Goal: Information Seeking & Learning: Learn about a topic

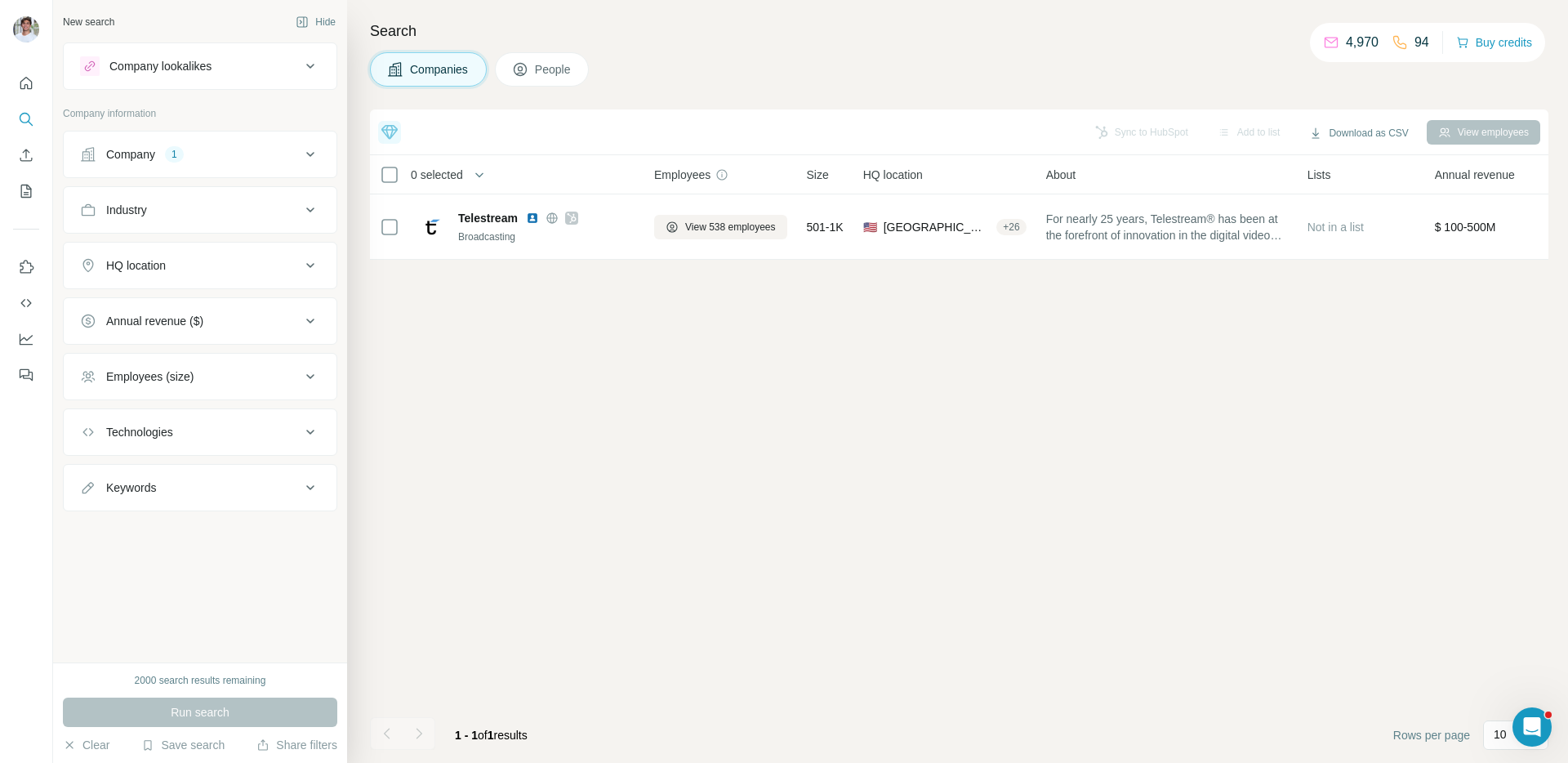
click at [236, 161] on div "Company 1" at bounding box center [190, 154] width 221 height 16
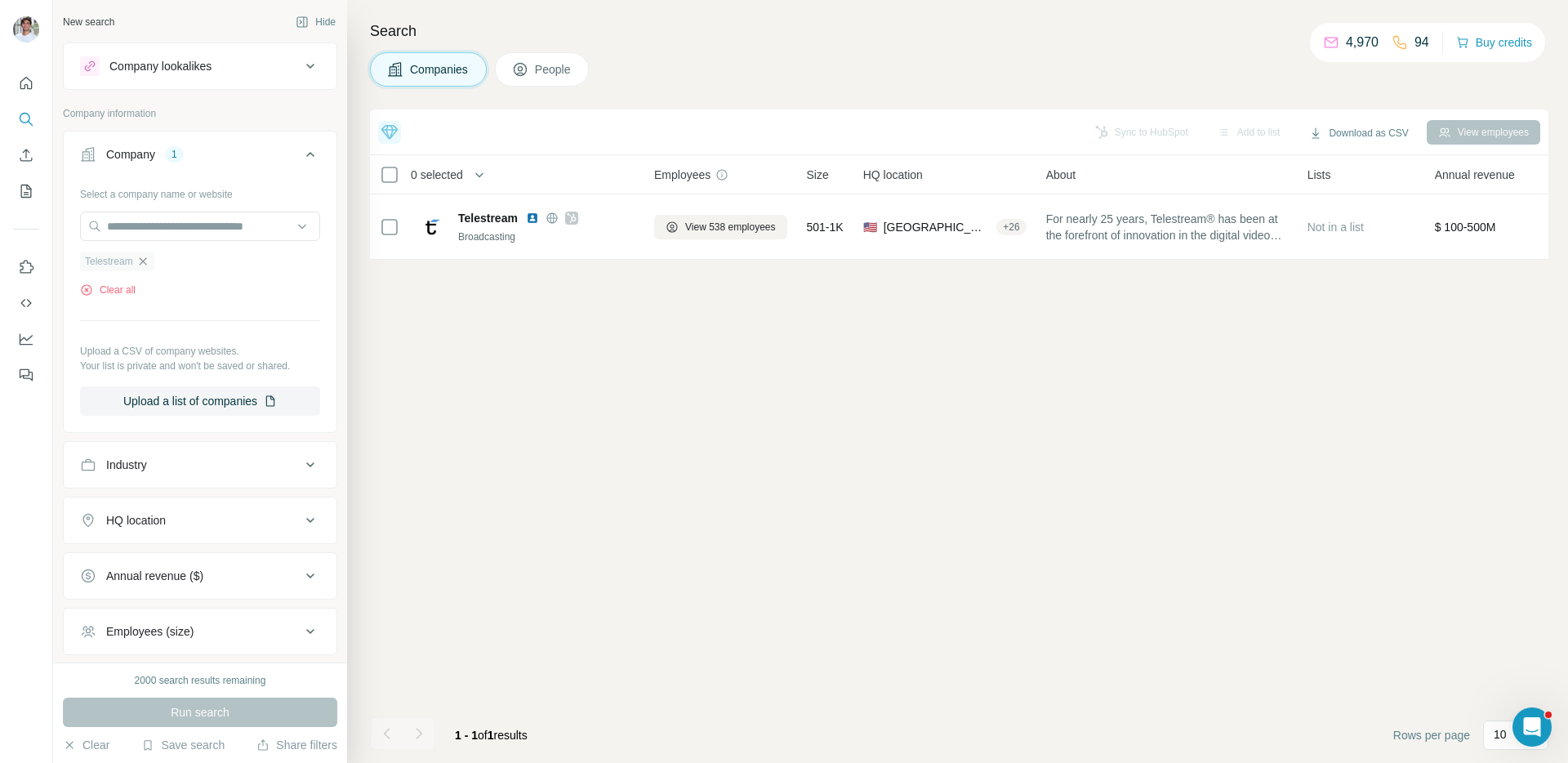
click at [146, 259] on icon "button" at bounding box center [143, 261] width 13 height 13
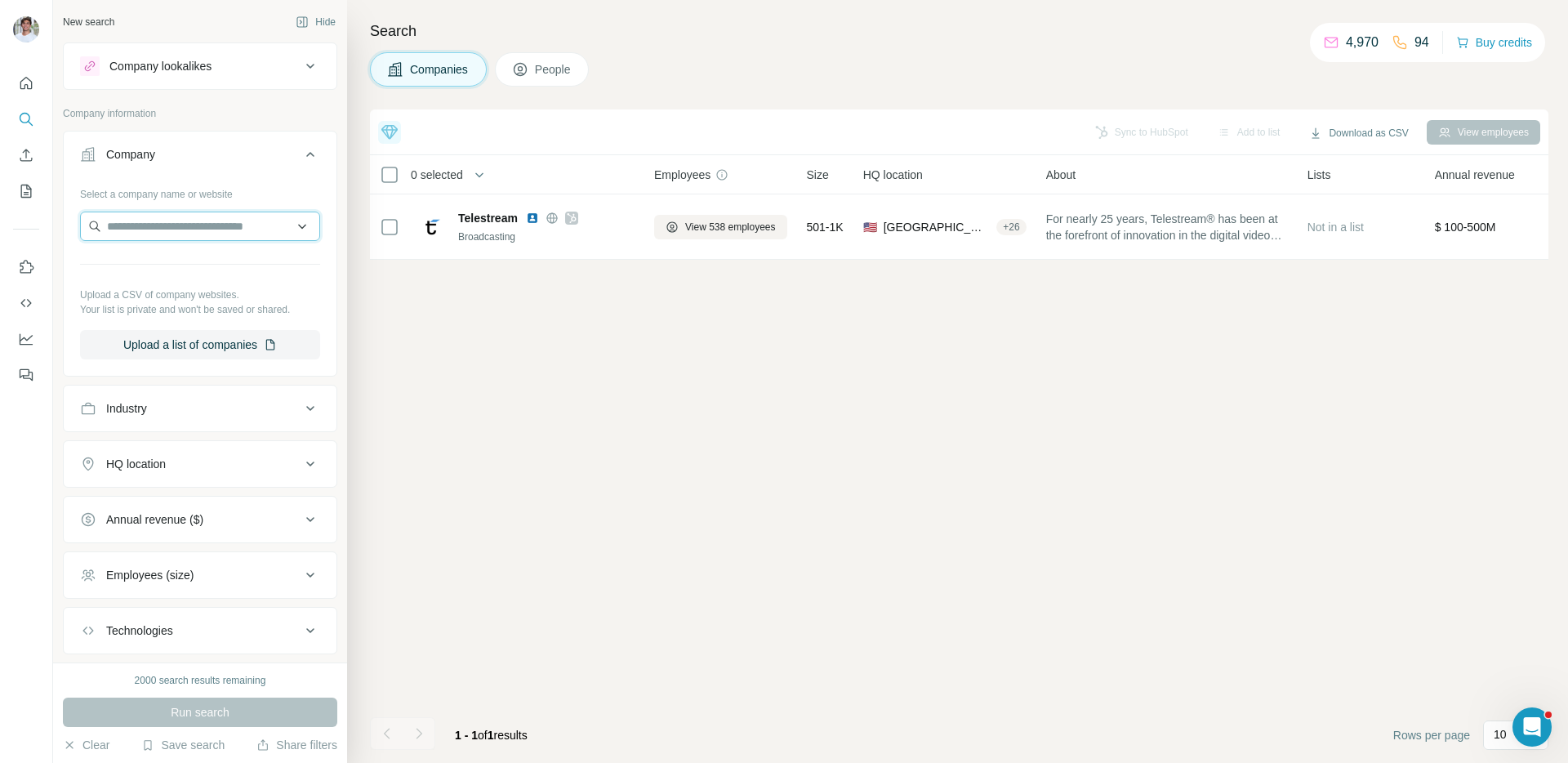
click at [174, 231] on input "text" at bounding box center [200, 226] width 241 height 29
paste input "**********"
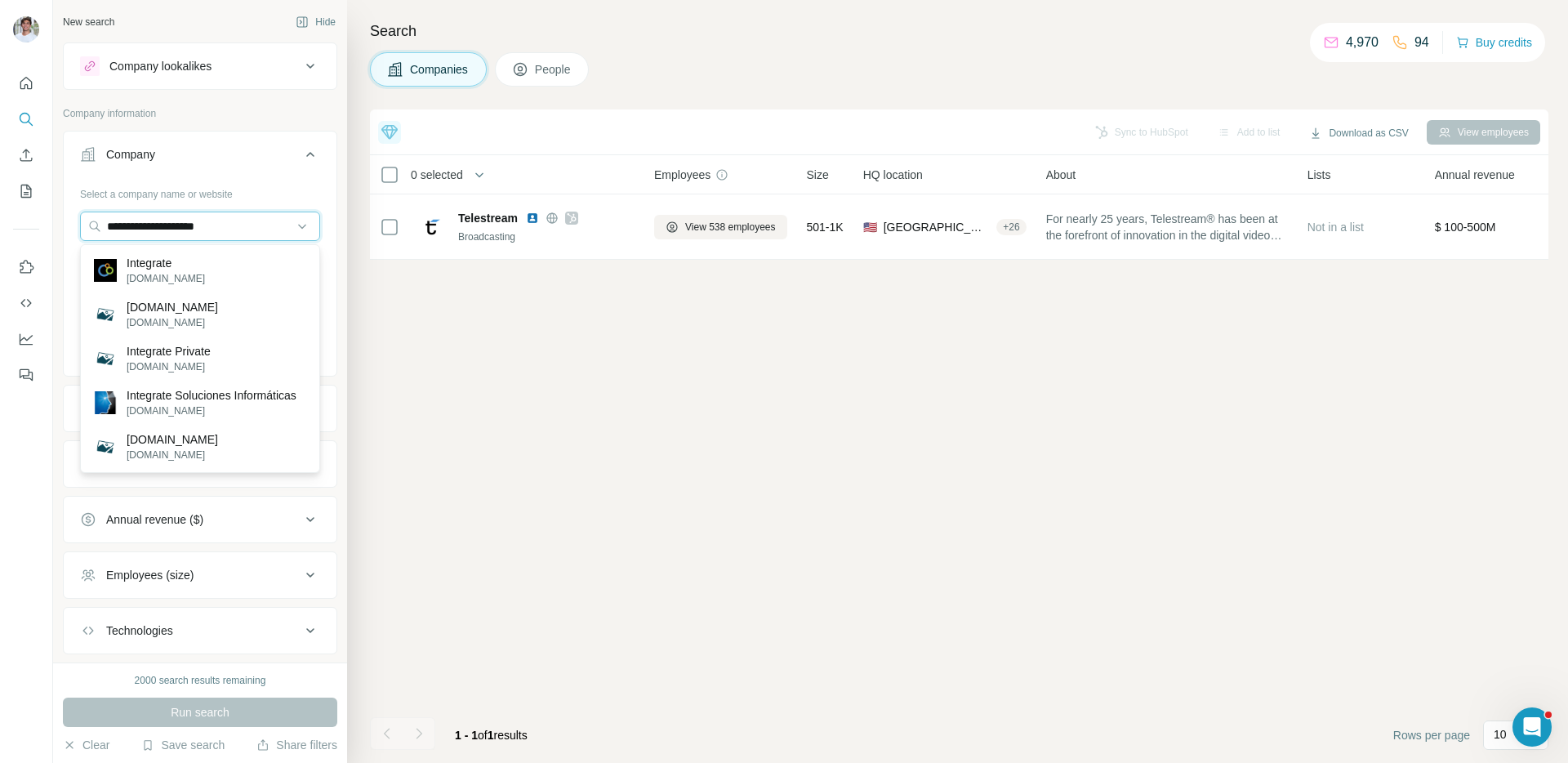
type input "**********"
click at [230, 254] on div "Integrate [DOMAIN_NAME]" at bounding box center [200, 271] width 232 height 44
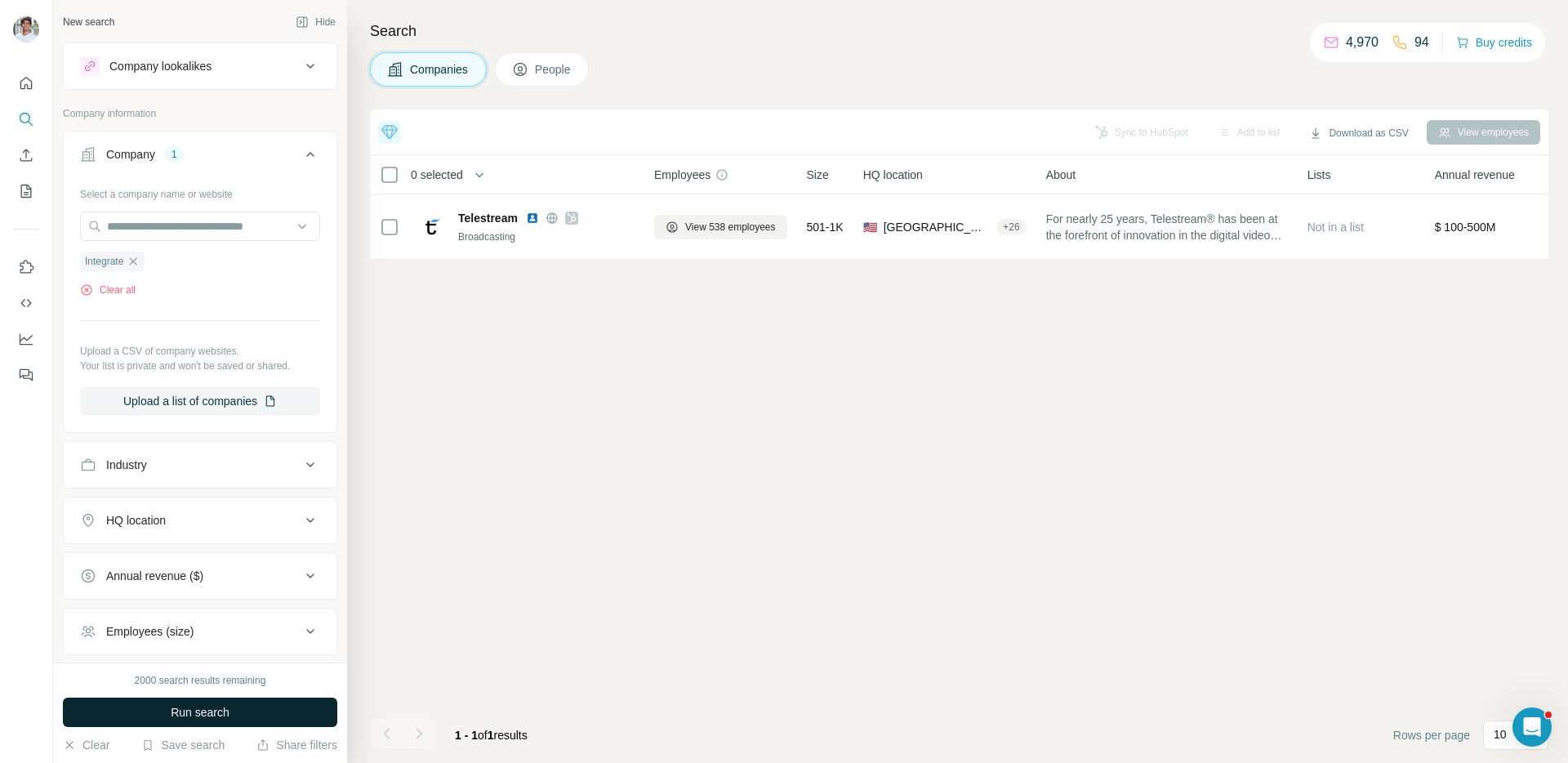
click at [228, 708] on span "Run search" at bounding box center [200, 712] width 59 height 16
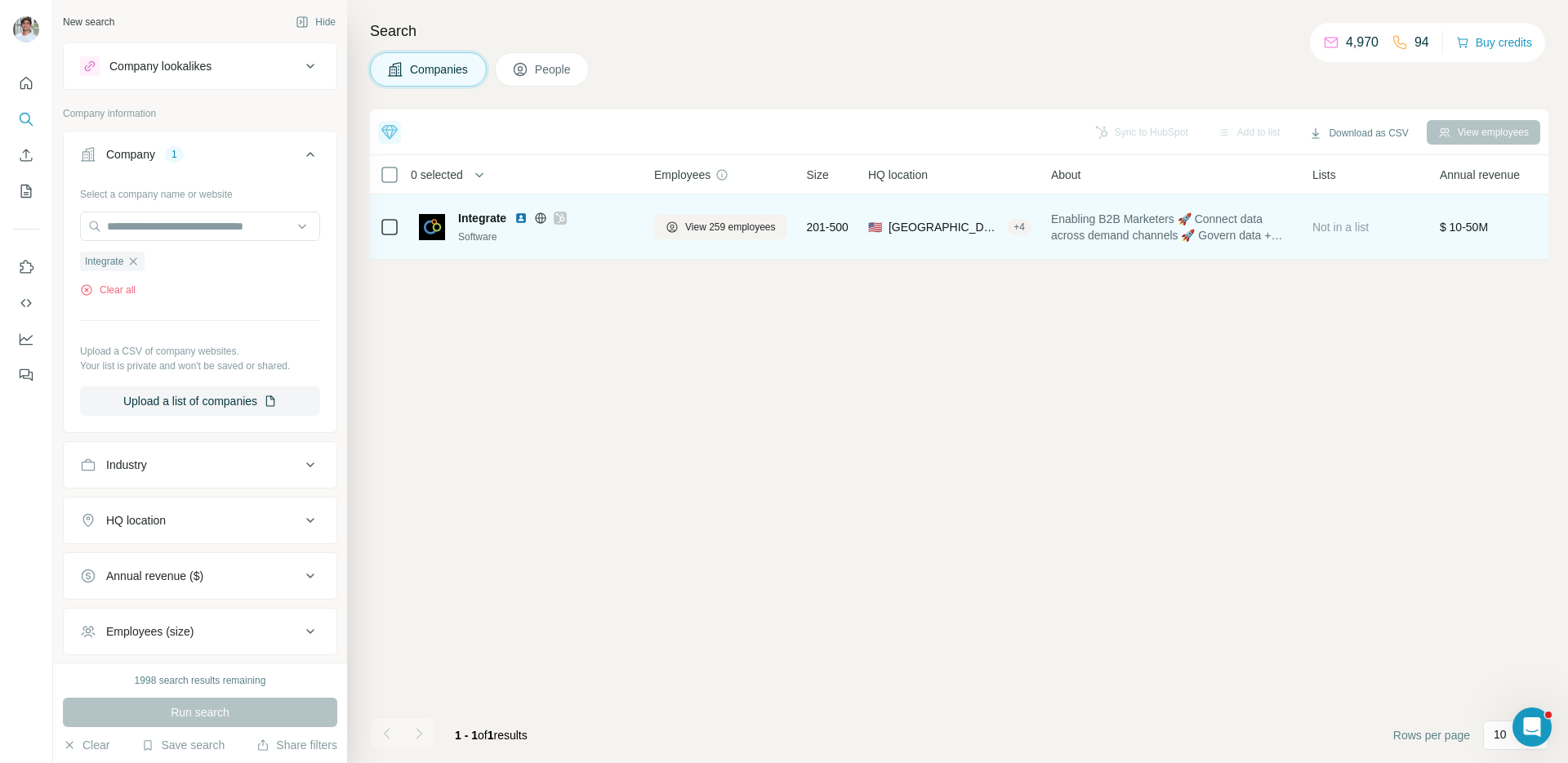
click at [523, 215] on img at bounding box center [520, 218] width 13 height 13
click at [671, 235] on button "View 259 employees" at bounding box center [720, 227] width 133 height 25
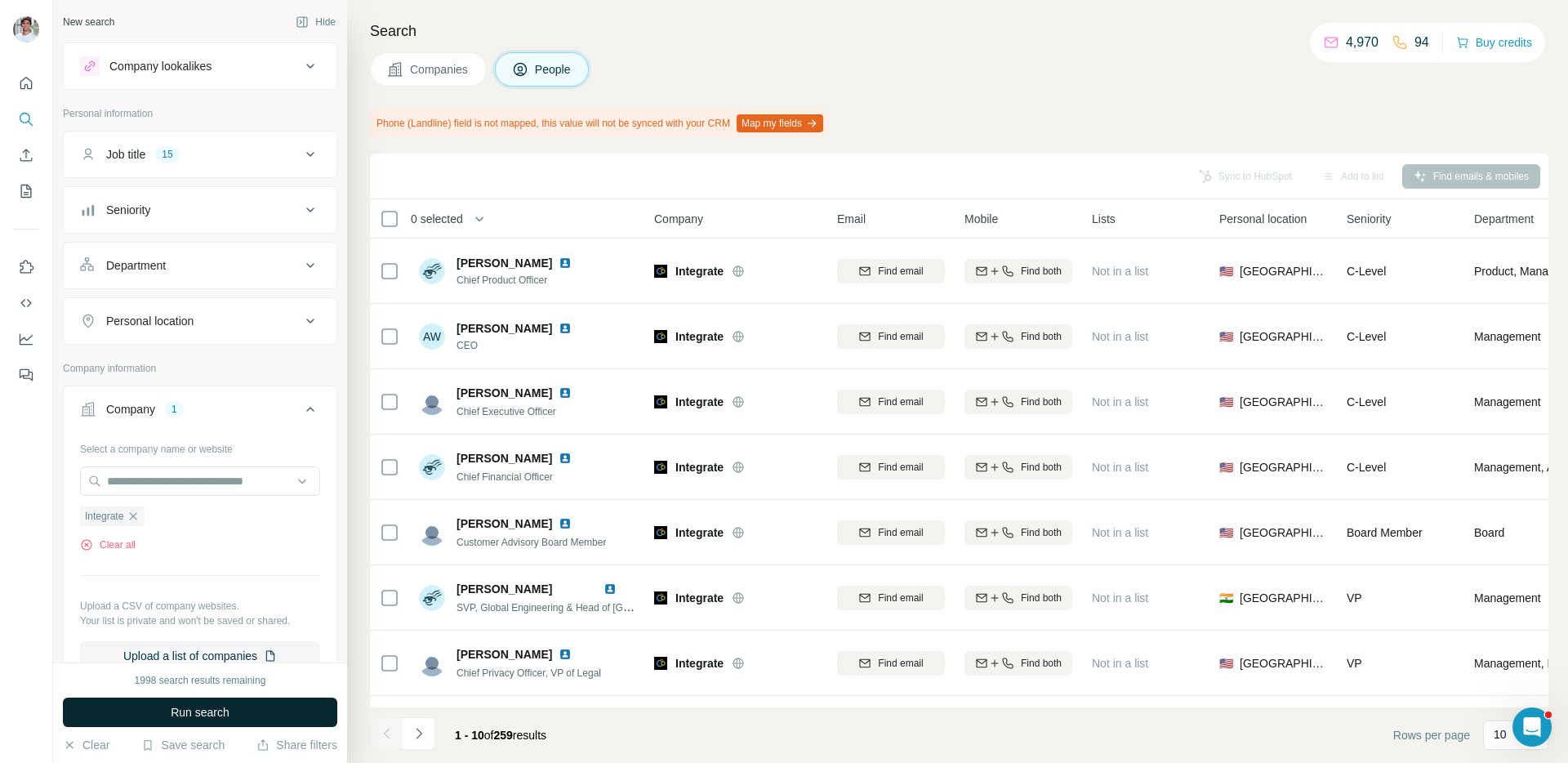
click at [236, 721] on button "Run search" at bounding box center [200, 712] width 274 height 29
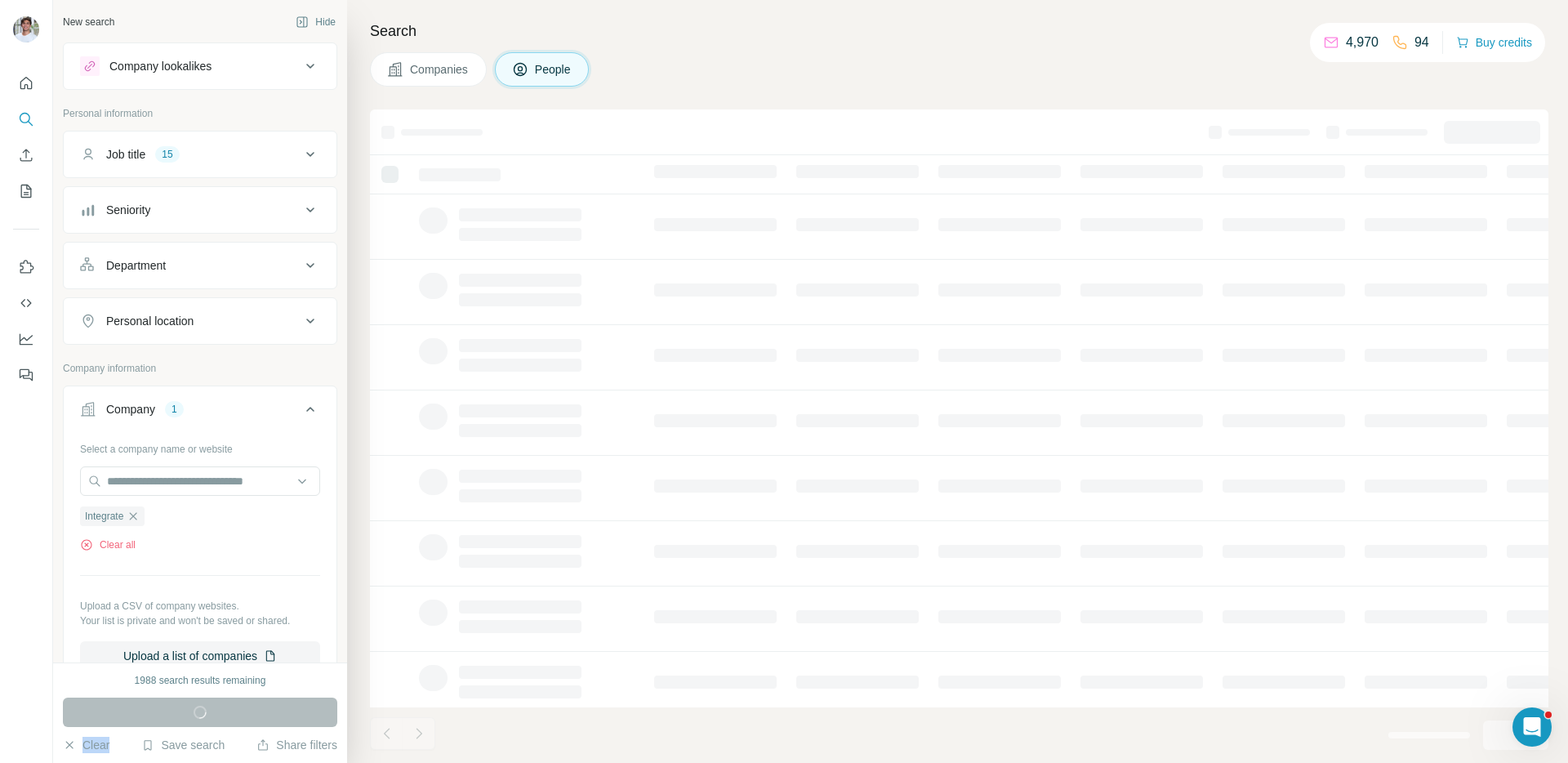
click at [236, 721] on div "Run search" at bounding box center [200, 712] width 274 height 29
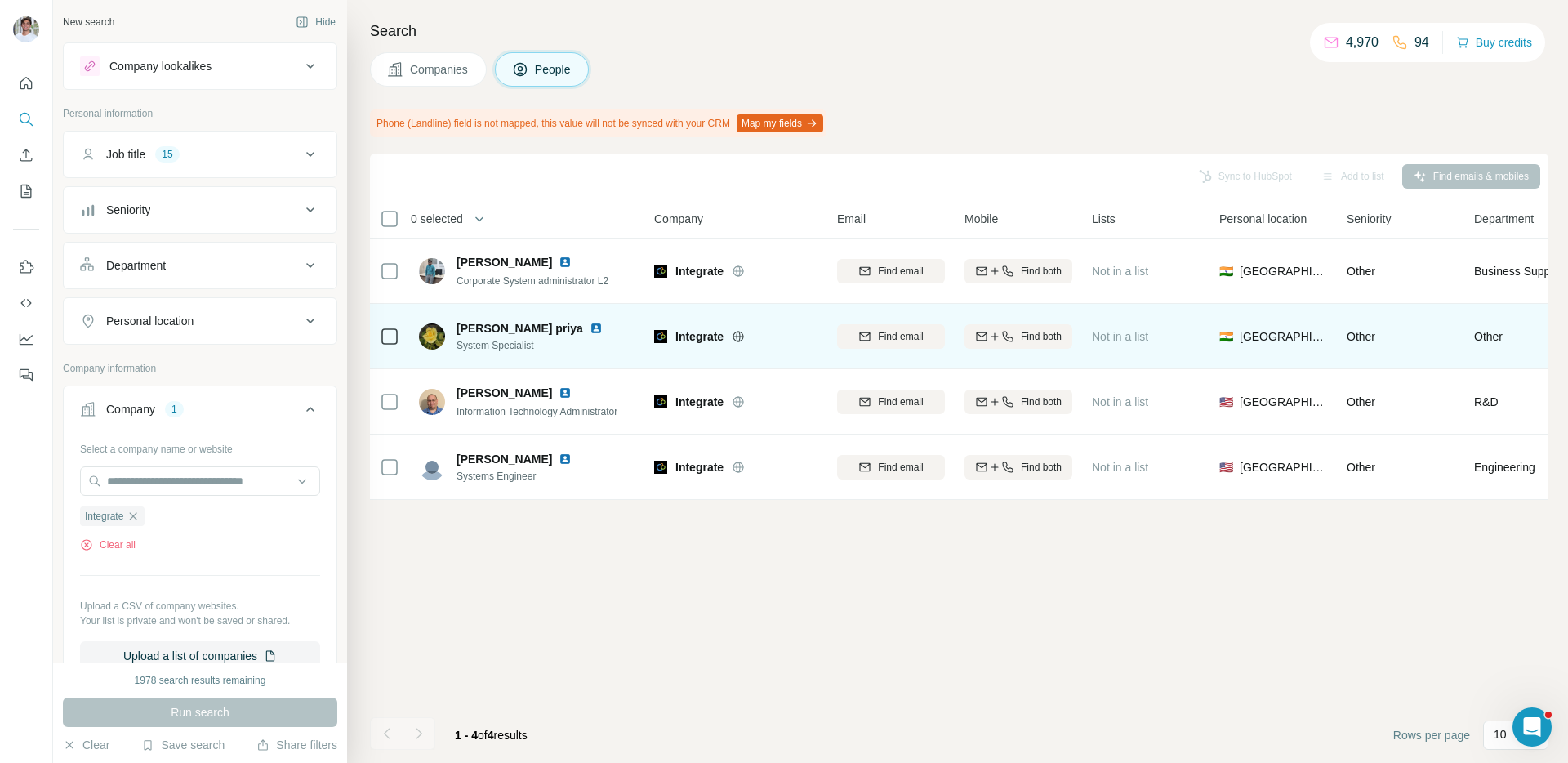
click at [590, 326] on img at bounding box center [596, 328] width 13 height 13
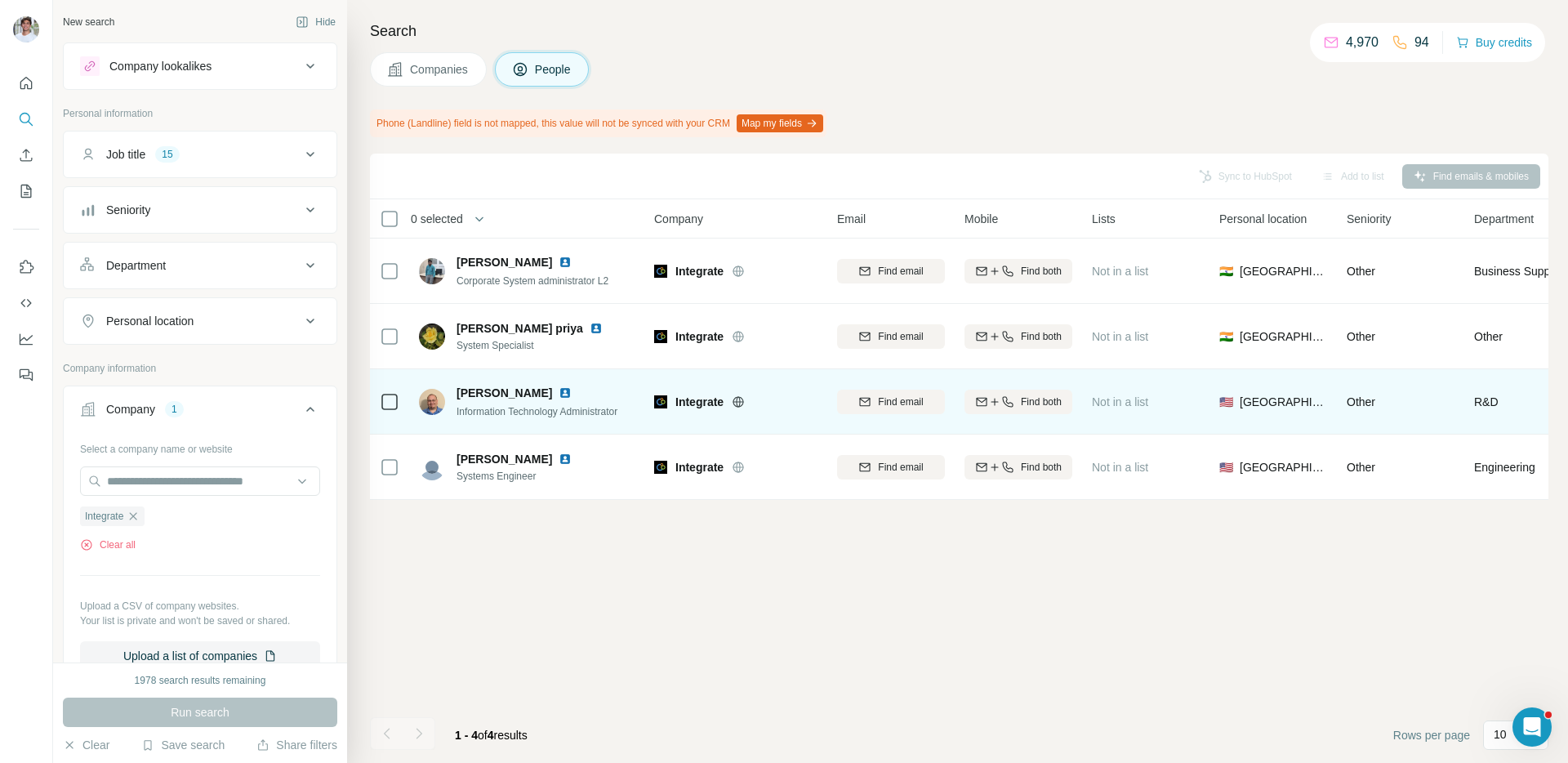
click at [559, 391] on img at bounding box center [565, 392] width 13 height 13
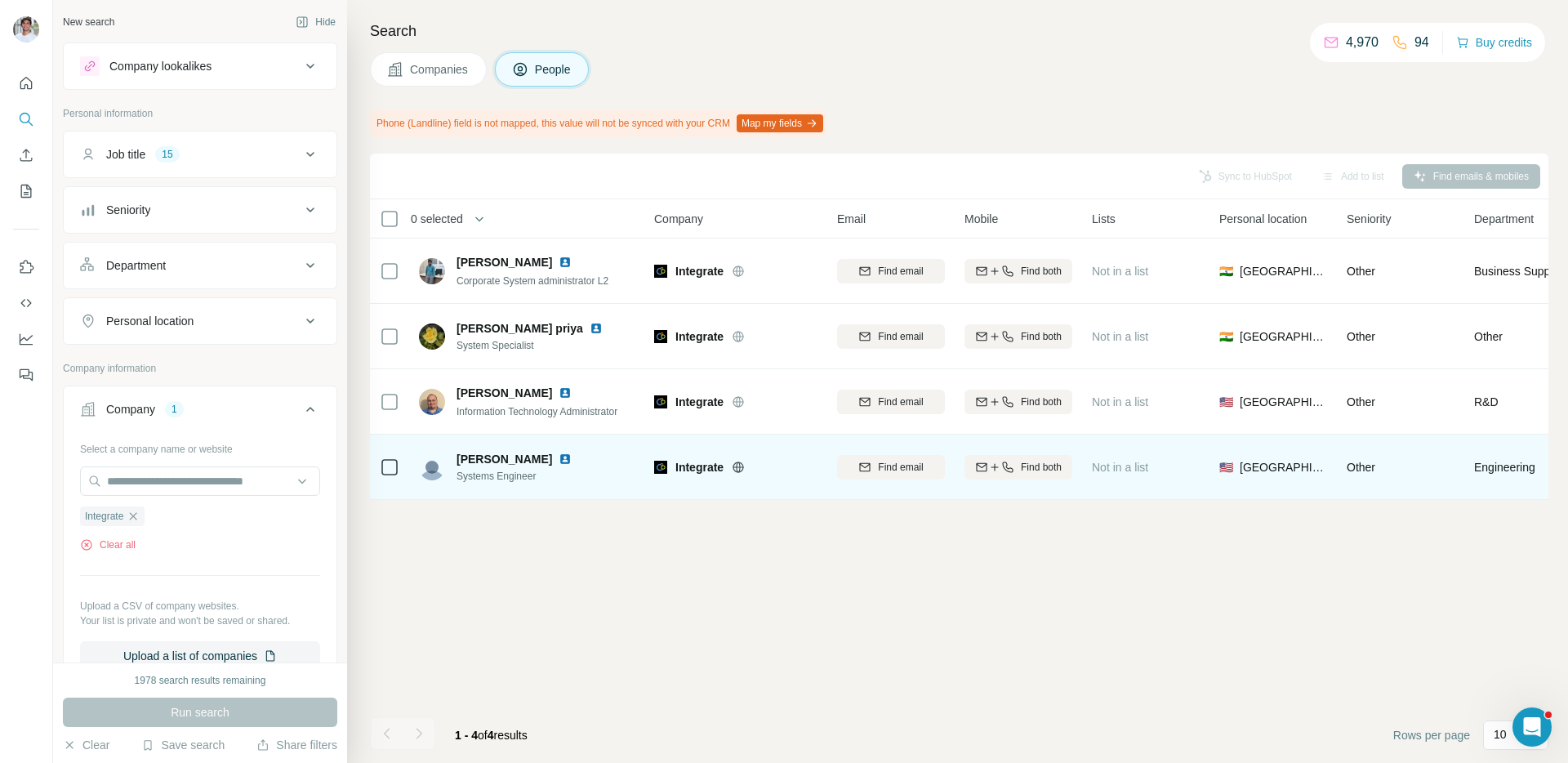
click at [559, 454] on img at bounding box center [565, 458] width 13 height 13
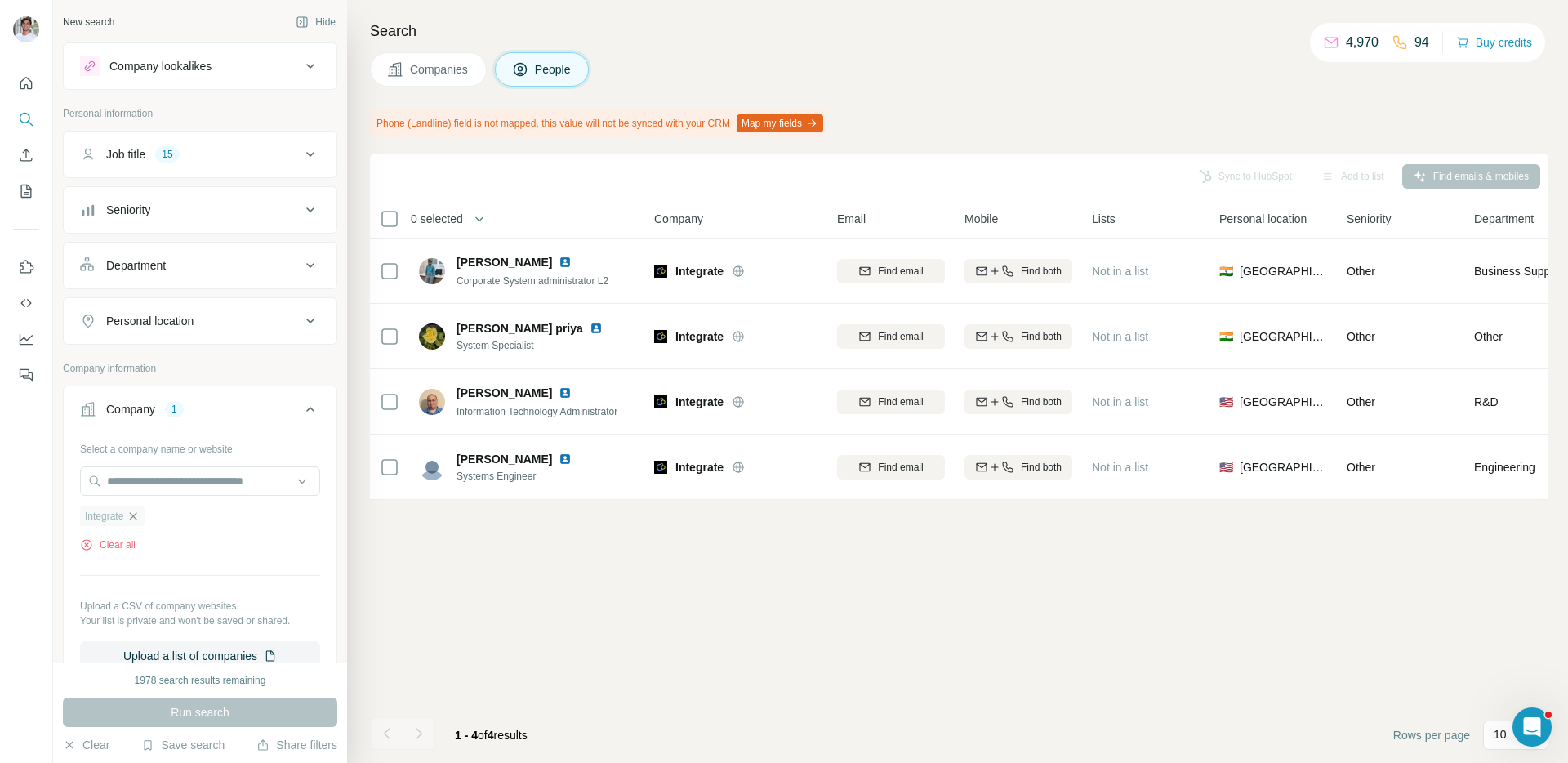
click at [140, 518] on icon "button" at bounding box center [133, 515] width 13 height 13
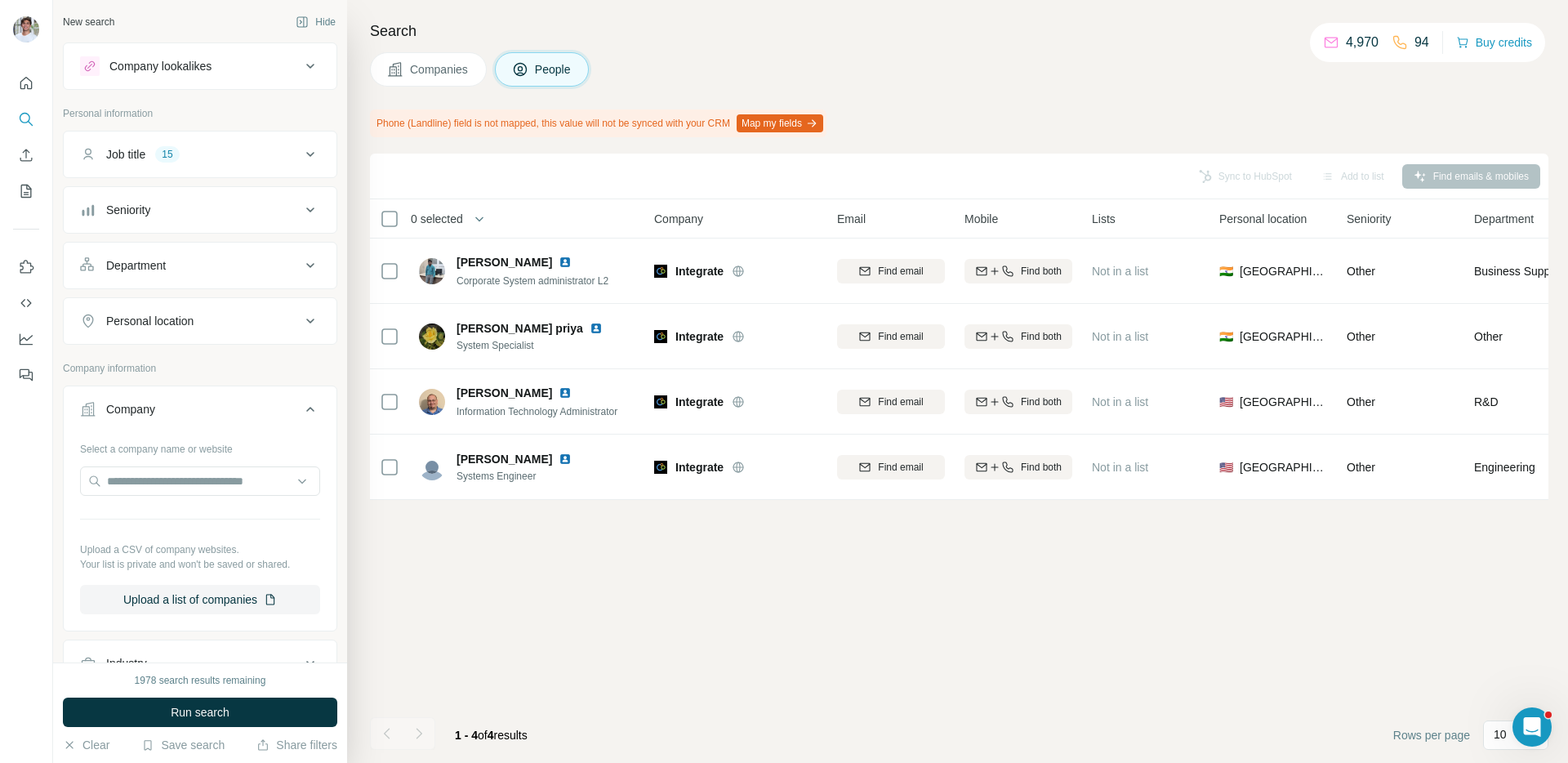
click at [151, 500] on div "Select a company name or website Upload a CSV of company websites. Your list is…" at bounding box center [200, 524] width 241 height 179
click at [158, 490] on input "text" at bounding box center [200, 480] width 241 height 29
paste input "**********"
type input "**********"
click at [182, 518] on p "Mitek Systems" at bounding box center [166, 517] width 79 height 16
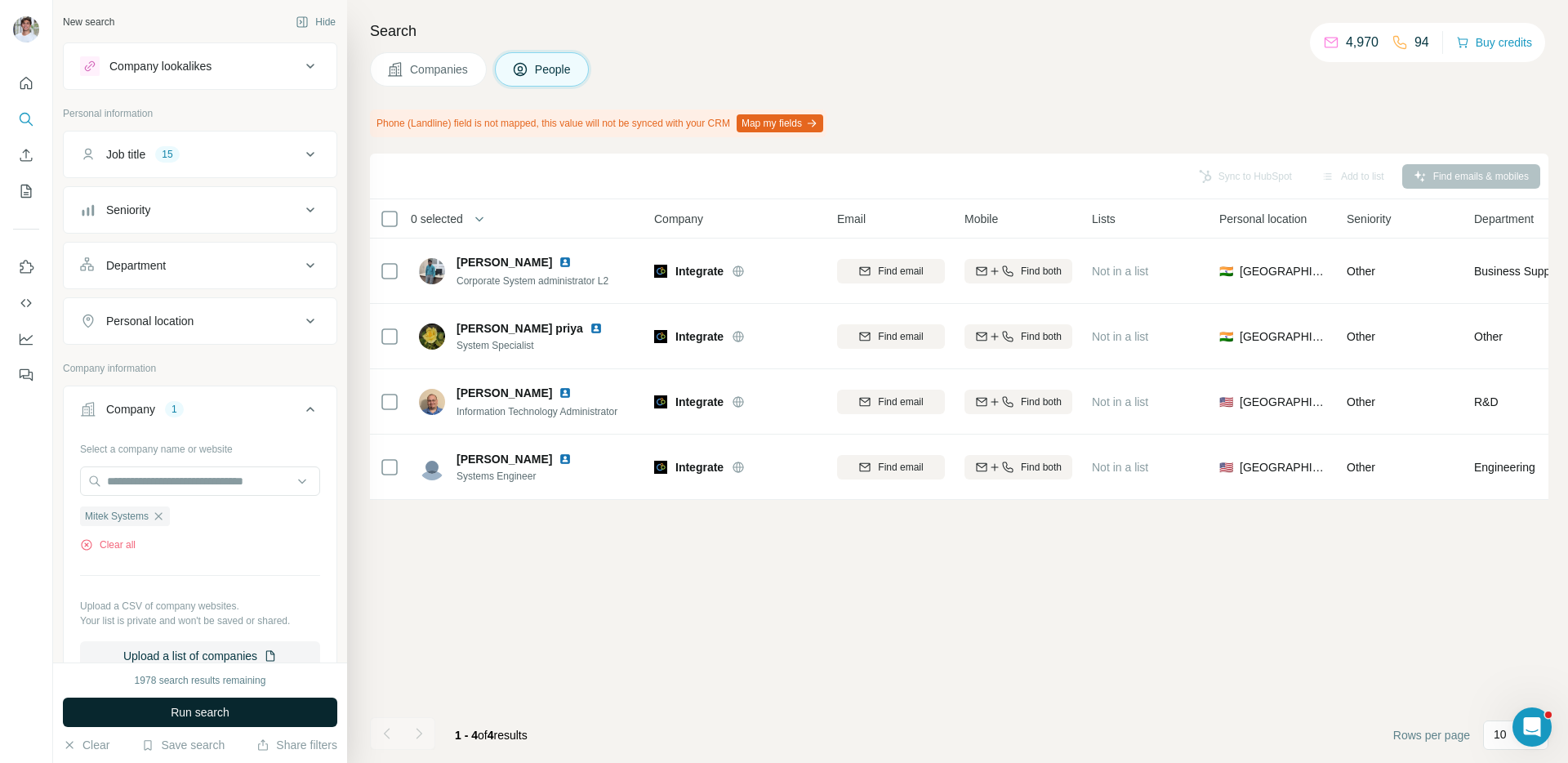
click at [218, 712] on span "Run search" at bounding box center [200, 712] width 59 height 16
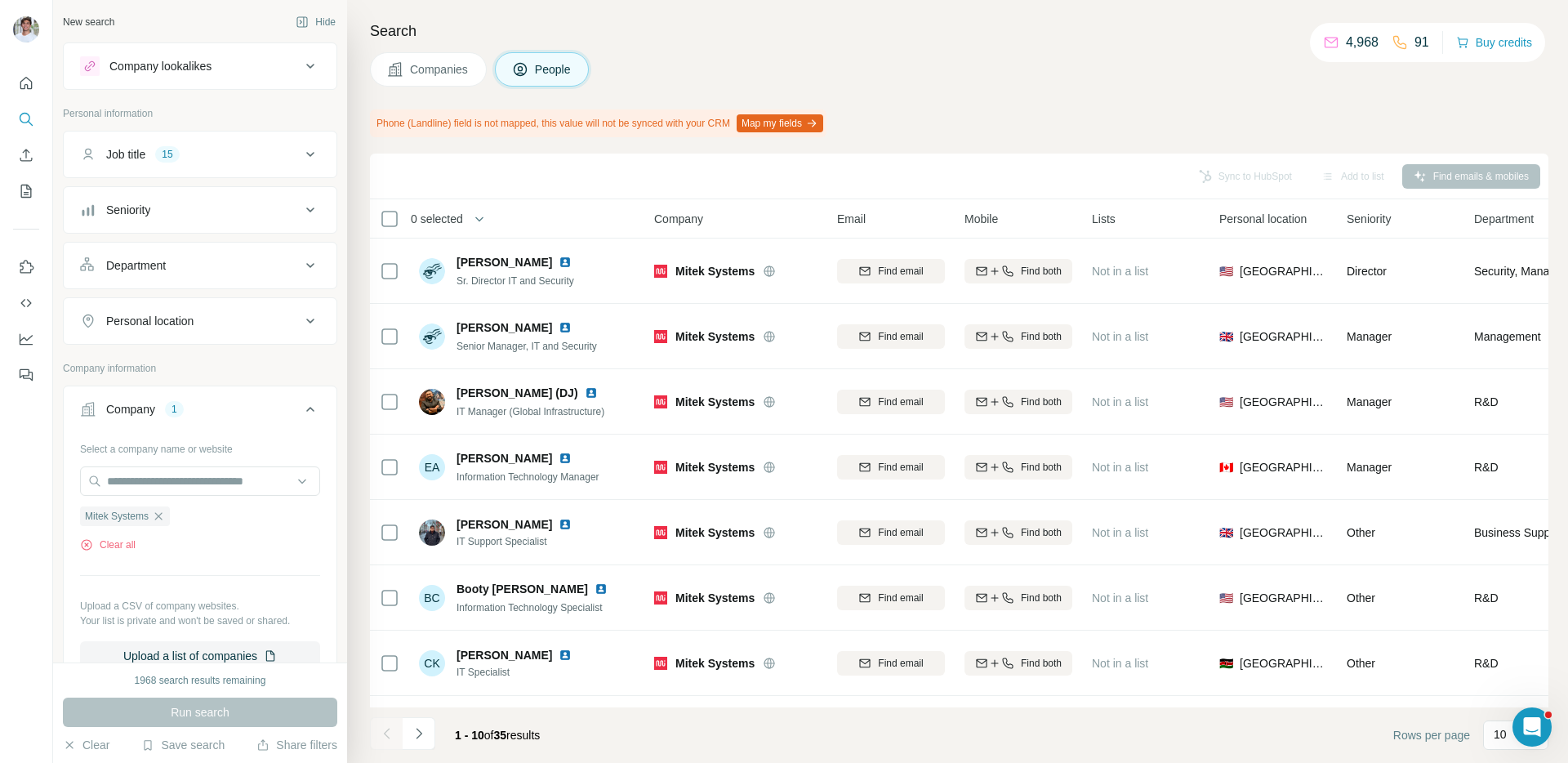
click at [411, 74] on span "Companies" at bounding box center [440, 69] width 60 height 16
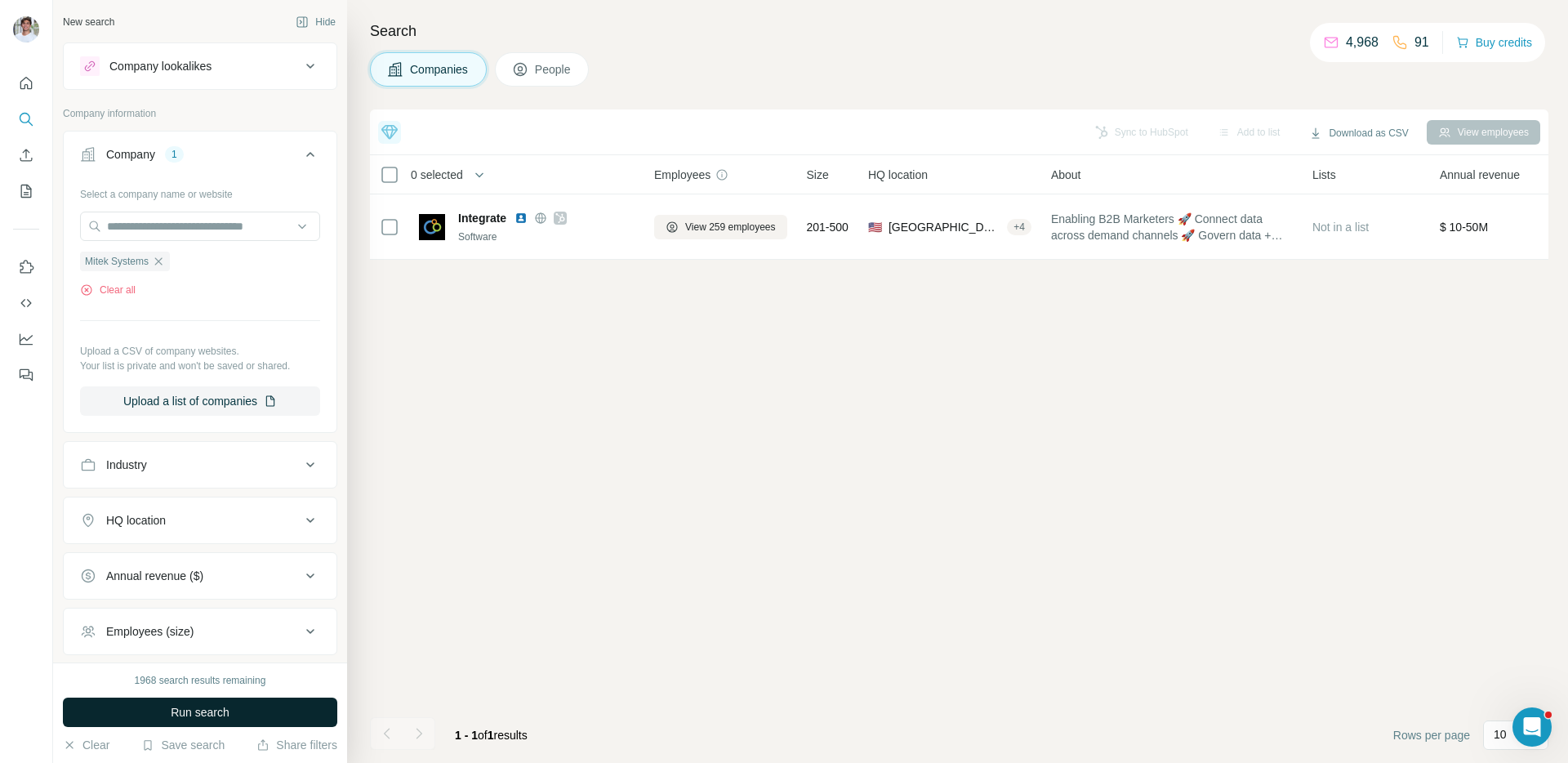
click at [222, 712] on span "Run search" at bounding box center [200, 712] width 59 height 16
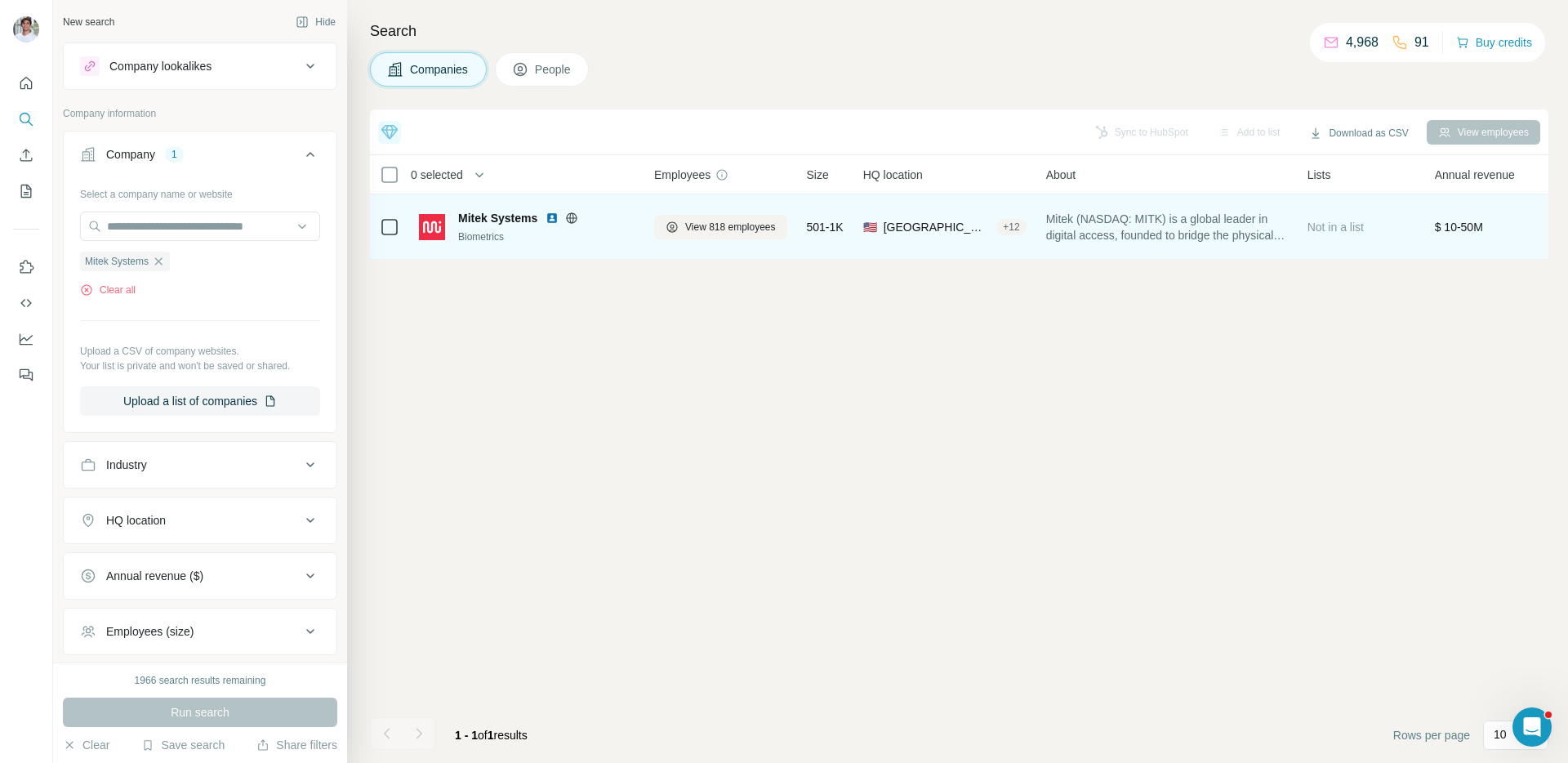
click at [551, 219] on img at bounding box center [551, 218] width 13 height 13
click at [716, 230] on span "View 818 employees" at bounding box center [730, 227] width 91 height 15
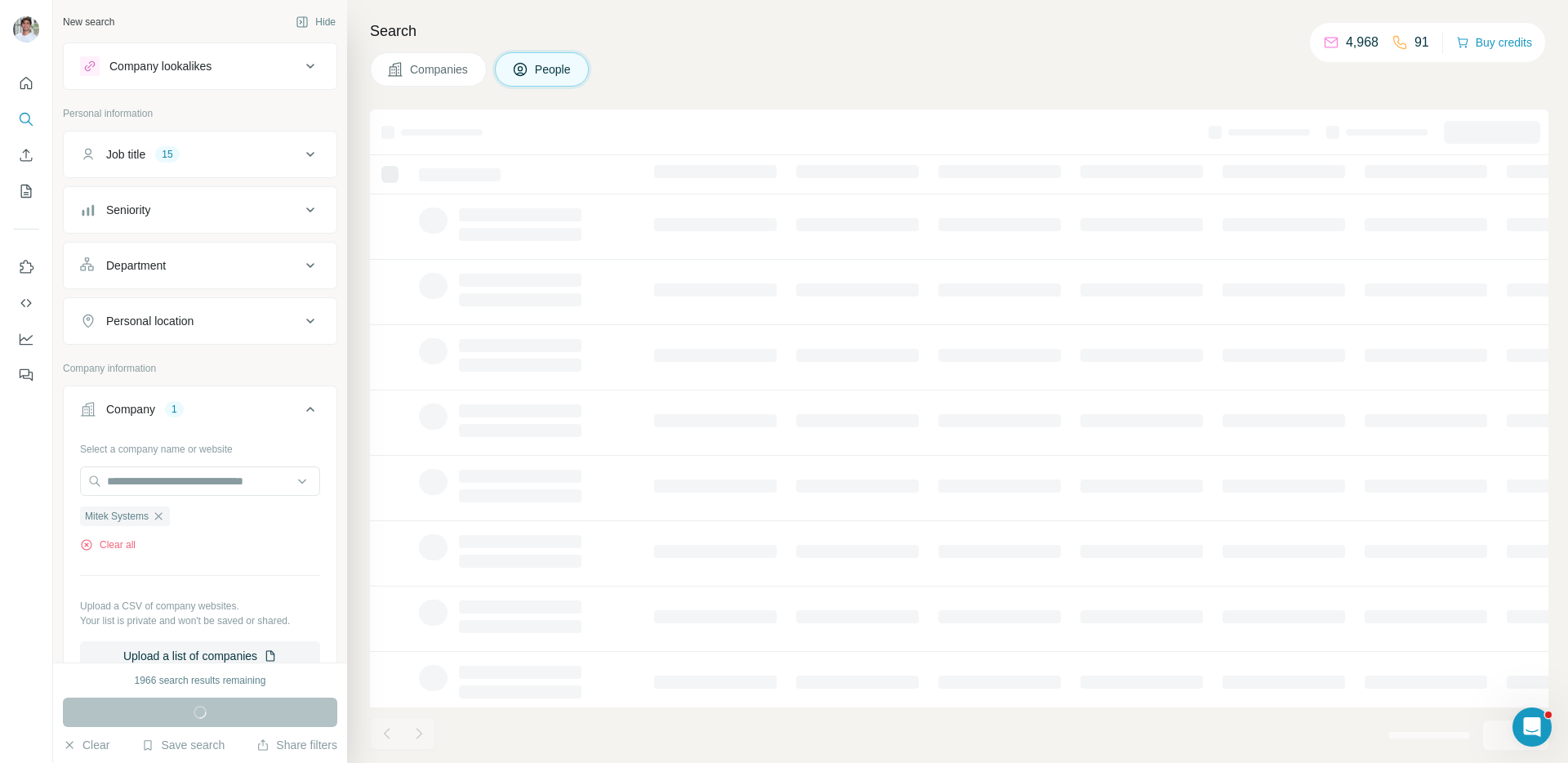
click at [219, 712] on div "Run search" at bounding box center [200, 712] width 274 height 29
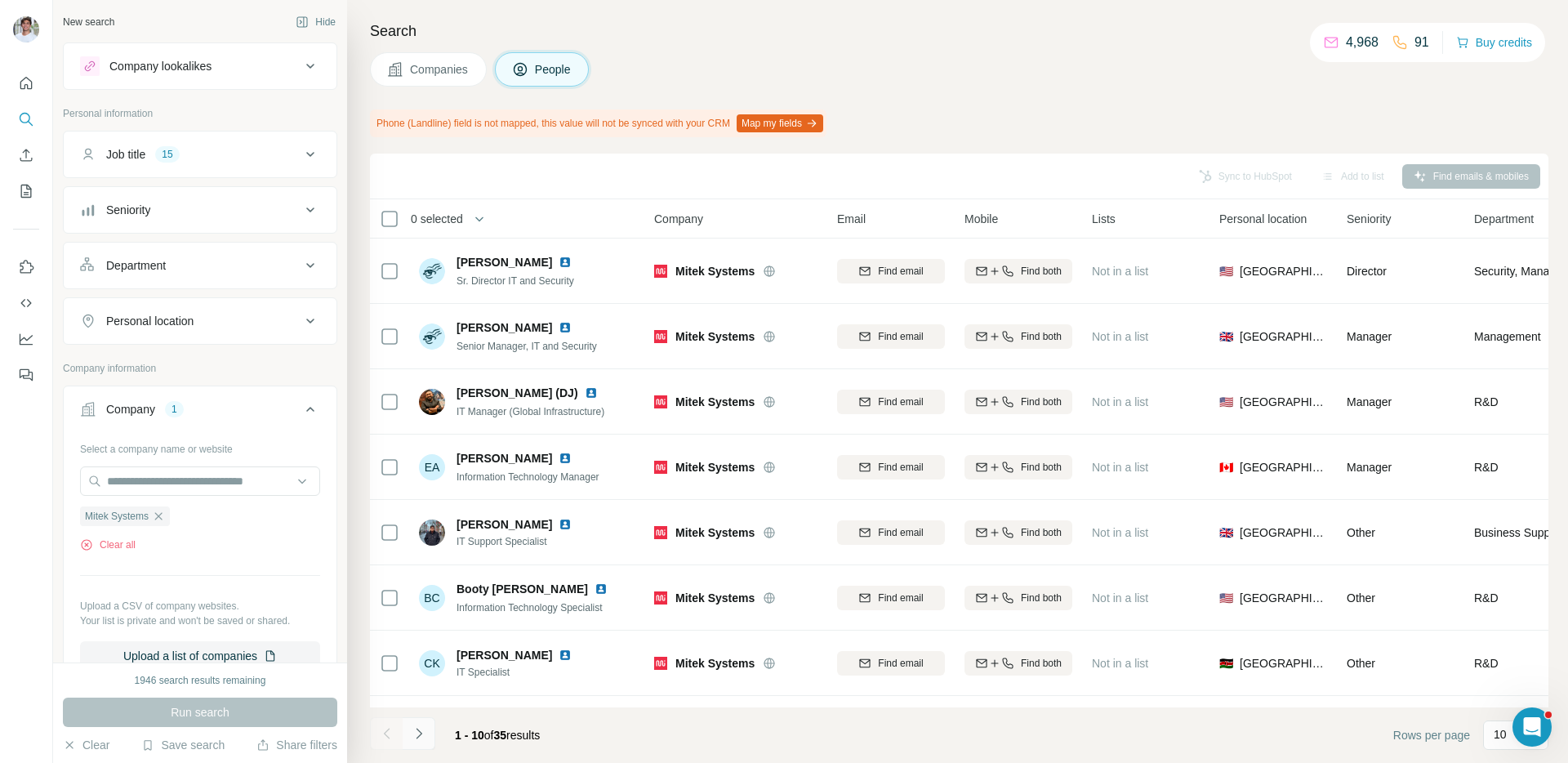
click at [428, 732] on button "Navigate to next page" at bounding box center [418, 733] width 33 height 33
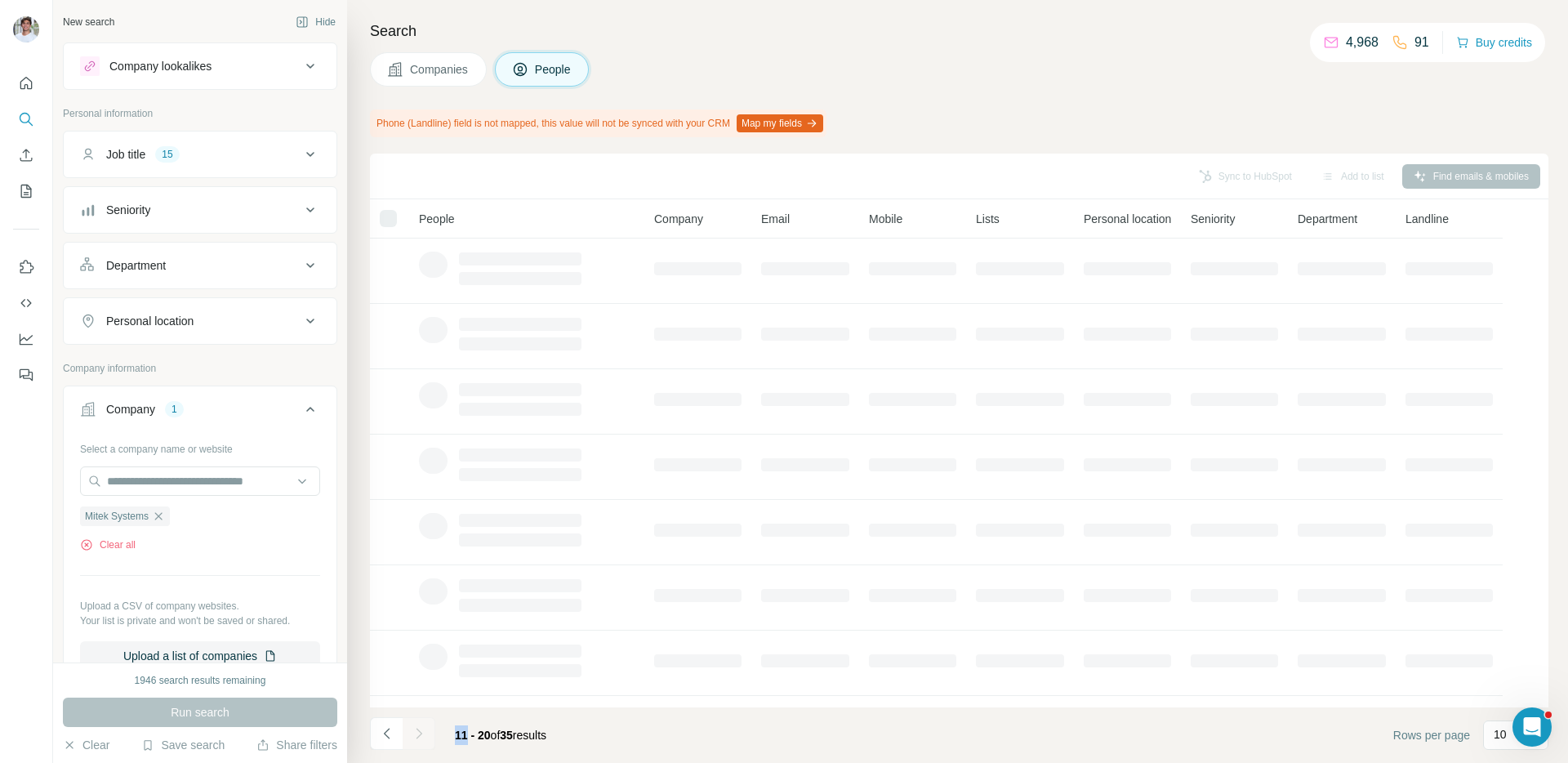
click at [428, 732] on div at bounding box center [418, 733] width 33 height 33
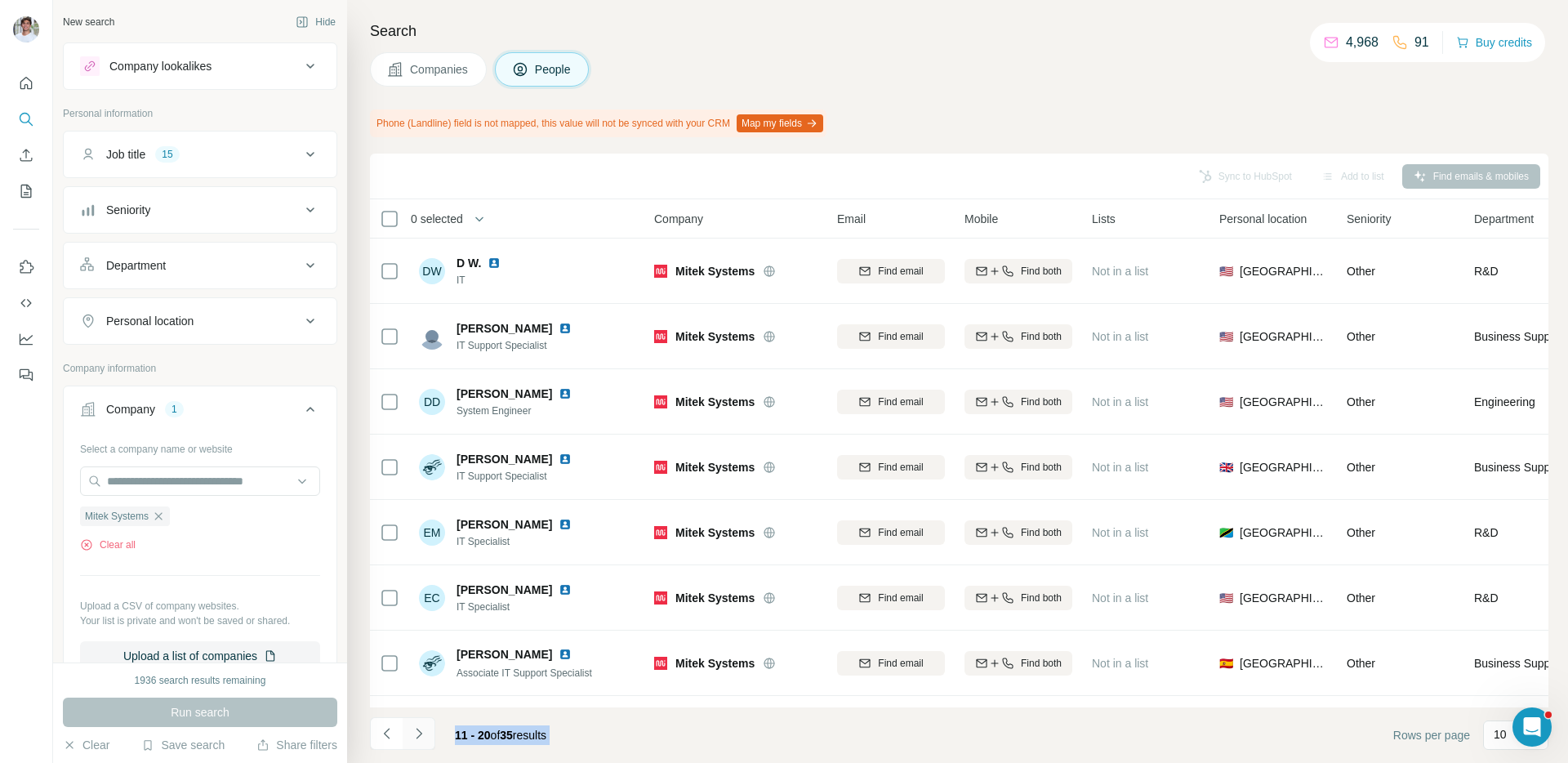
click at [428, 732] on button "Navigate to next page" at bounding box center [418, 733] width 33 height 33
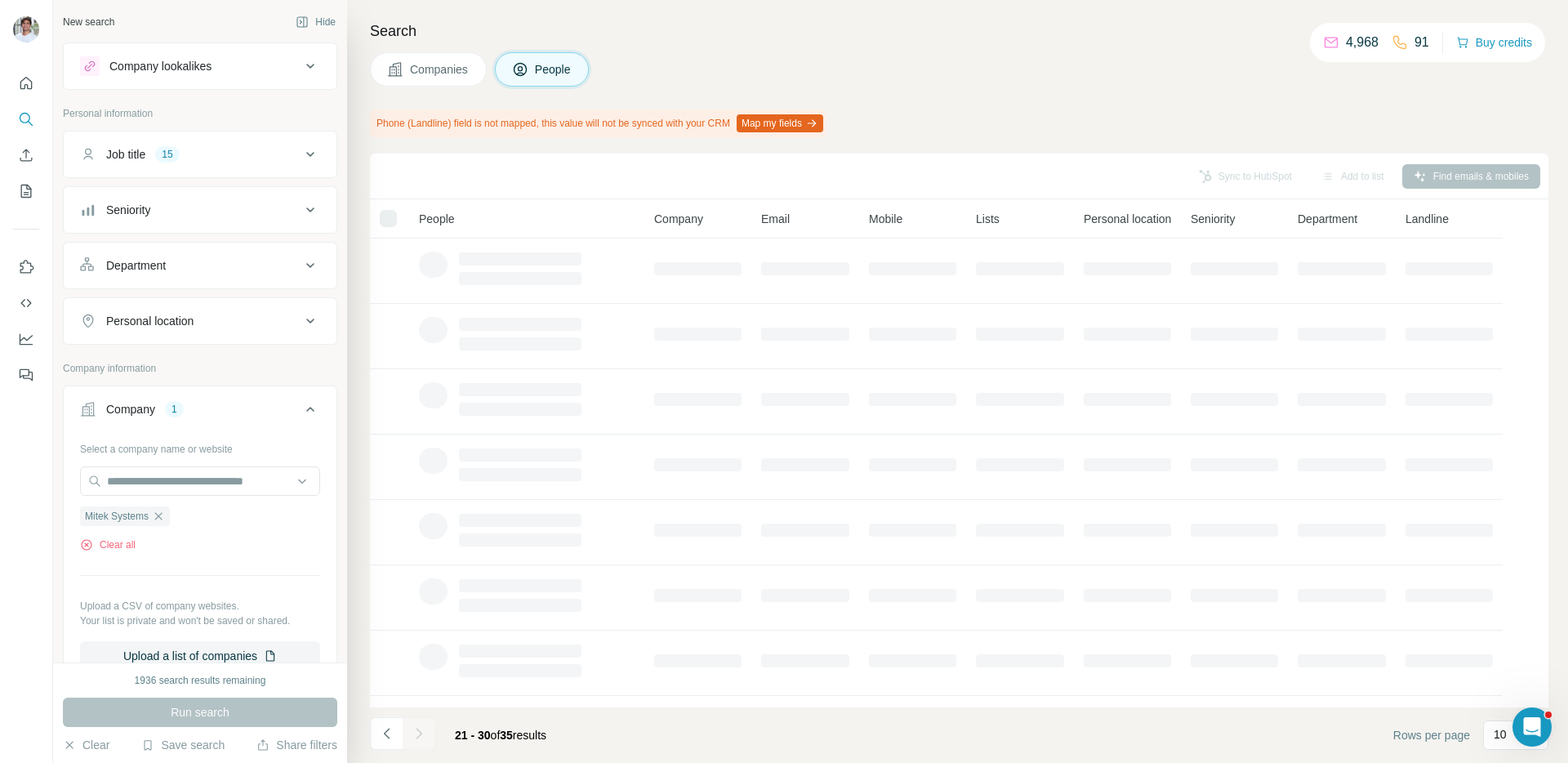
click at [591, 734] on footer "21 - 30 of 35 results Rows per page 10" at bounding box center [959, 735] width 1178 height 56
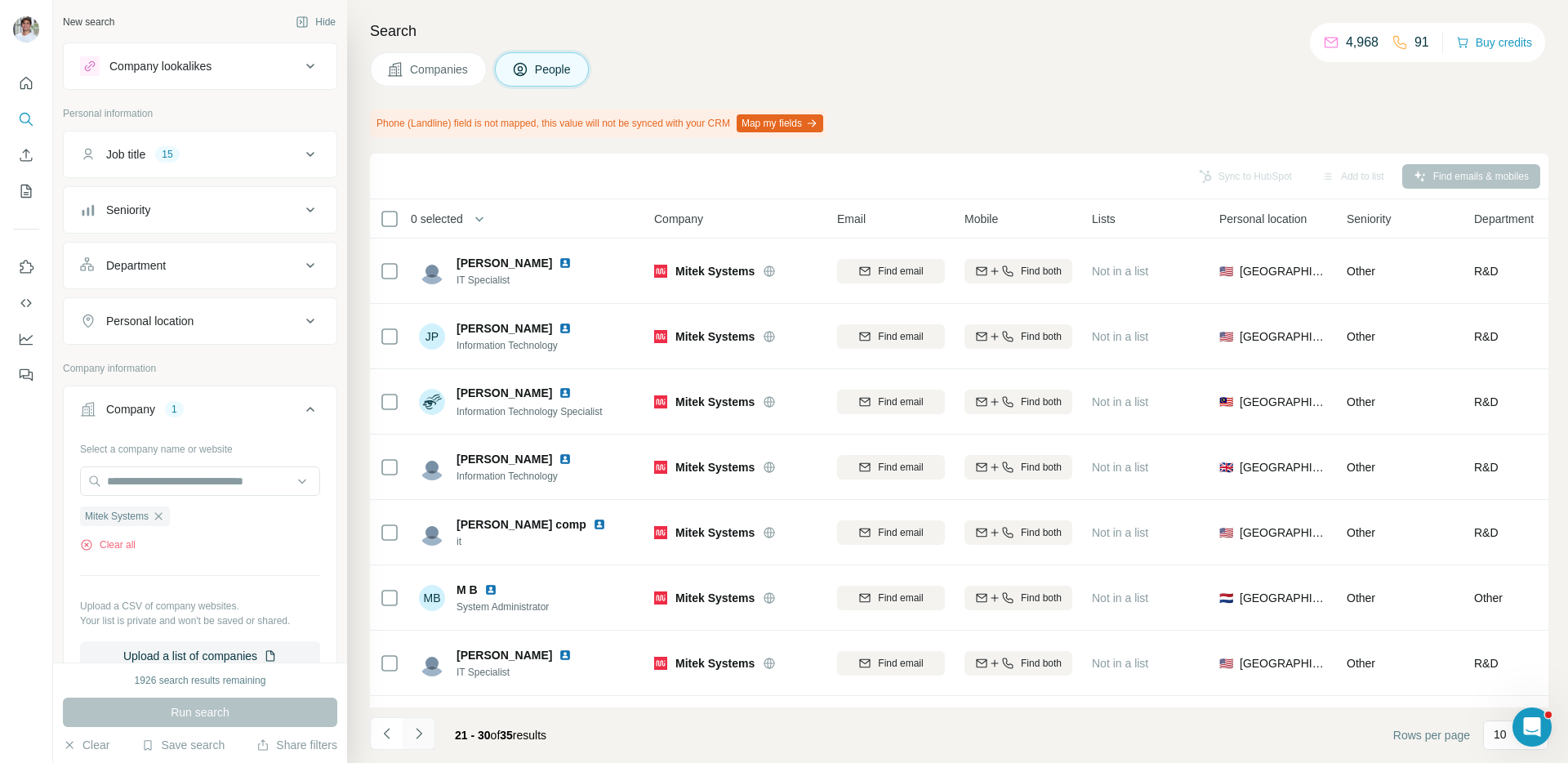
click at [411, 736] on icon "Navigate to next page" at bounding box center [418, 733] width 16 height 16
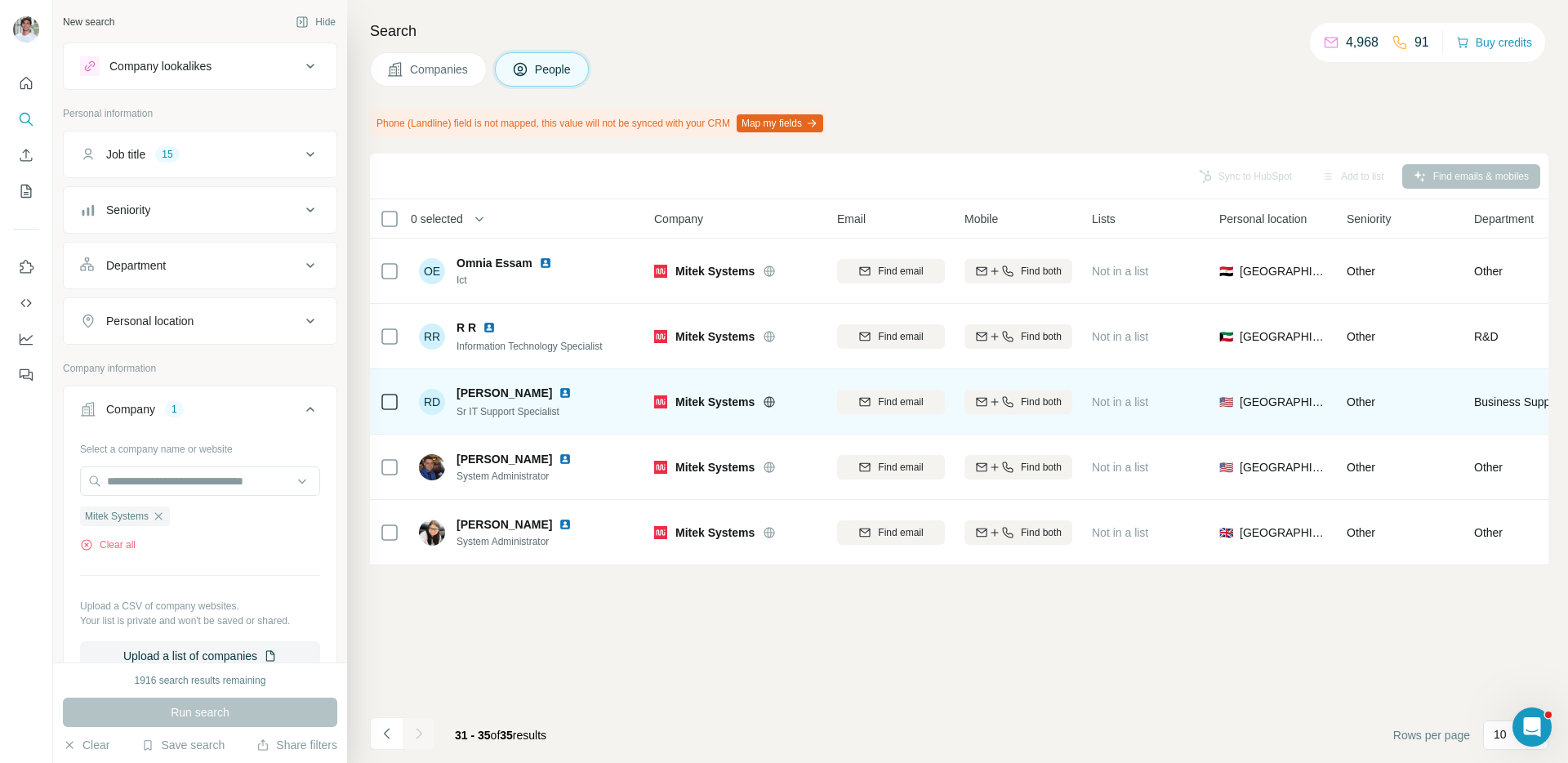
click at [559, 393] on img at bounding box center [565, 392] width 13 height 13
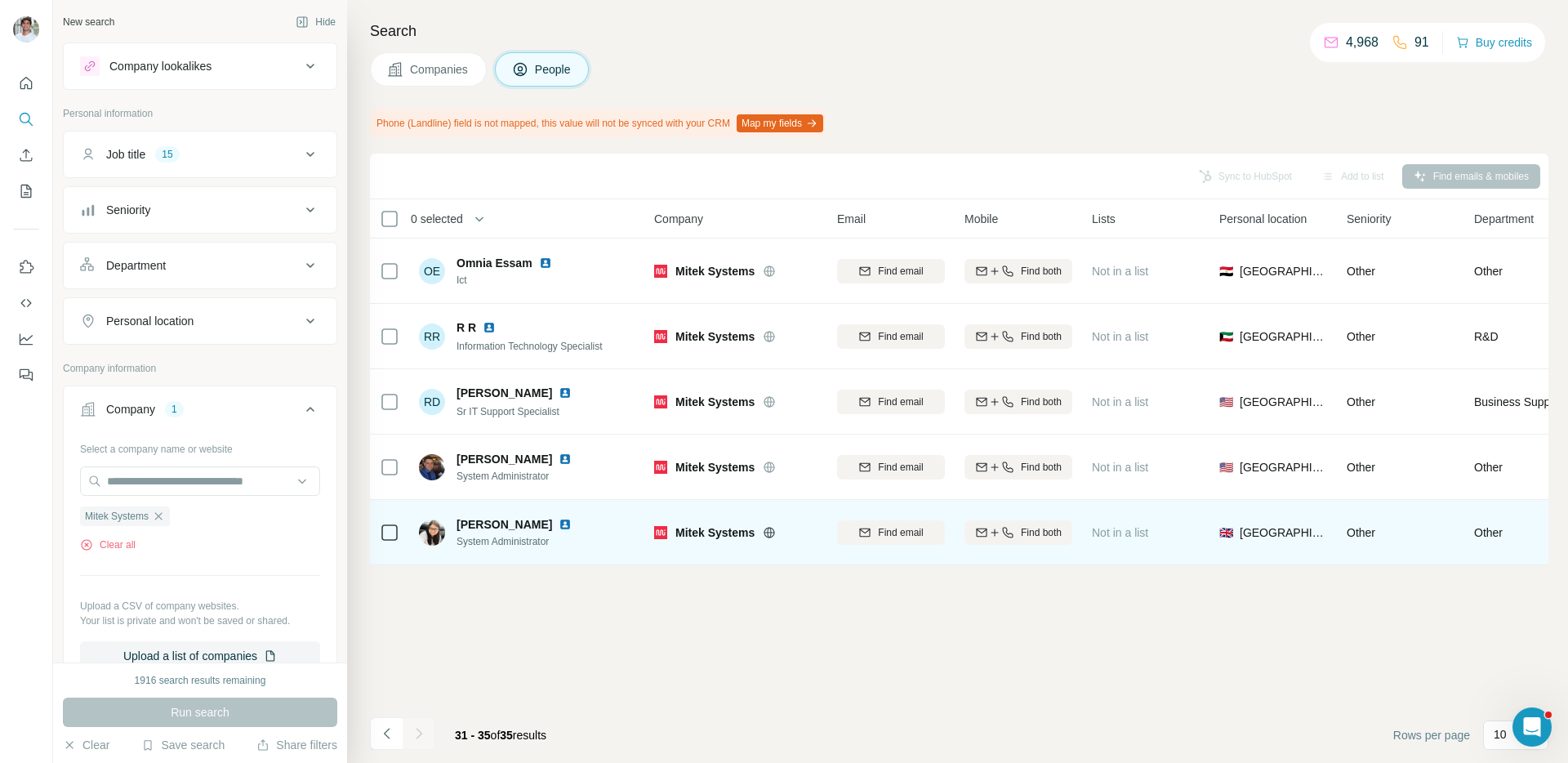
click at [563, 525] on img at bounding box center [565, 524] width 13 height 13
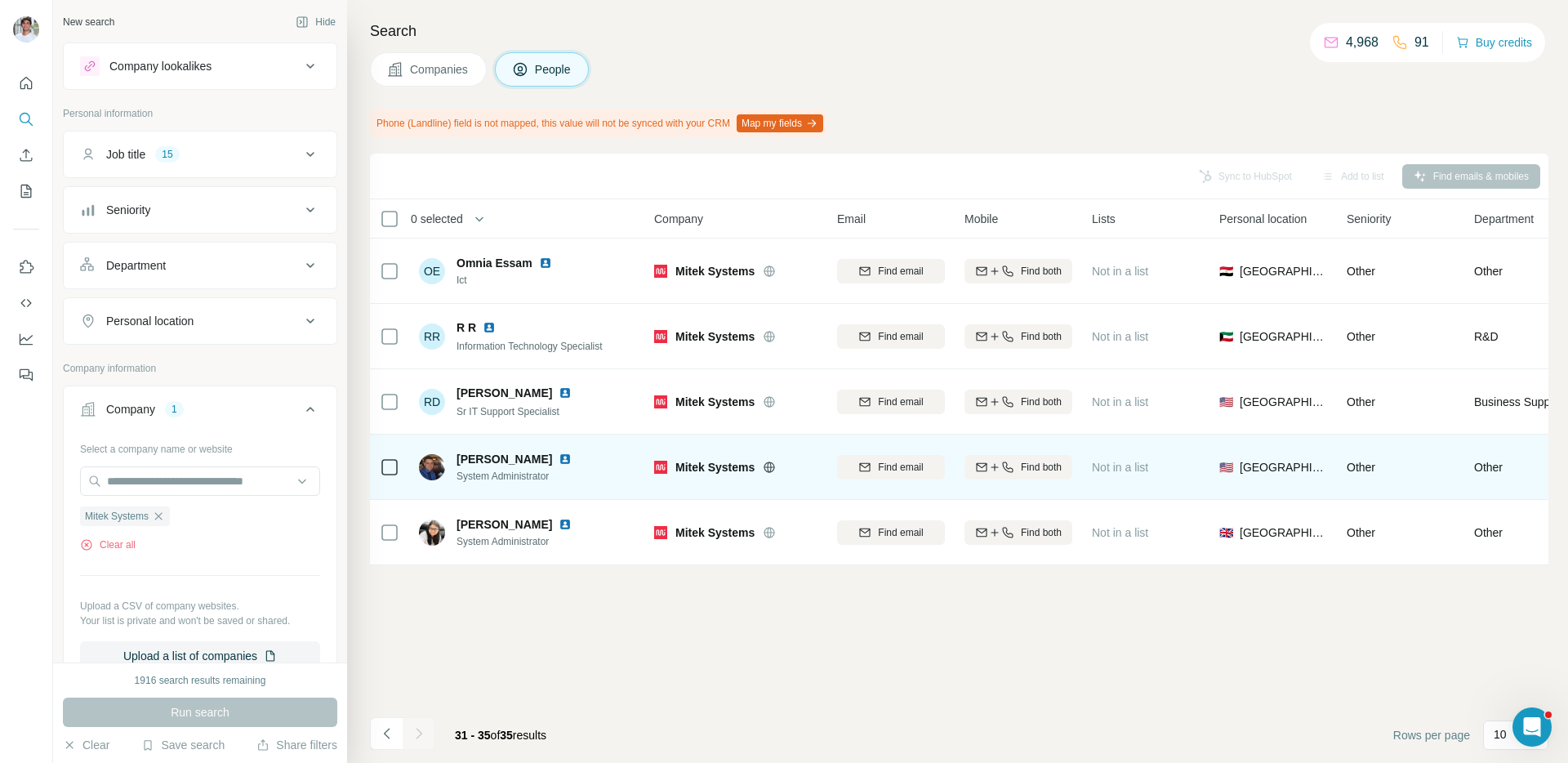
click at [500, 455] on div "[PERSON_NAME]" at bounding box center [523, 459] width 135 height 16
click at [559, 457] on img at bounding box center [565, 458] width 13 height 13
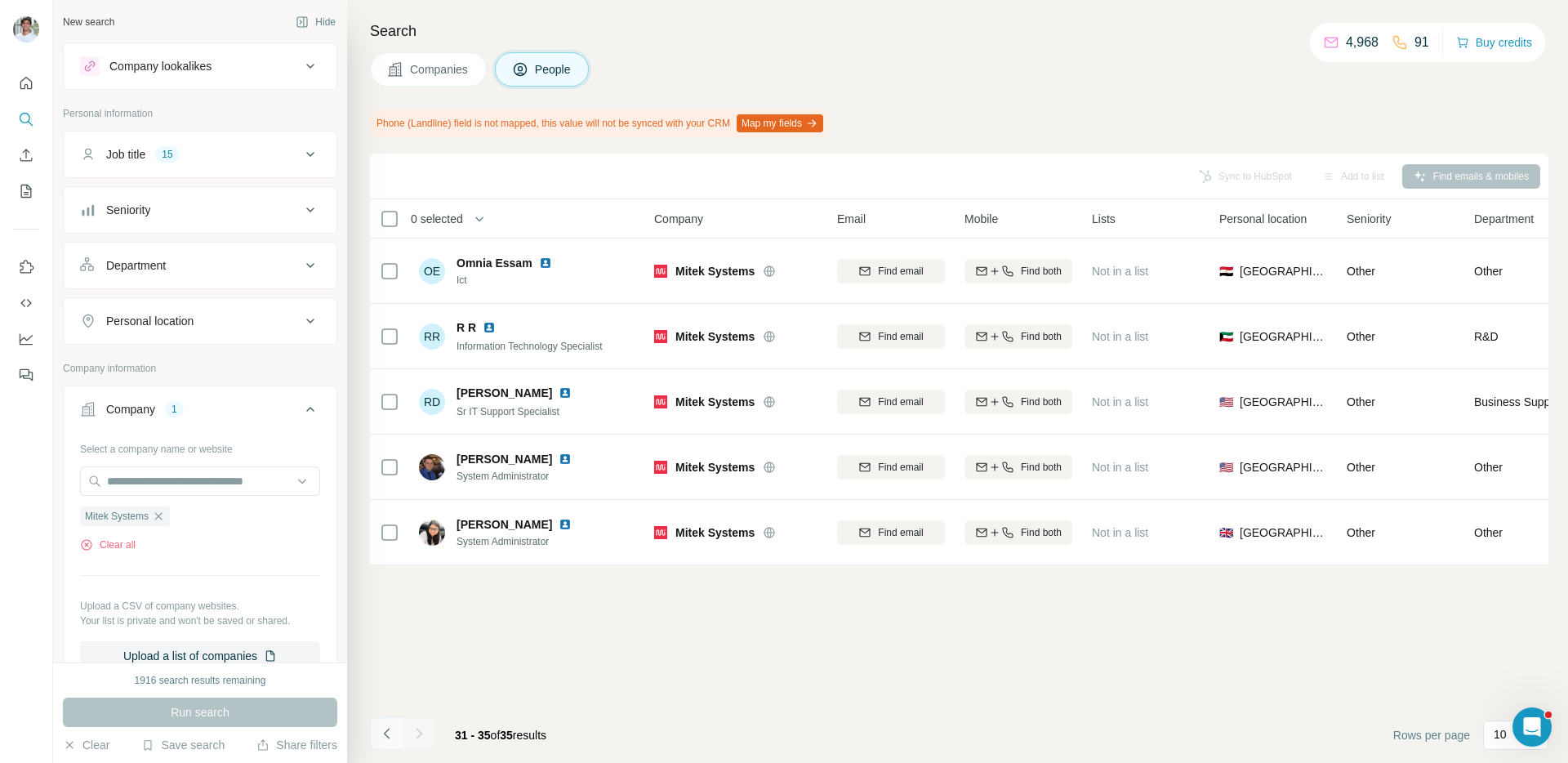
click at [383, 734] on icon "Navigate to previous page" at bounding box center [387, 733] width 16 height 16
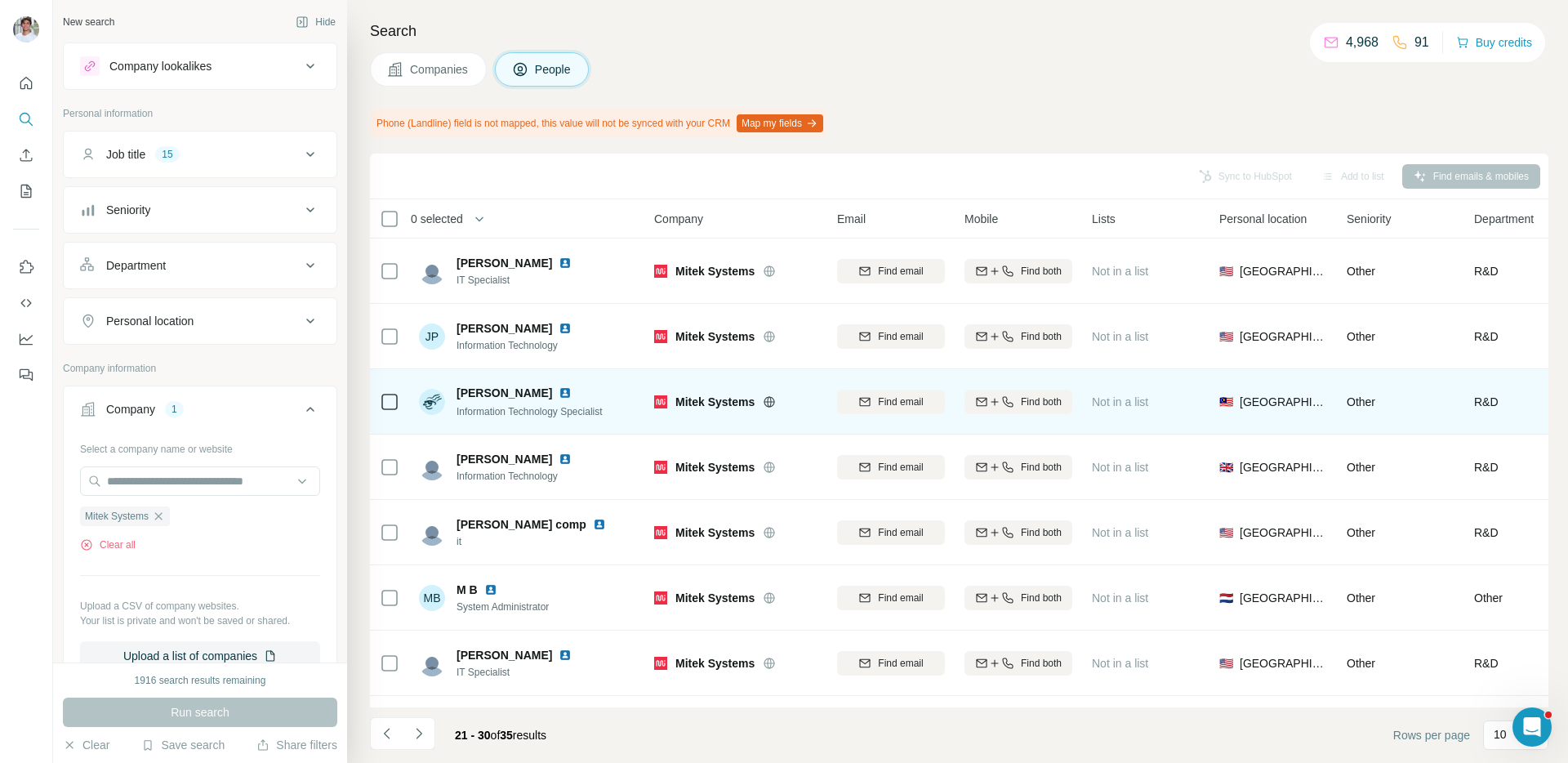
scroll to position [185, 0]
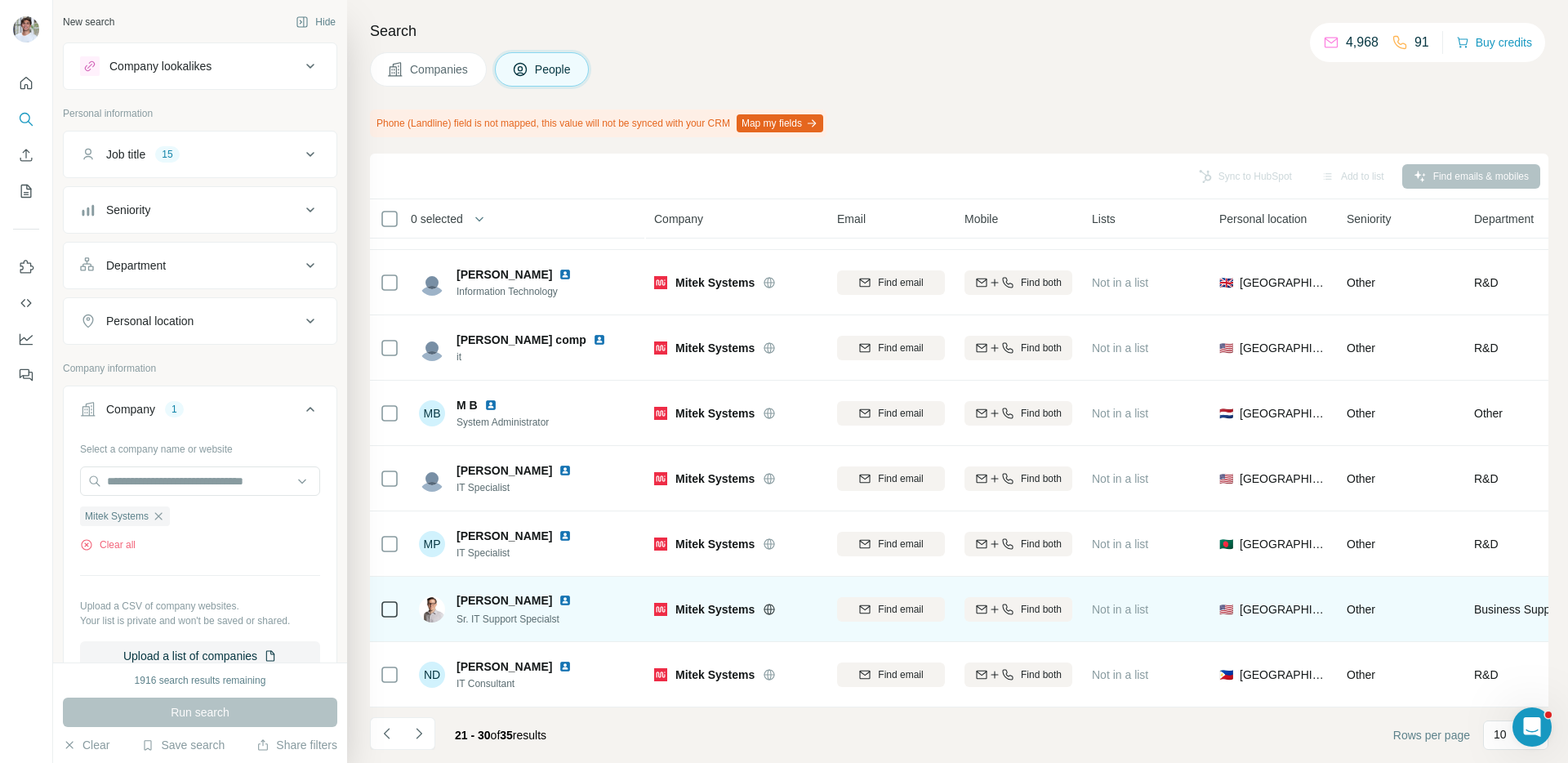
click at [568, 600] on img at bounding box center [565, 600] width 13 height 13
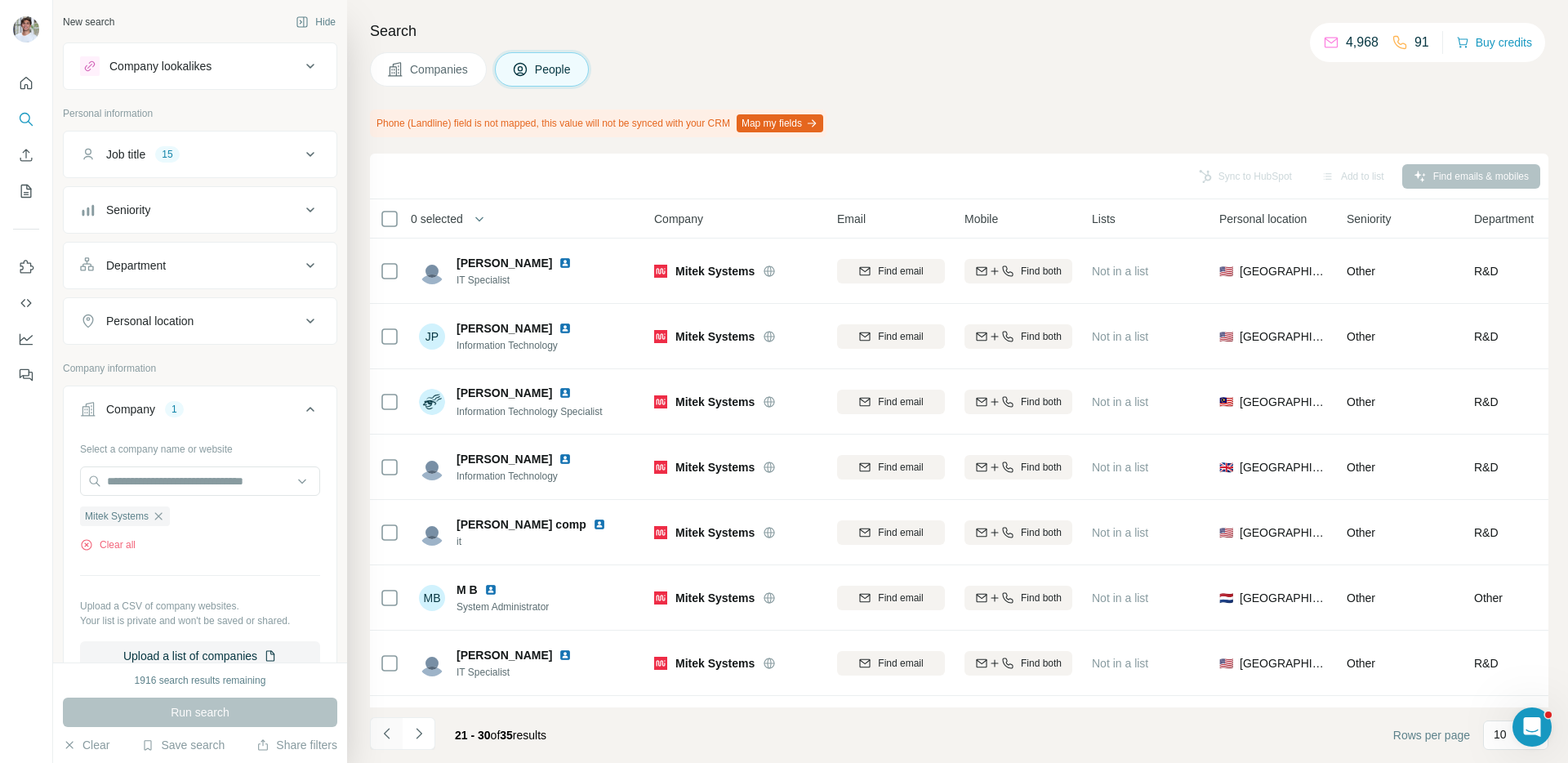
click at [387, 731] on icon "Navigate to previous page" at bounding box center [387, 733] width 16 height 16
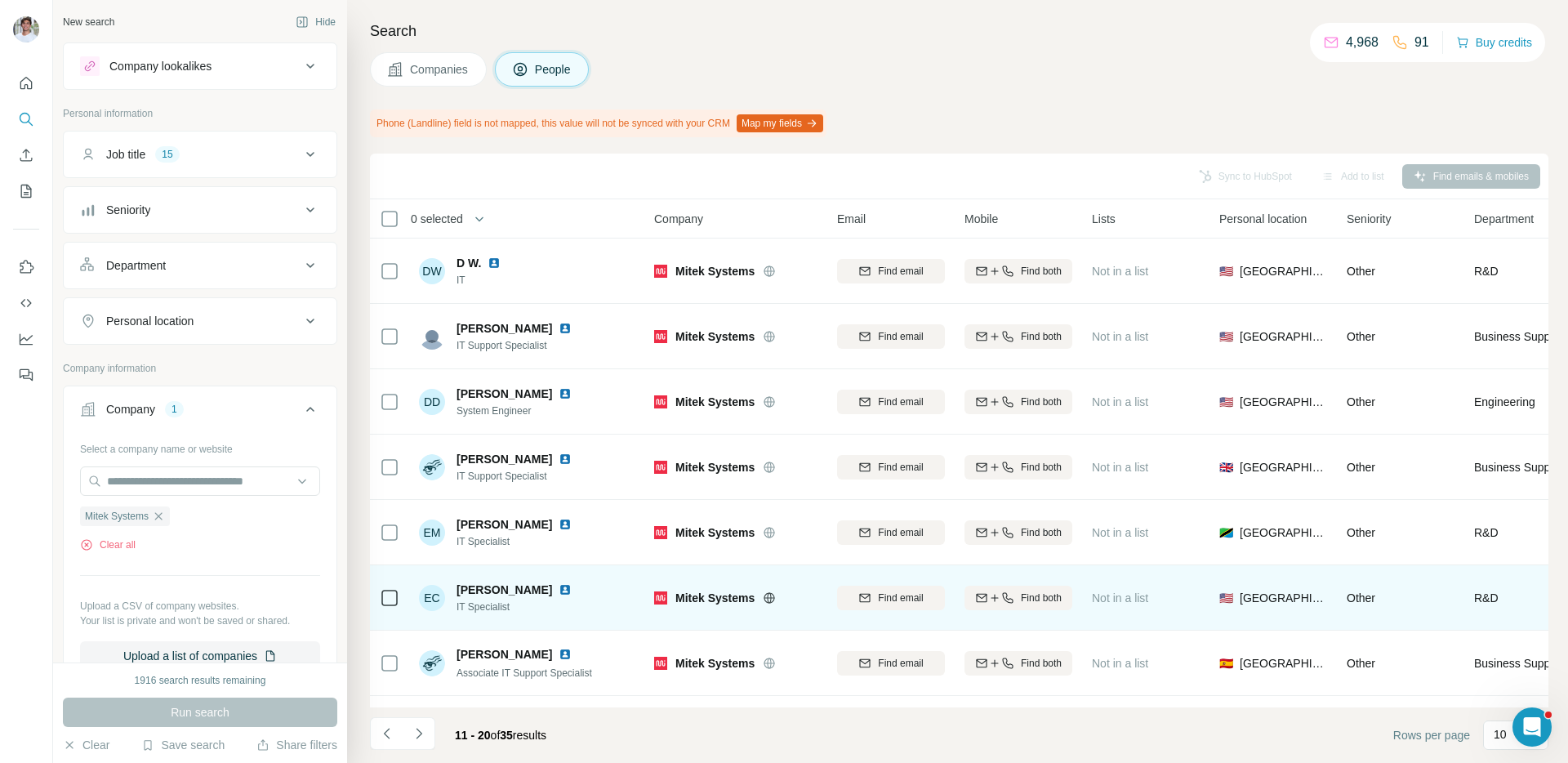
scroll to position [185, 0]
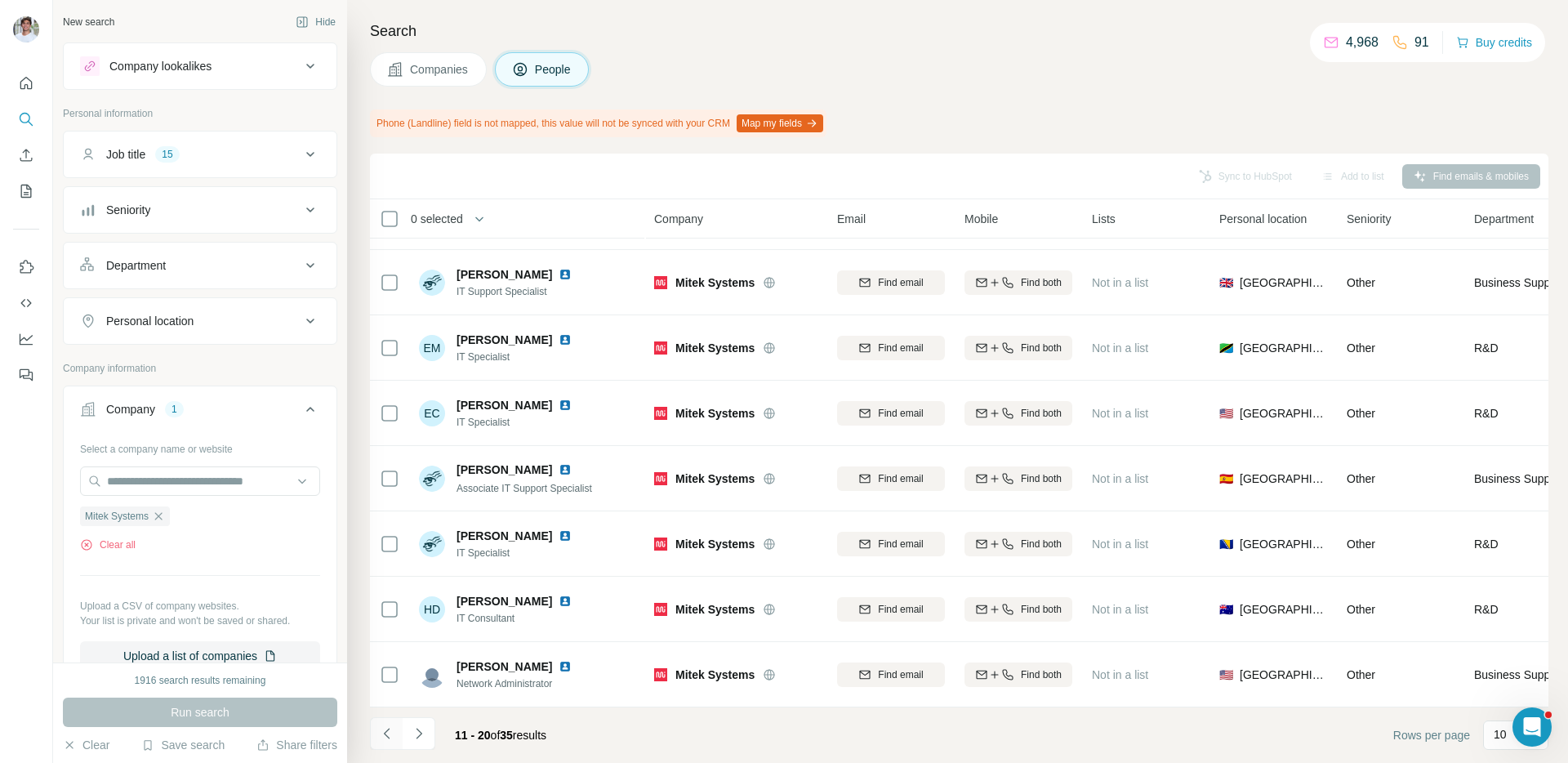
click at [384, 739] on icon "Navigate to previous page" at bounding box center [387, 733] width 16 height 16
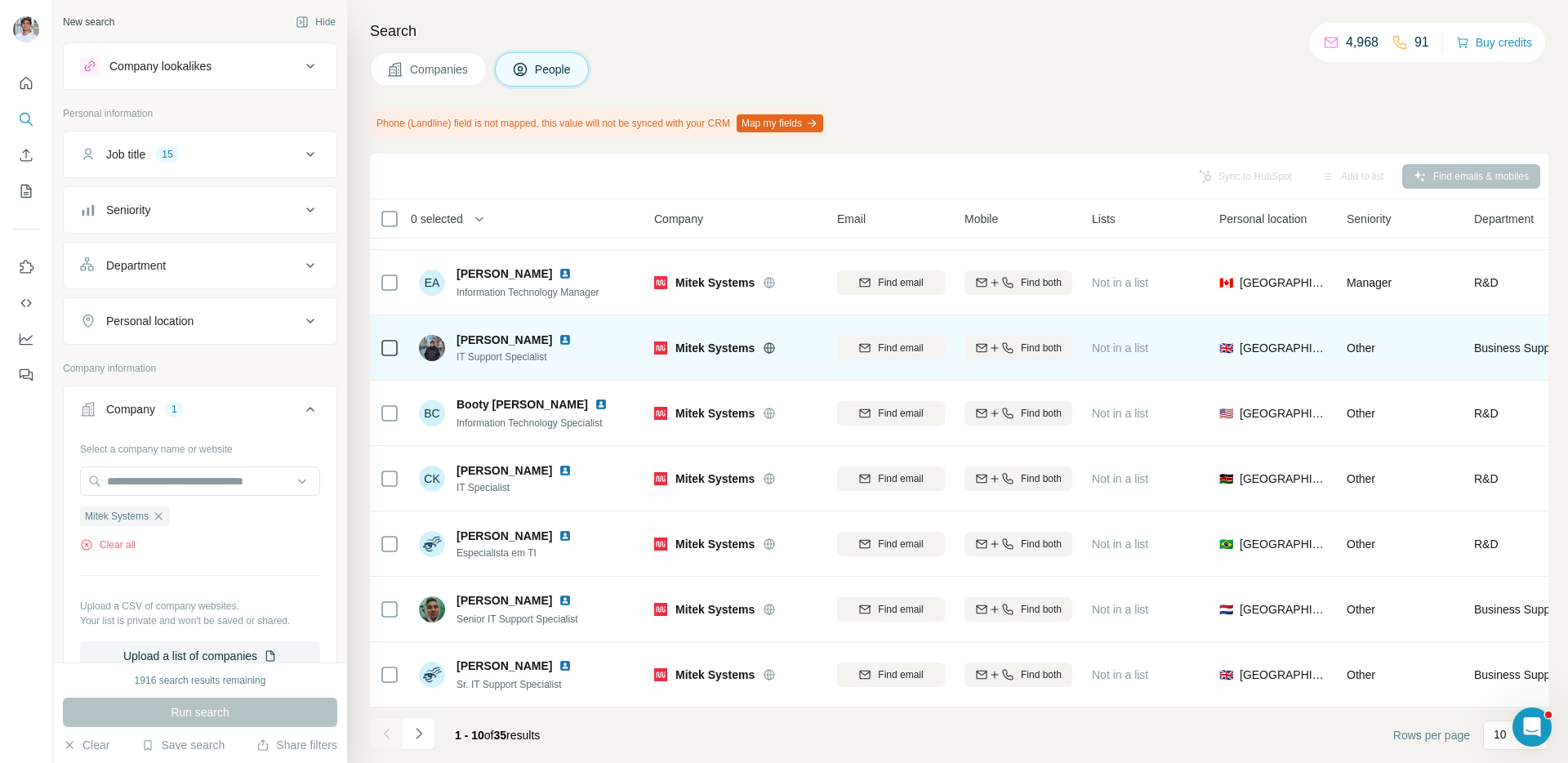
click at [559, 339] on img at bounding box center [565, 340] width 13 height 13
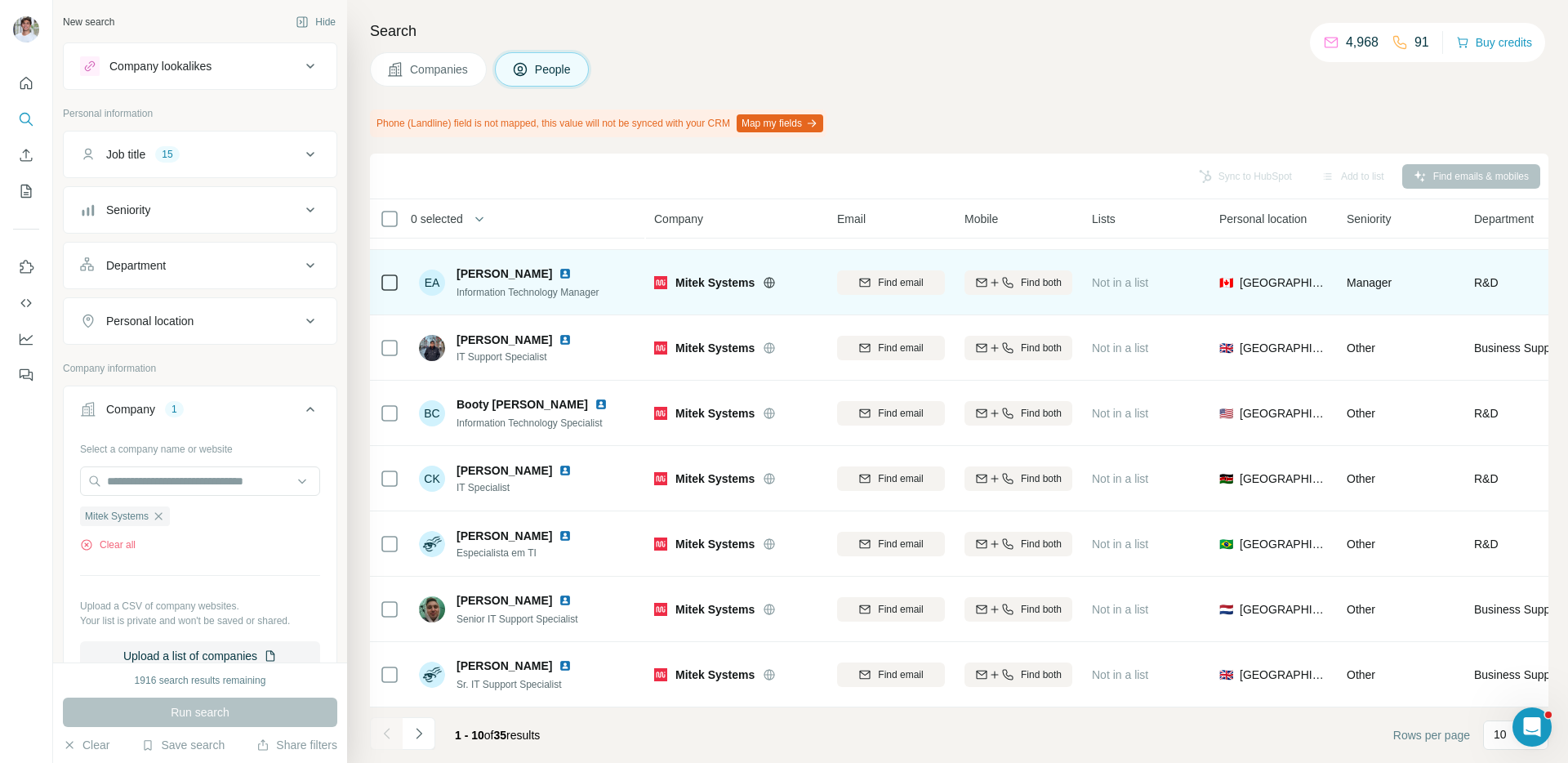
click at [562, 270] on img at bounding box center [565, 274] width 13 height 13
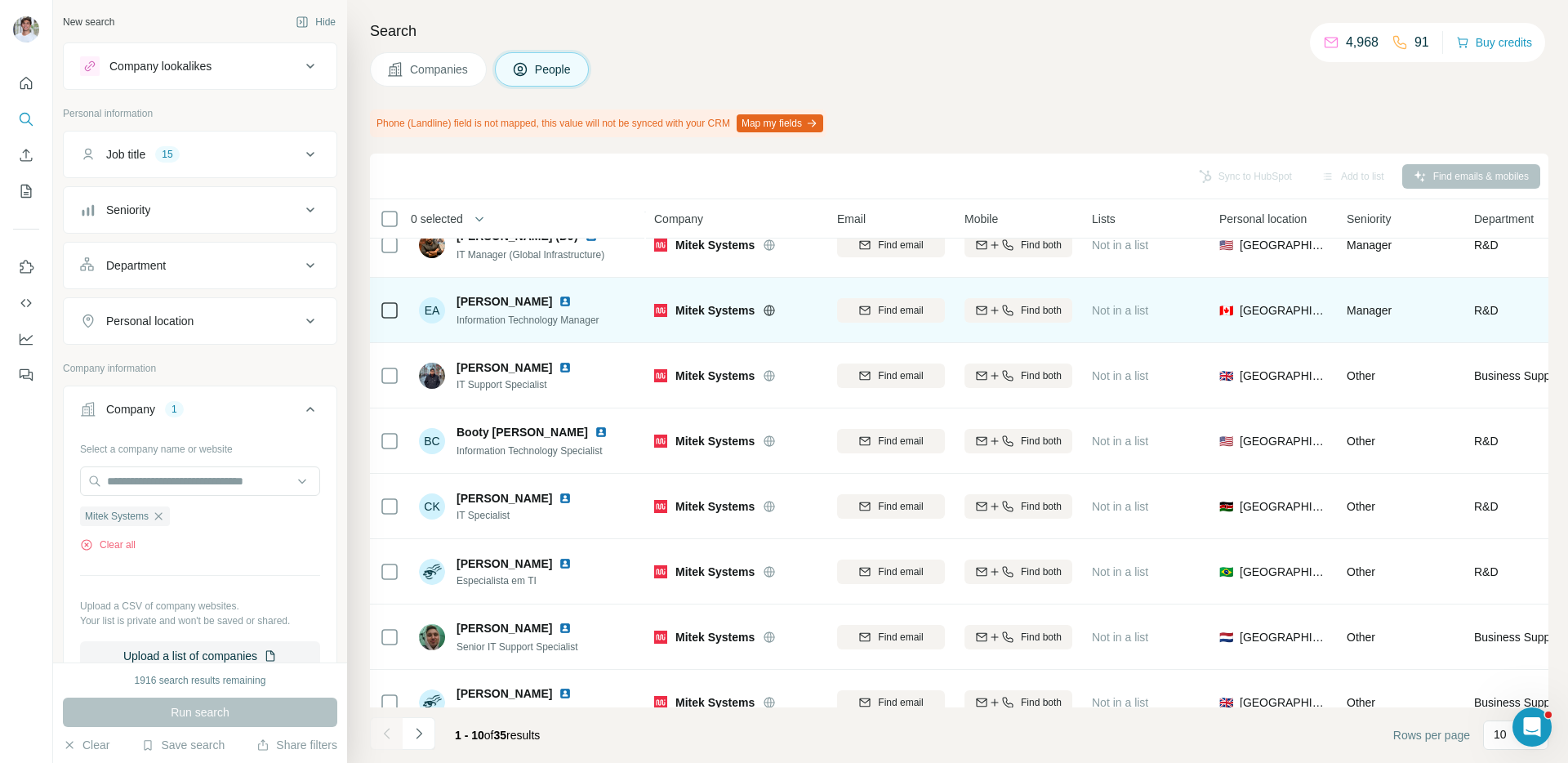
scroll to position [0, 0]
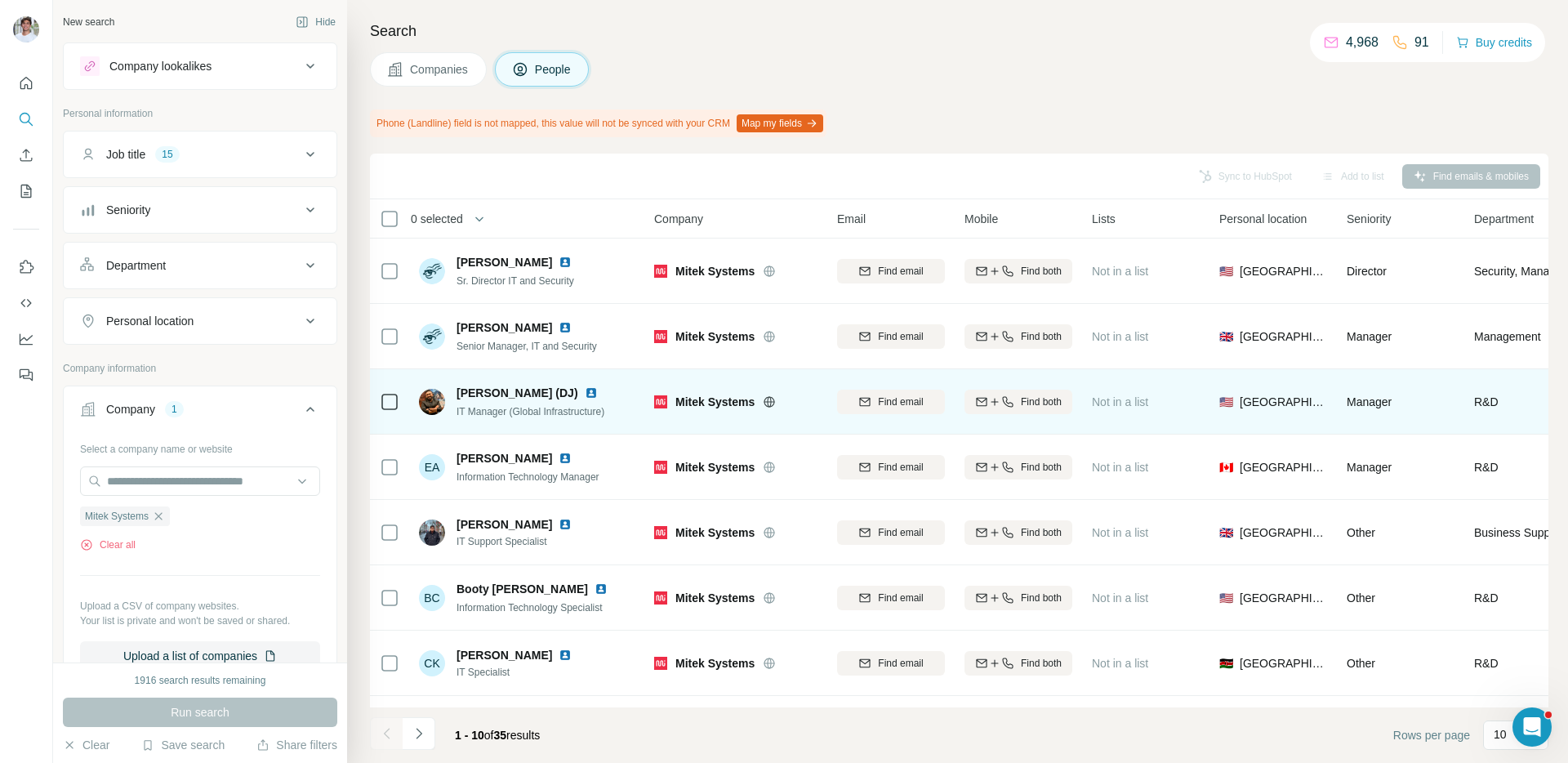
click at [598, 392] on img at bounding box center [591, 392] width 13 height 13
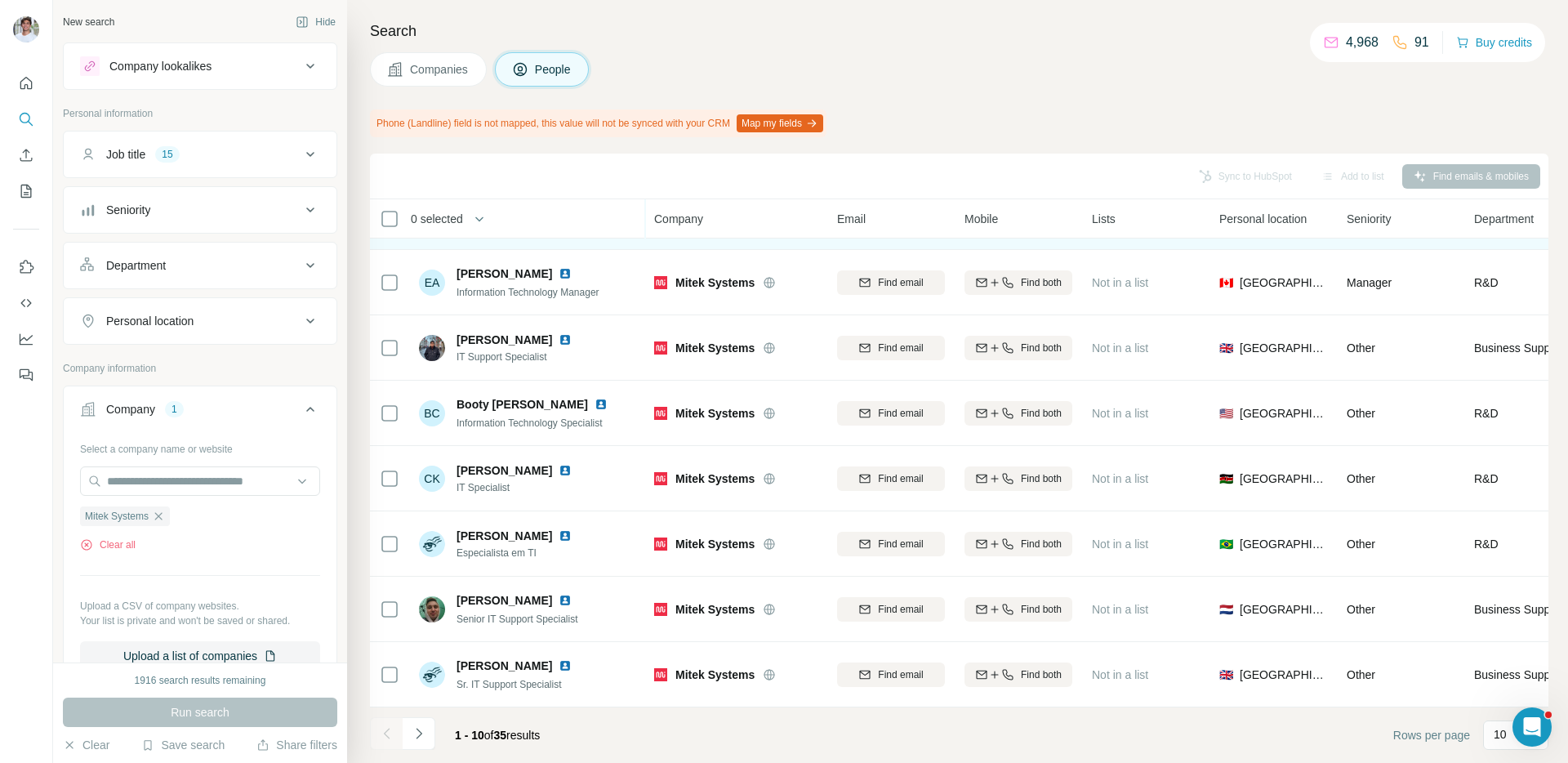
scroll to position [184, 0]
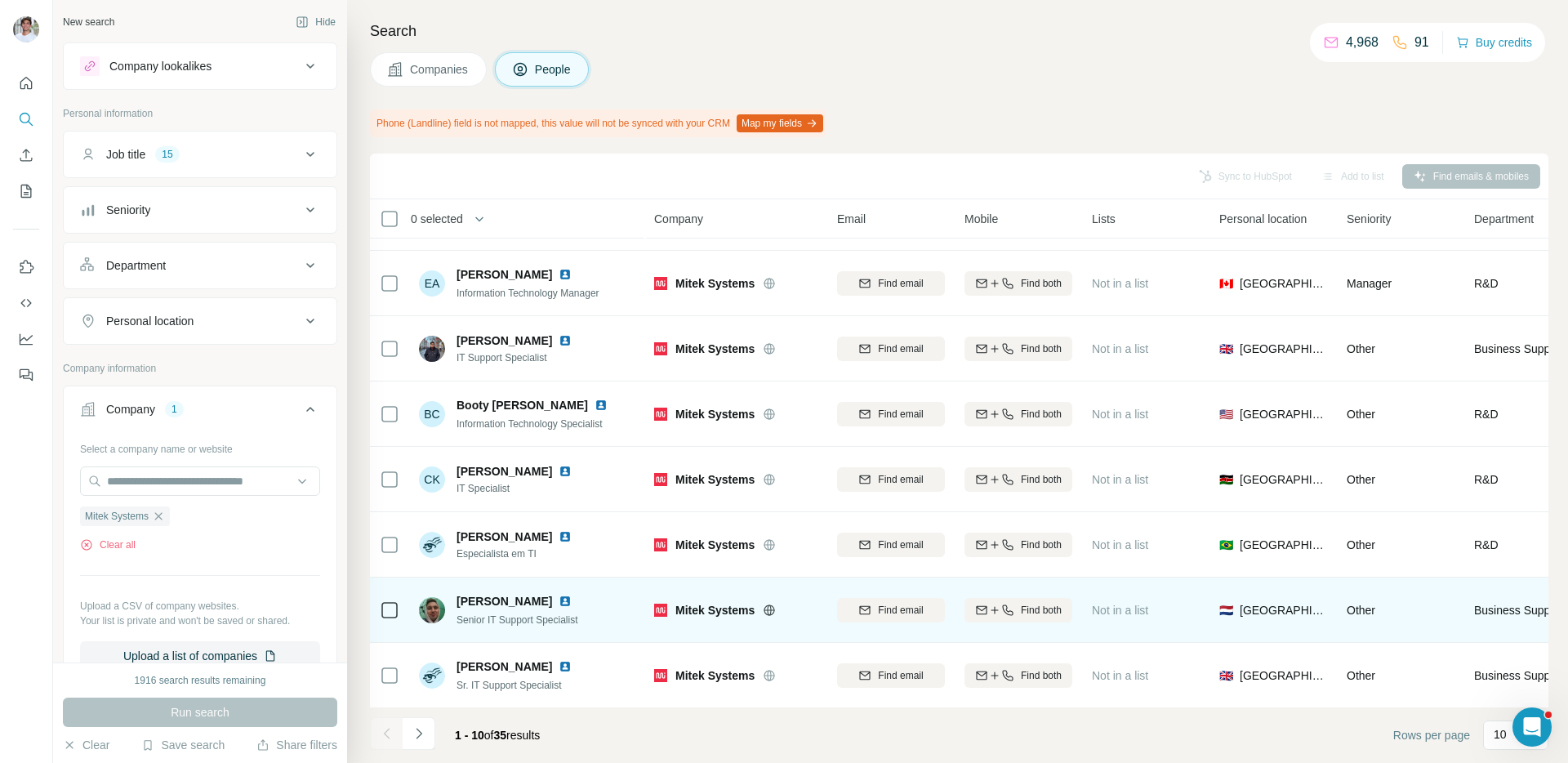
click at [559, 602] on img at bounding box center [565, 601] width 13 height 13
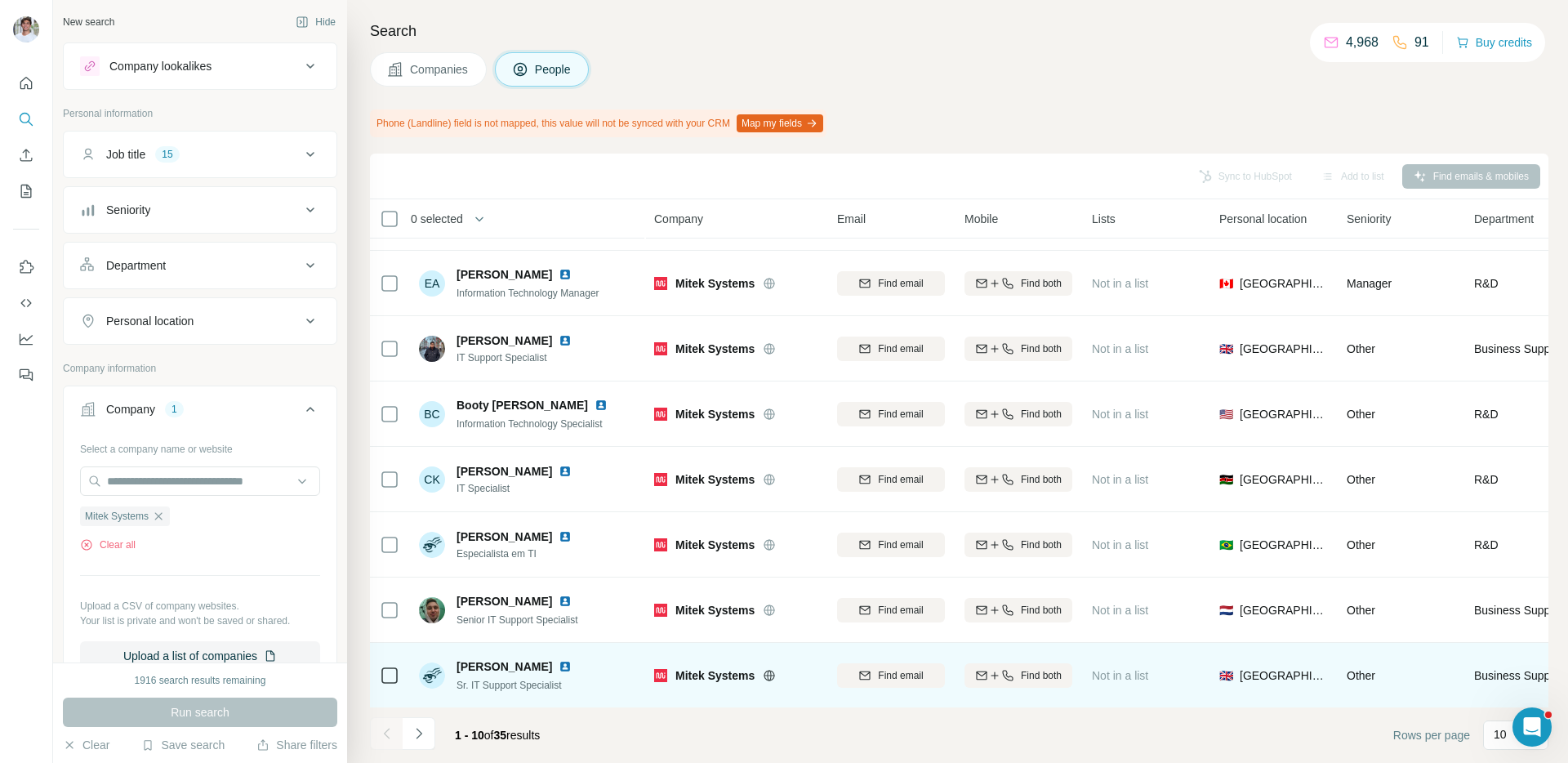
click at [572, 667] on img at bounding box center [565, 666] width 13 height 13
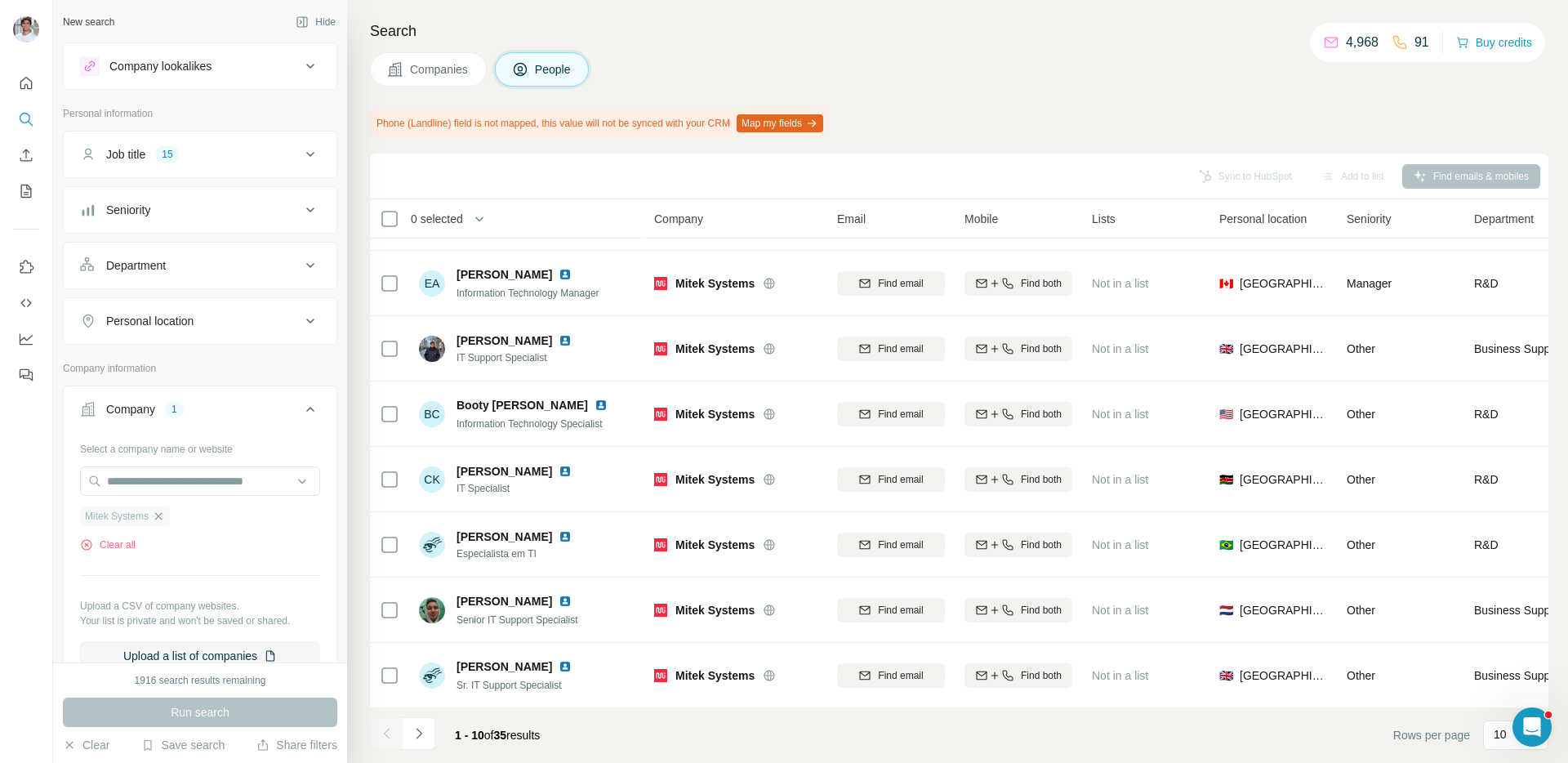
click at [165, 517] on icon "button" at bounding box center [158, 515] width 13 height 13
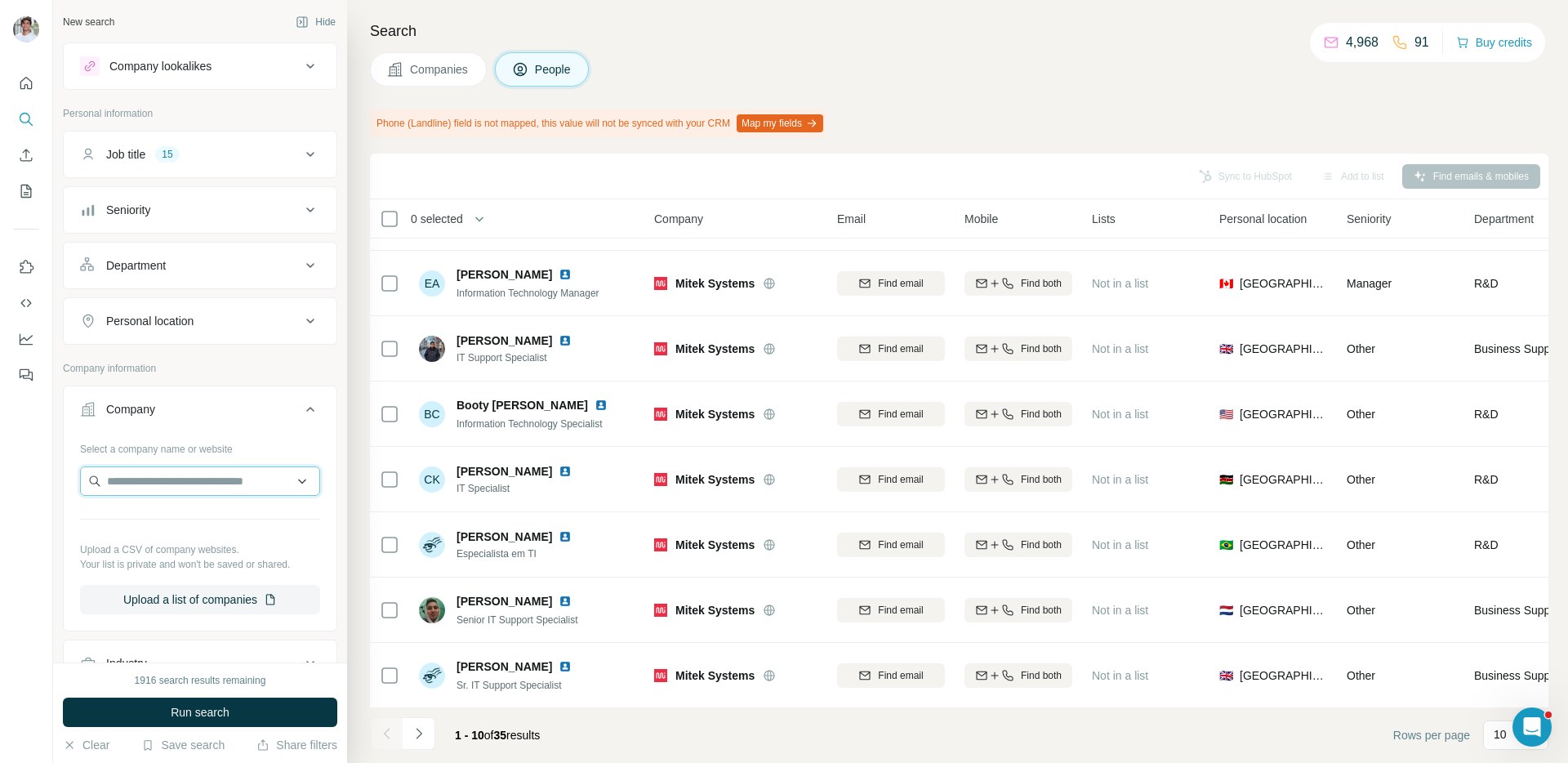
click at [172, 485] on input "text" at bounding box center [200, 480] width 241 height 29
type input "**********"
click at [194, 513] on p "Parallel Wireless" at bounding box center [169, 517] width 85 height 16
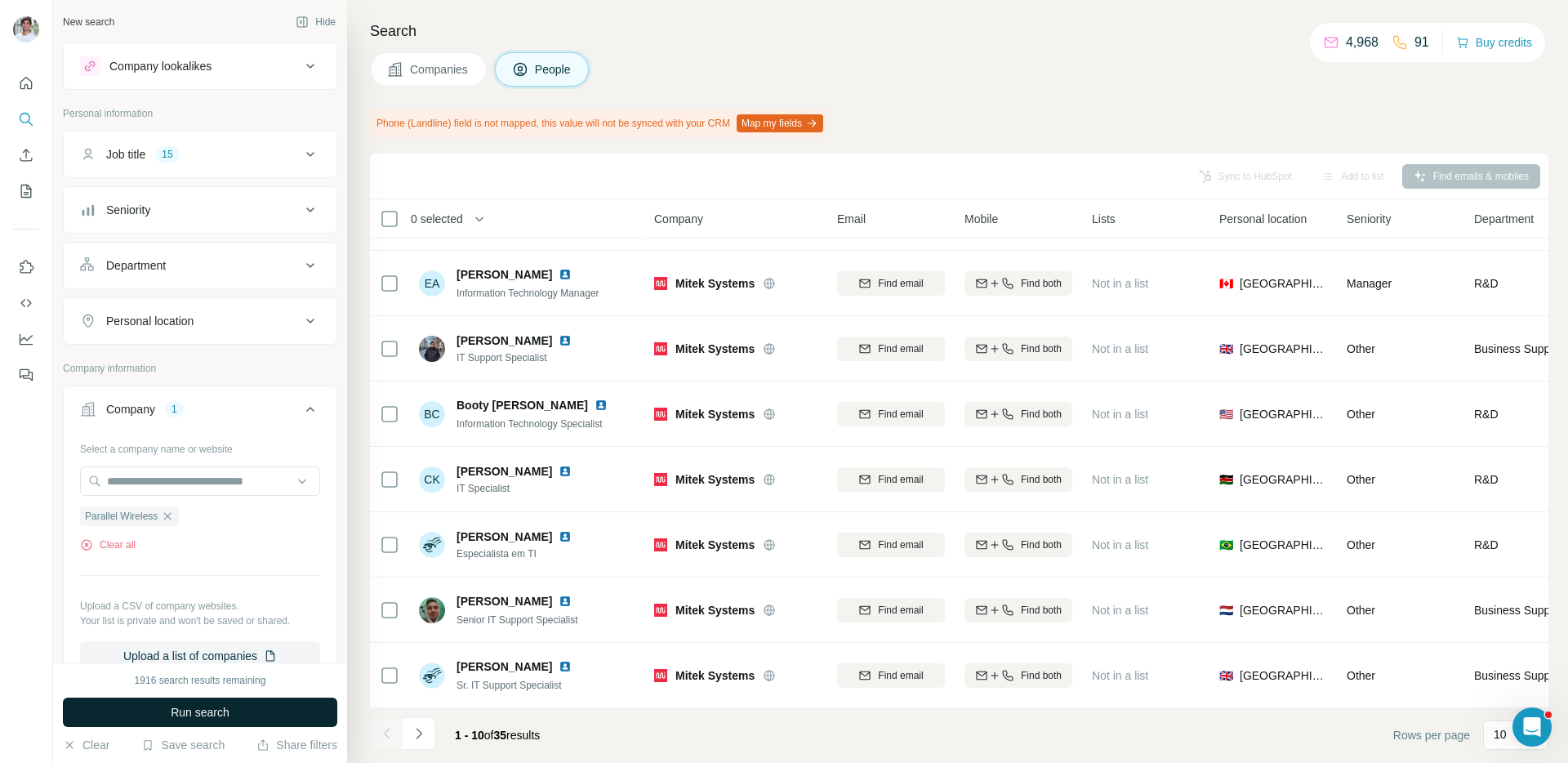
click at [189, 705] on span "Run search" at bounding box center [200, 712] width 59 height 16
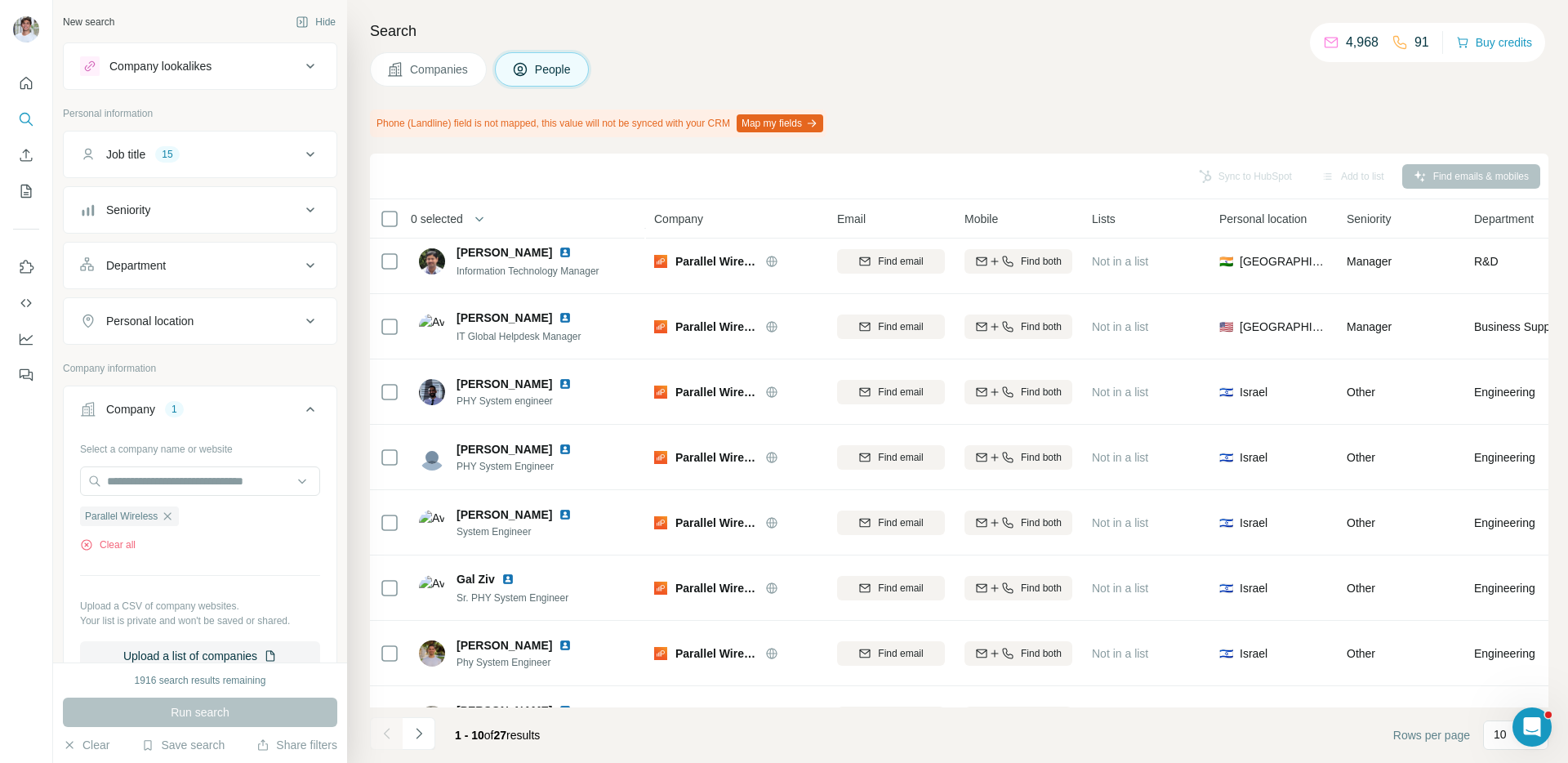
scroll to position [184, 0]
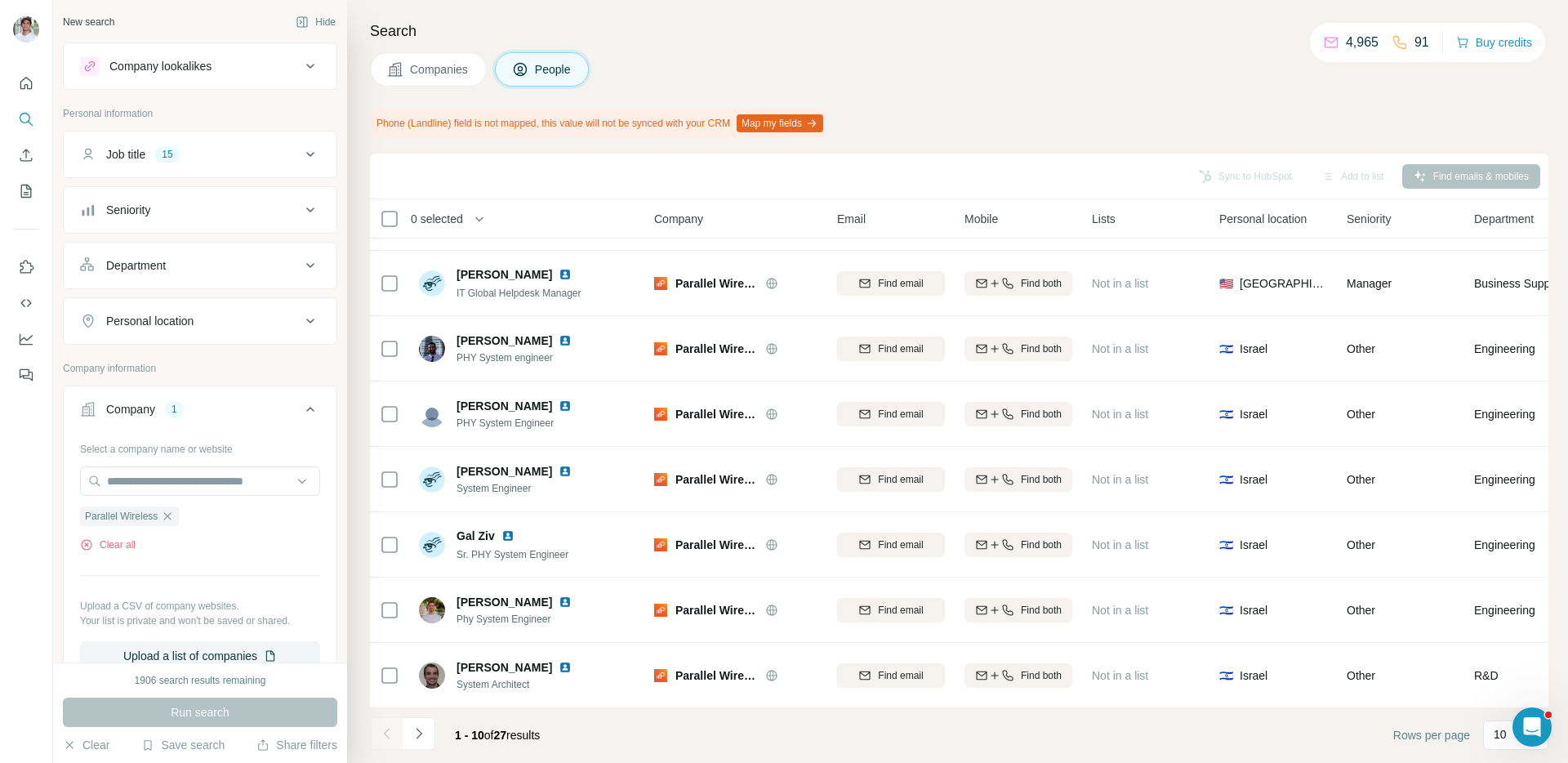
click at [445, 76] on span "Companies" at bounding box center [440, 69] width 60 height 16
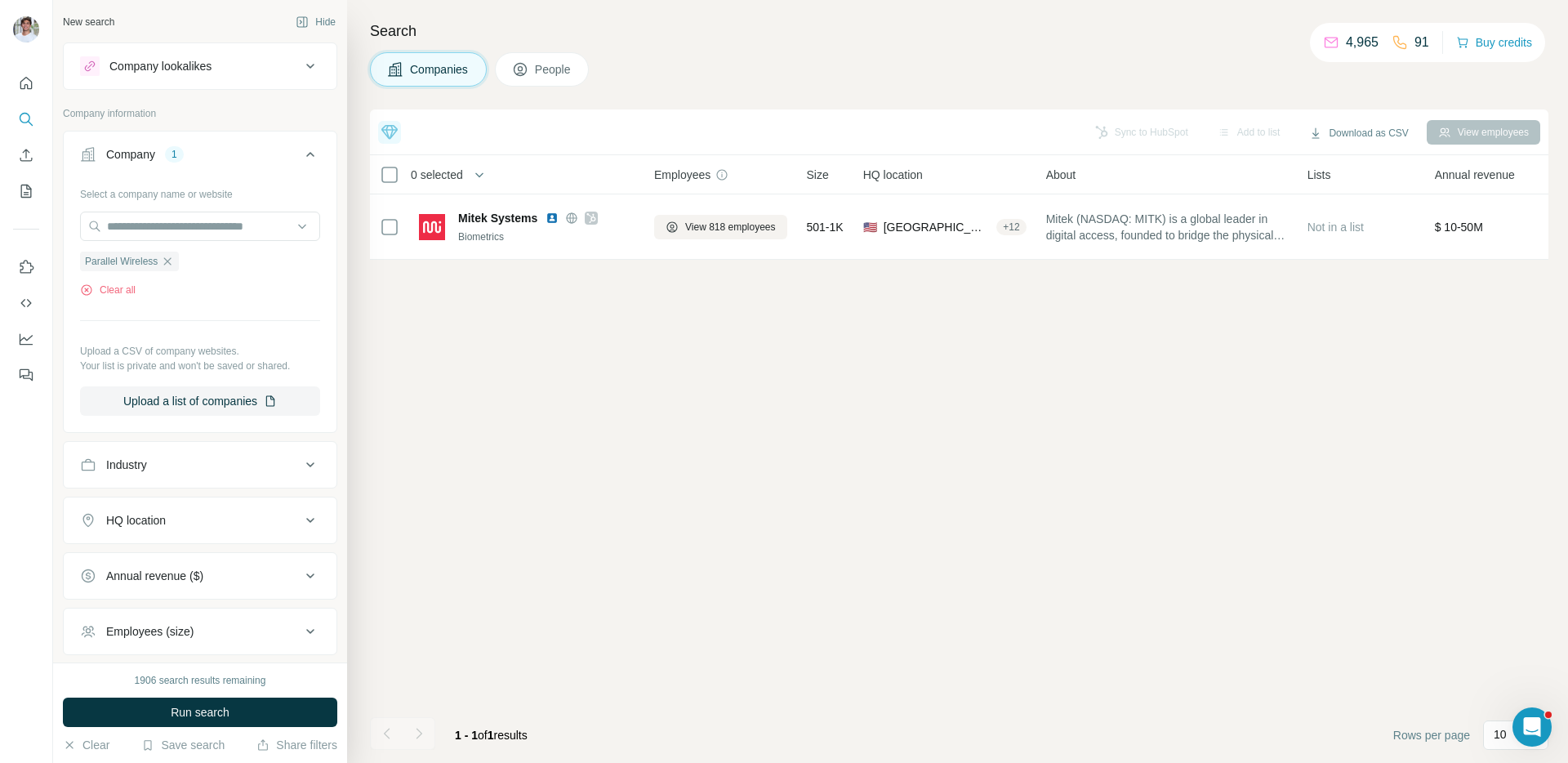
scroll to position [0, 0]
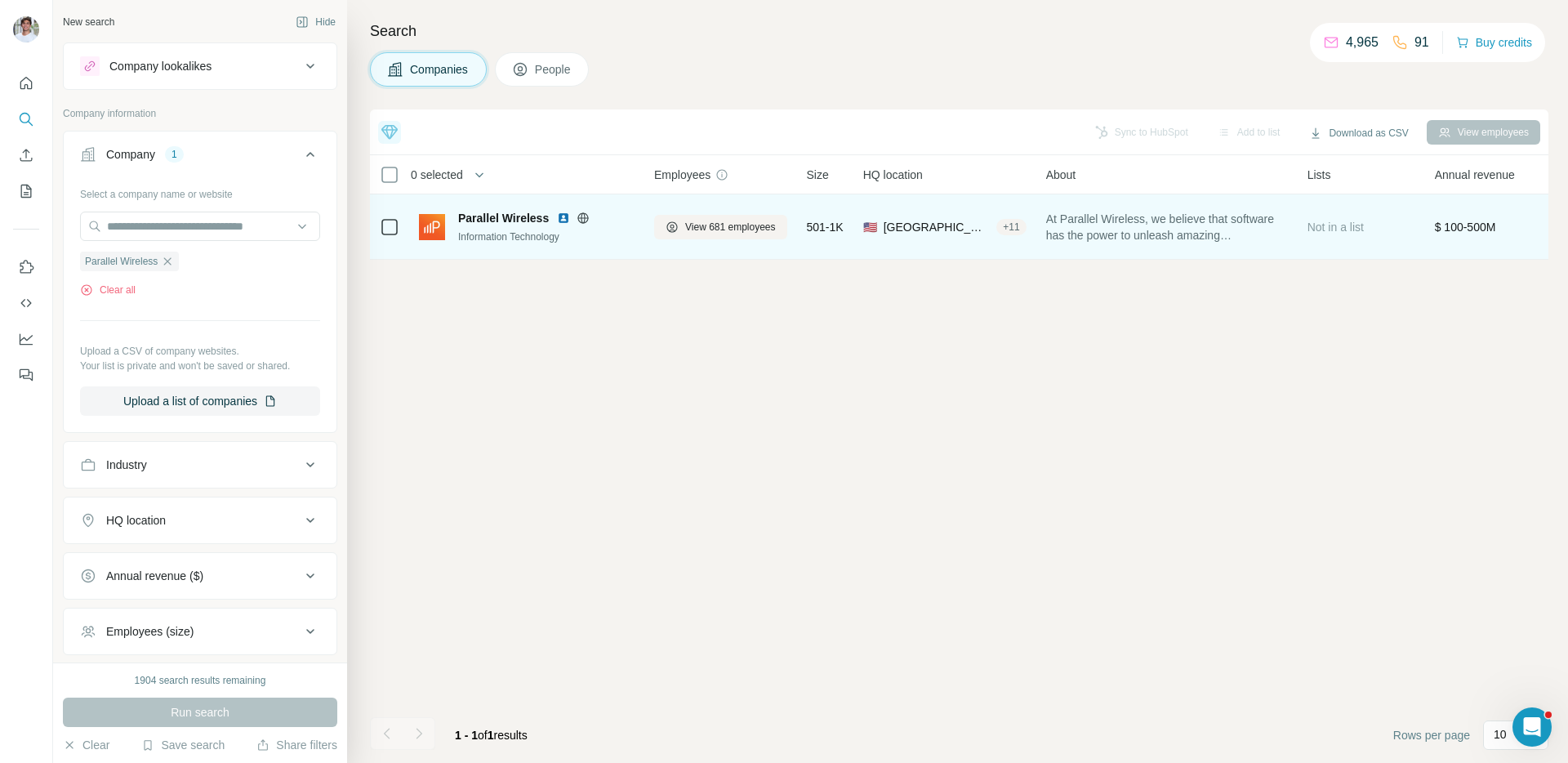
click at [563, 217] on img at bounding box center [563, 218] width 13 height 13
click at [707, 217] on button "View 681 employees" at bounding box center [720, 227] width 133 height 25
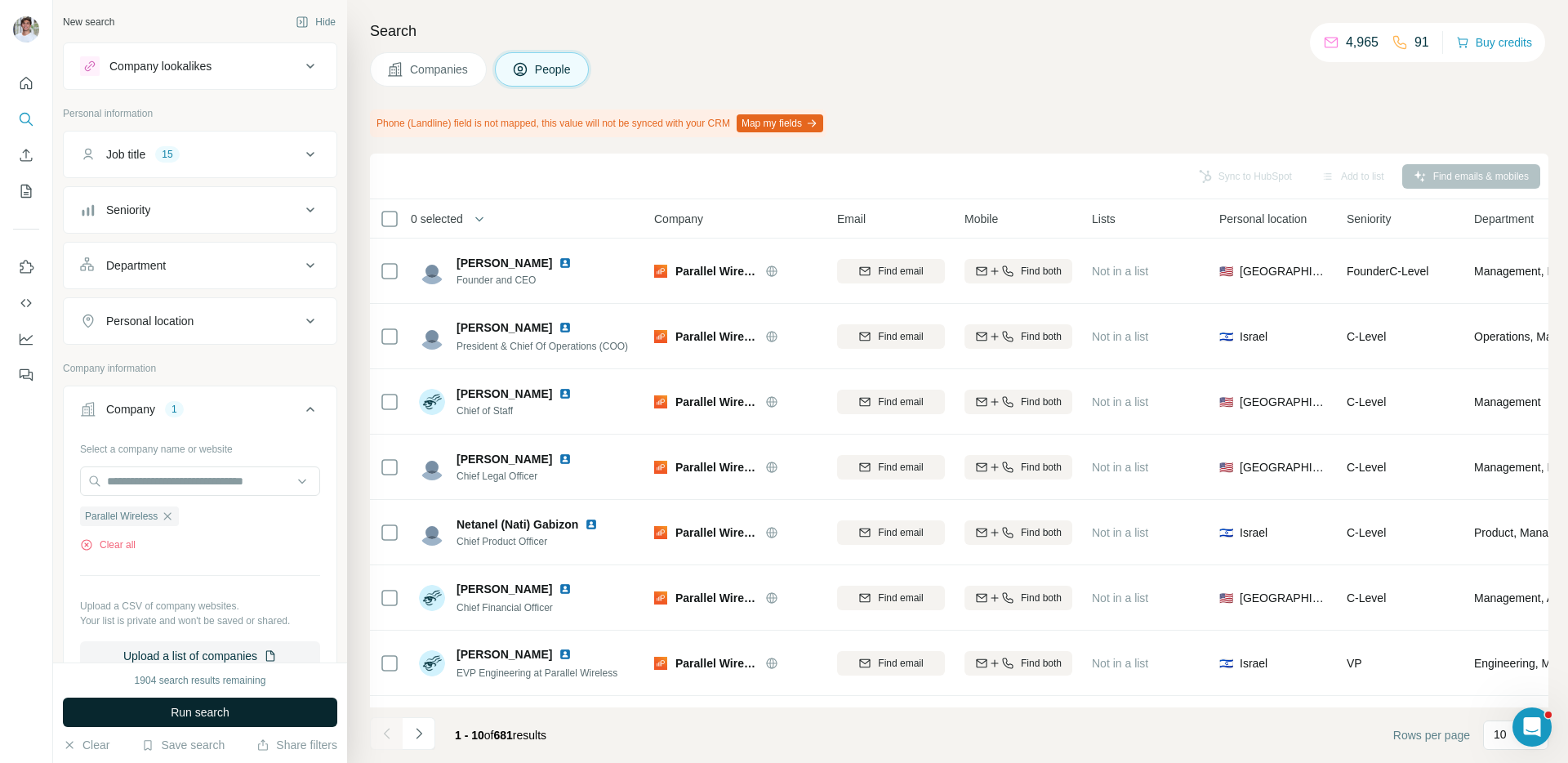
click at [259, 707] on button "Run search" at bounding box center [200, 712] width 274 height 29
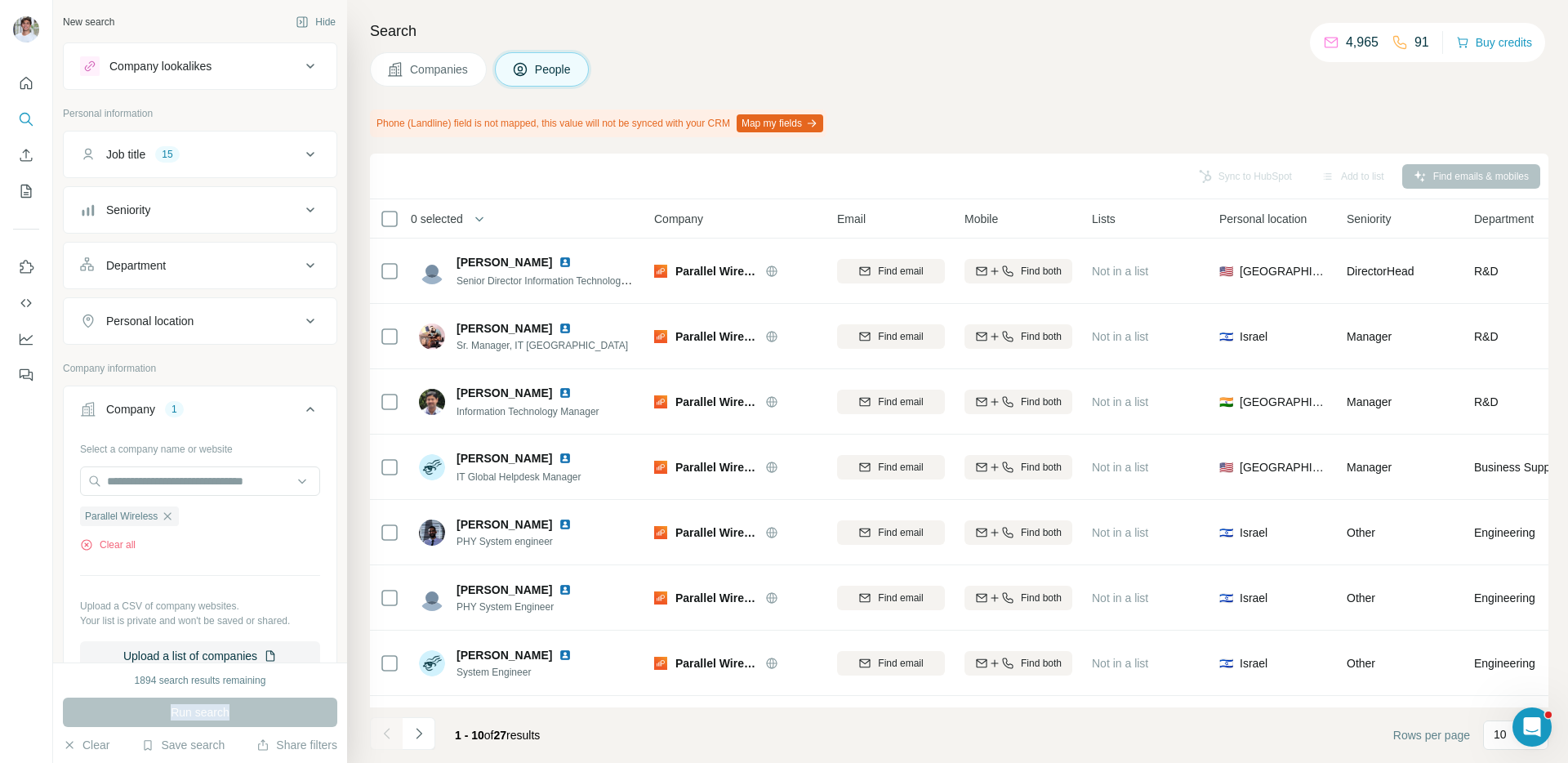
click at [259, 707] on div "Run search" at bounding box center [200, 712] width 274 height 29
click at [948, 104] on div "Search Companies People Phone (Landline) field is not mapped, this value will n…" at bounding box center [957, 382] width 1221 height 763
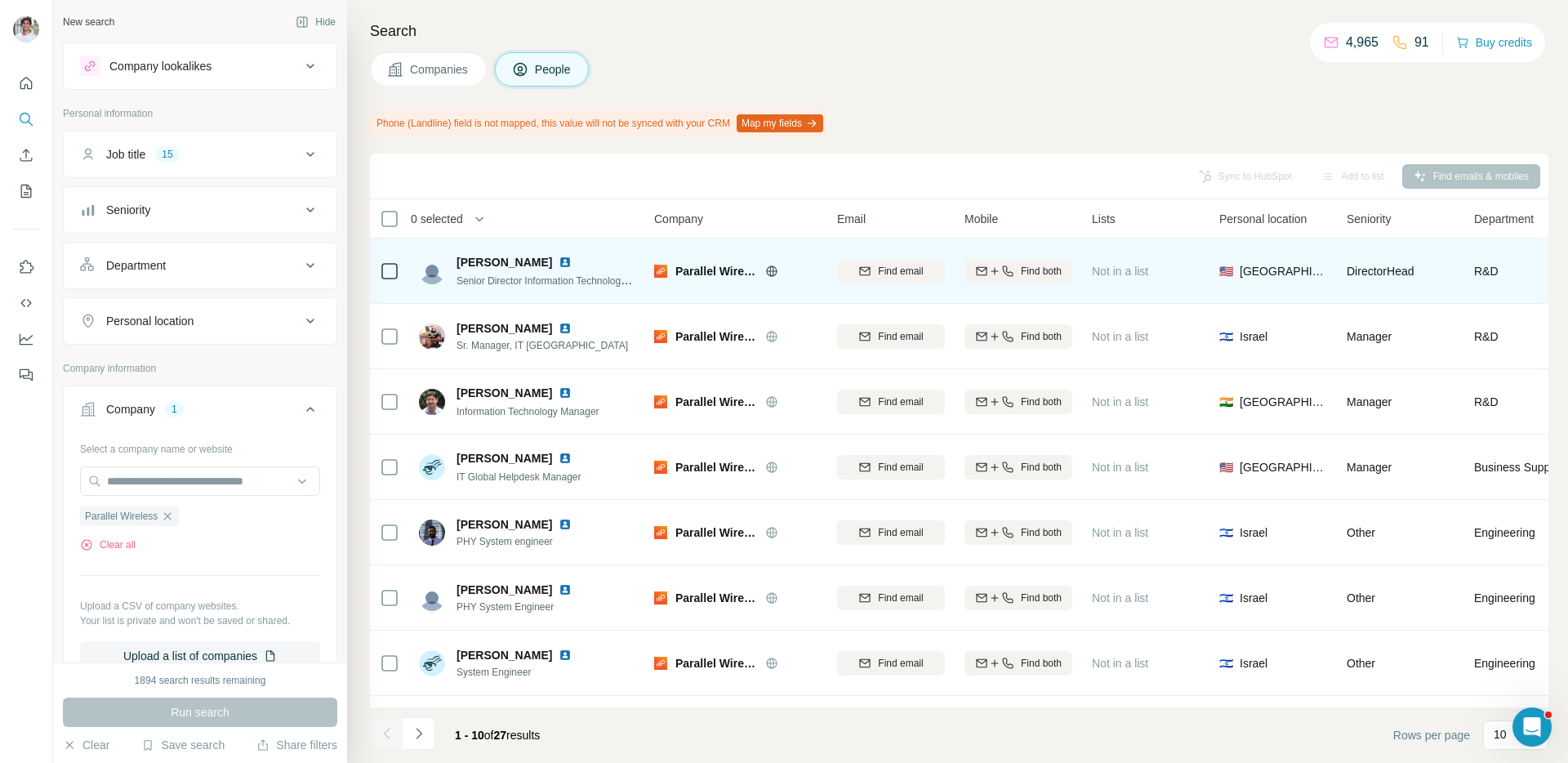
click at [559, 262] on img at bounding box center [565, 262] width 13 height 13
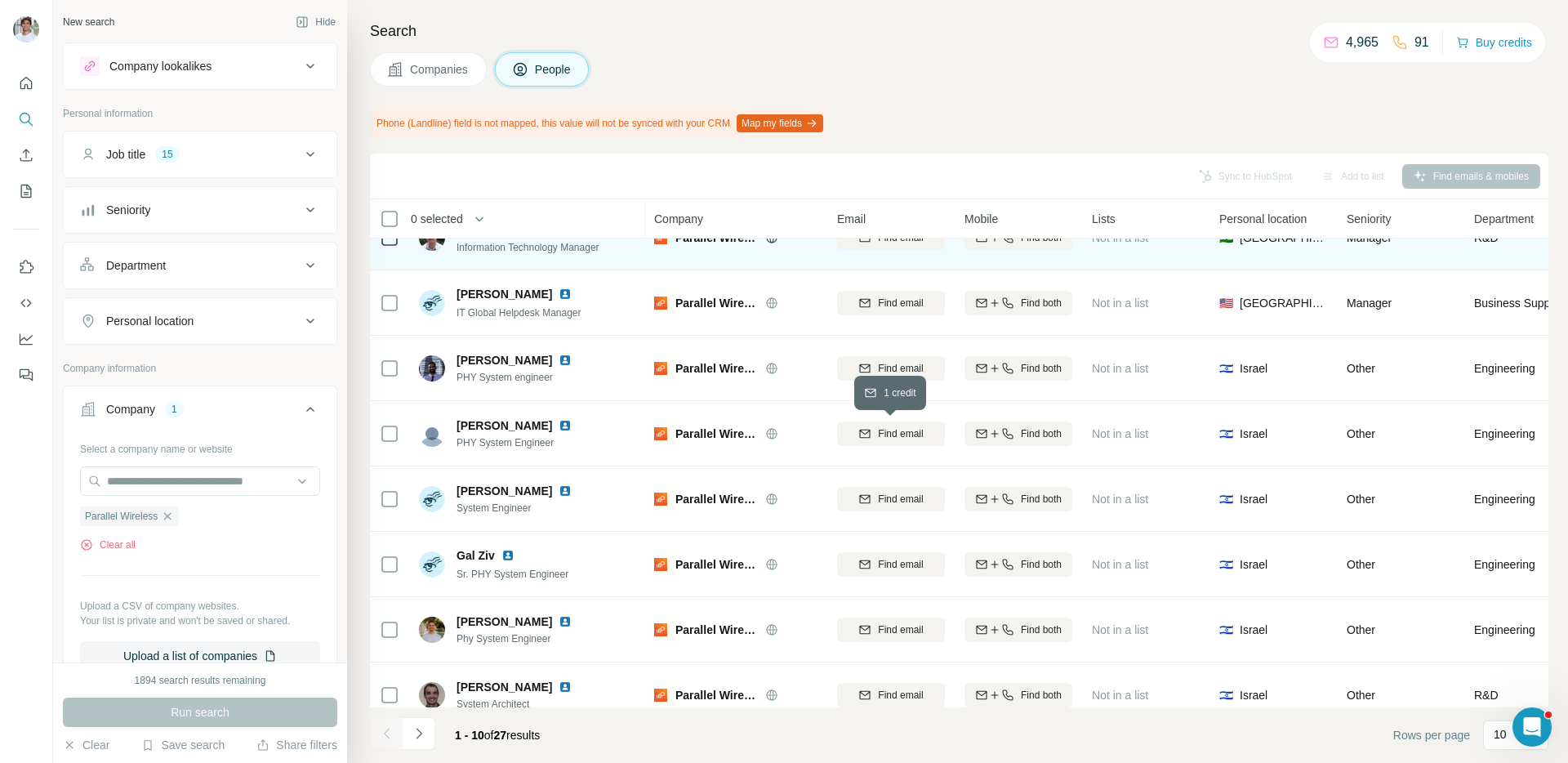
scroll to position [185, 0]
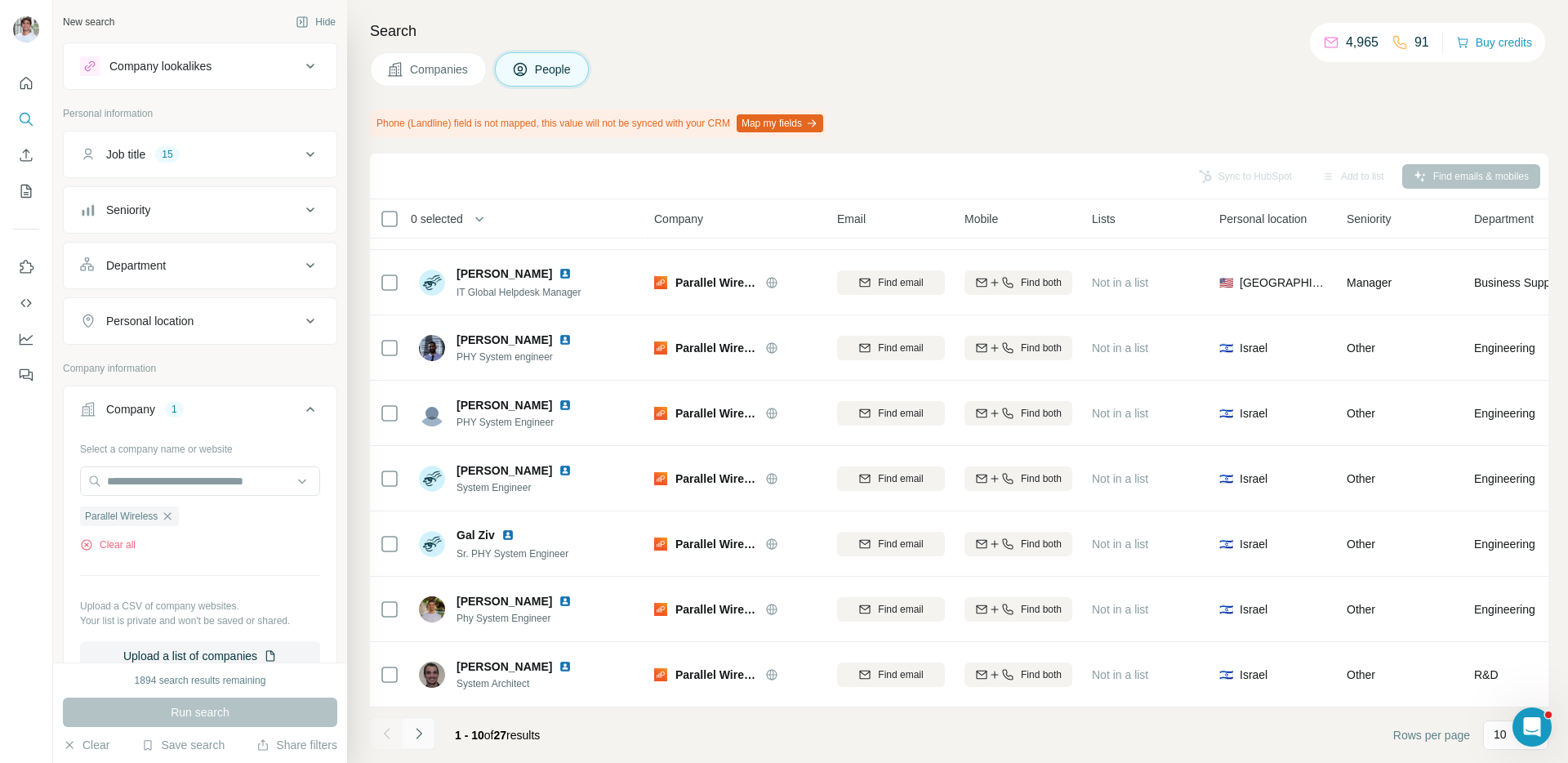
click at [411, 739] on icon "Navigate to next page" at bounding box center [418, 733] width 16 height 16
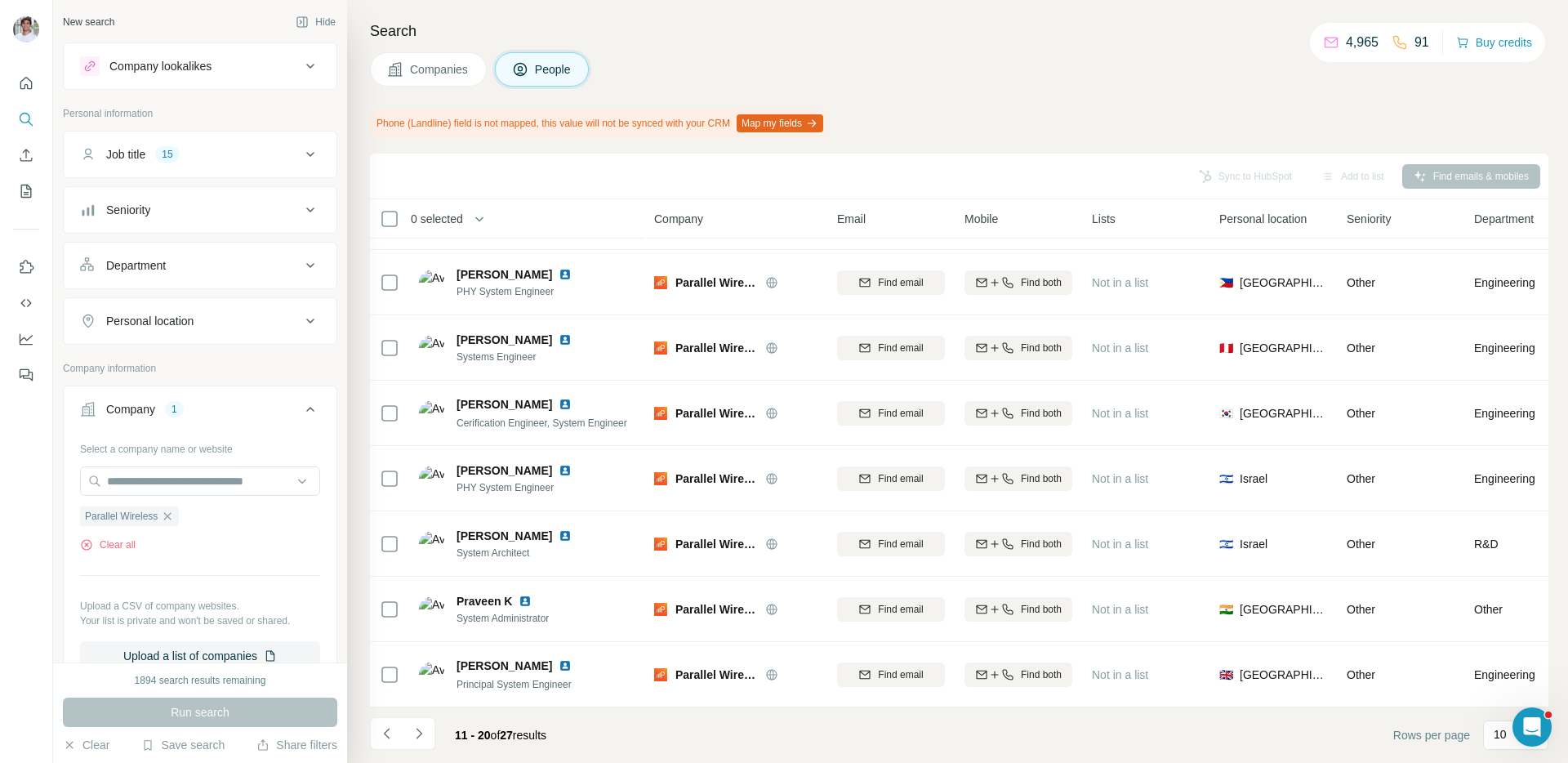
scroll to position [0, 0]
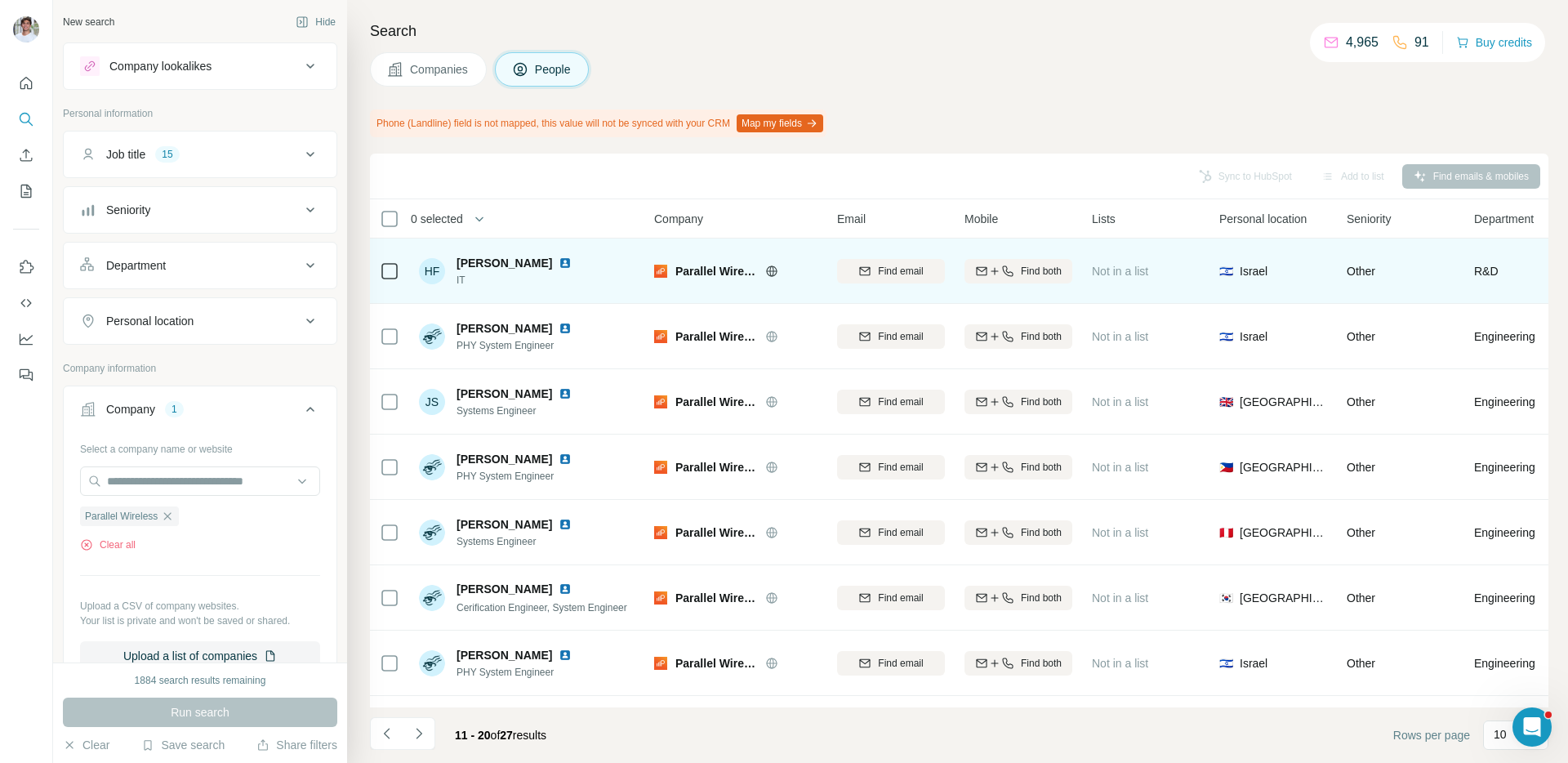
click at [559, 260] on img at bounding box center [565, 263] width 13 height 13
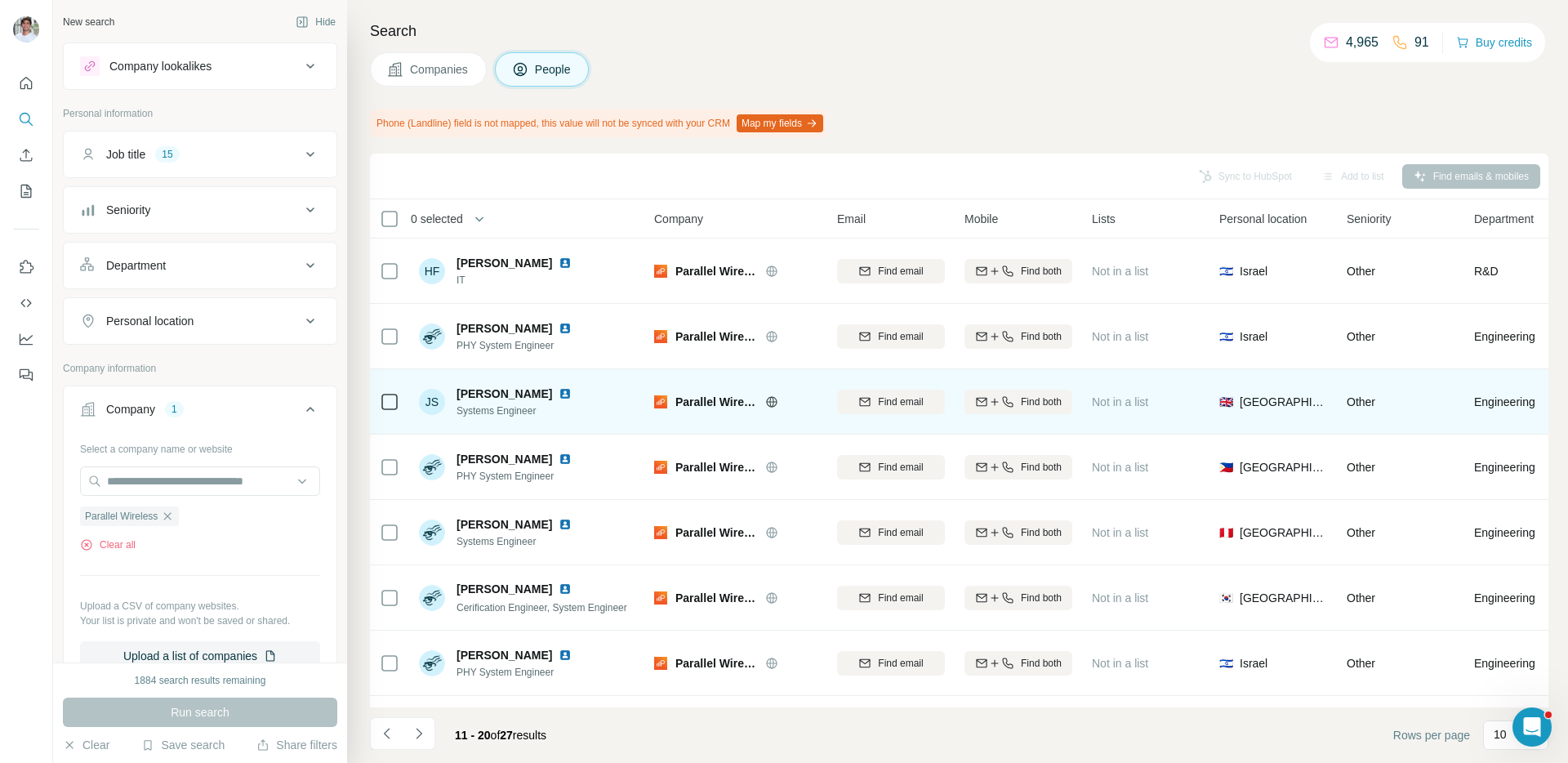
click at [559, 392] on img at bounding box center [565, 393] width 13 height 13
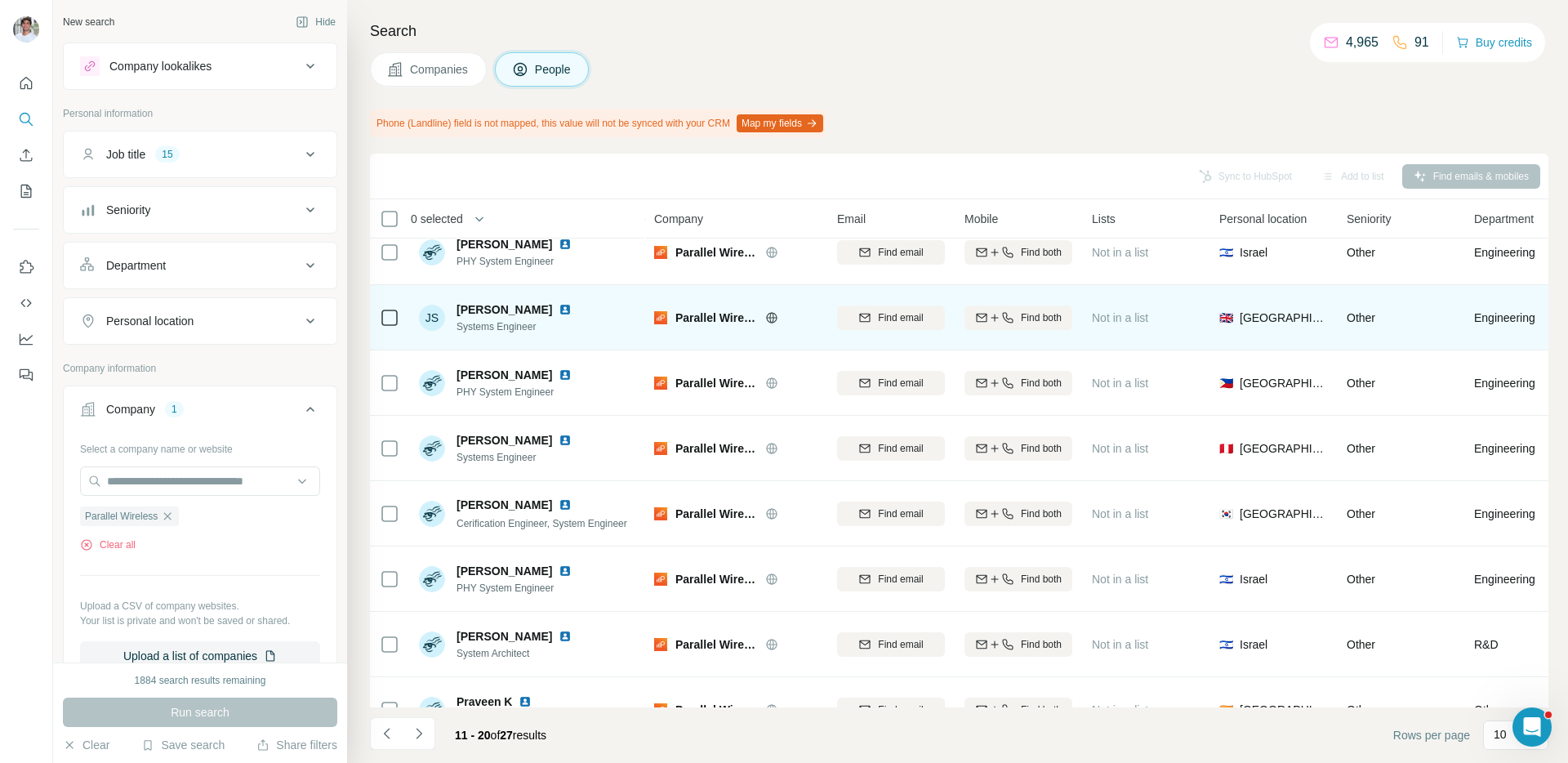
scroll to position [185, 0]
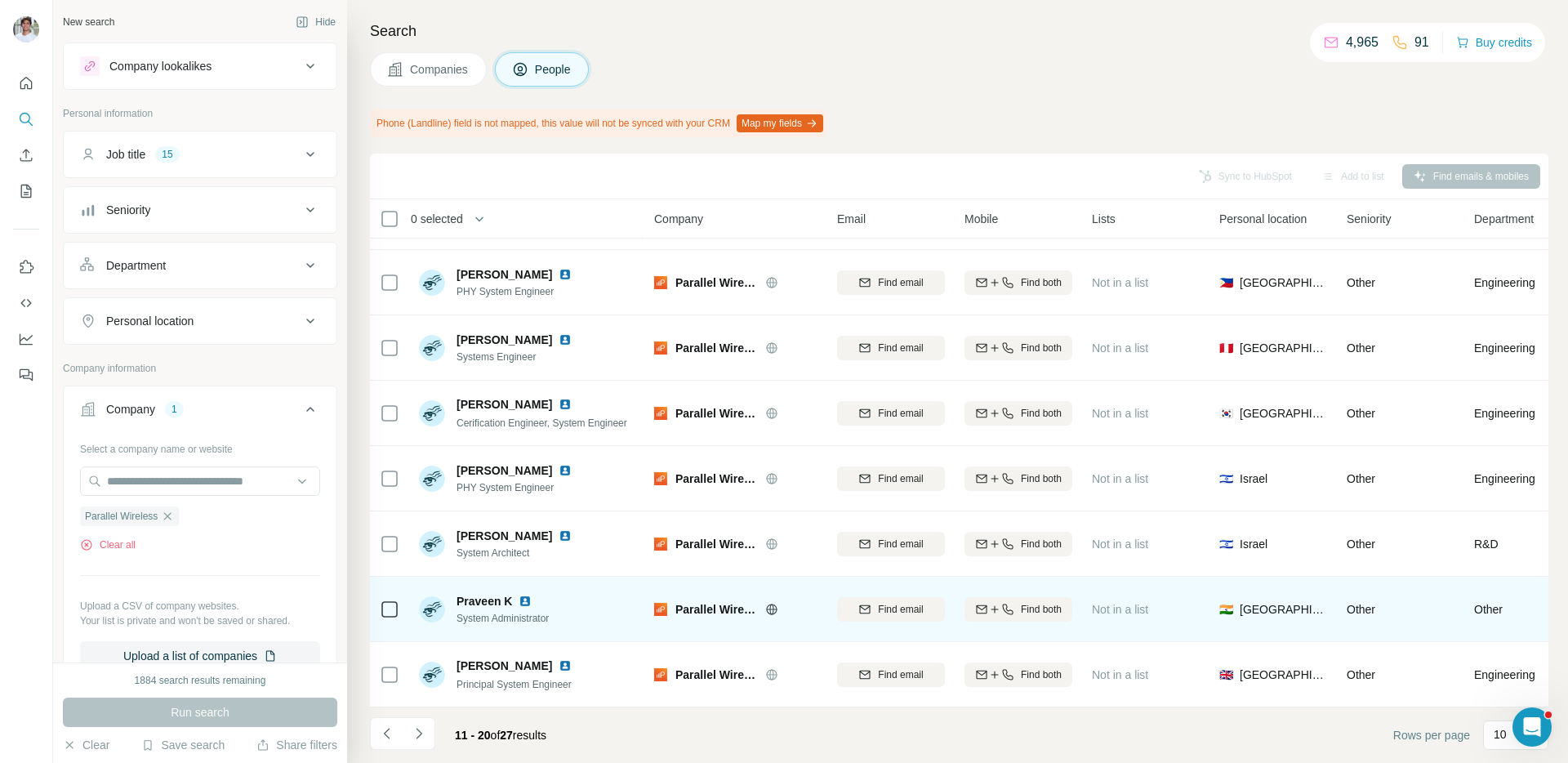
click at [525, 597] on img at bounding box center [524, 601] width 13 height 13
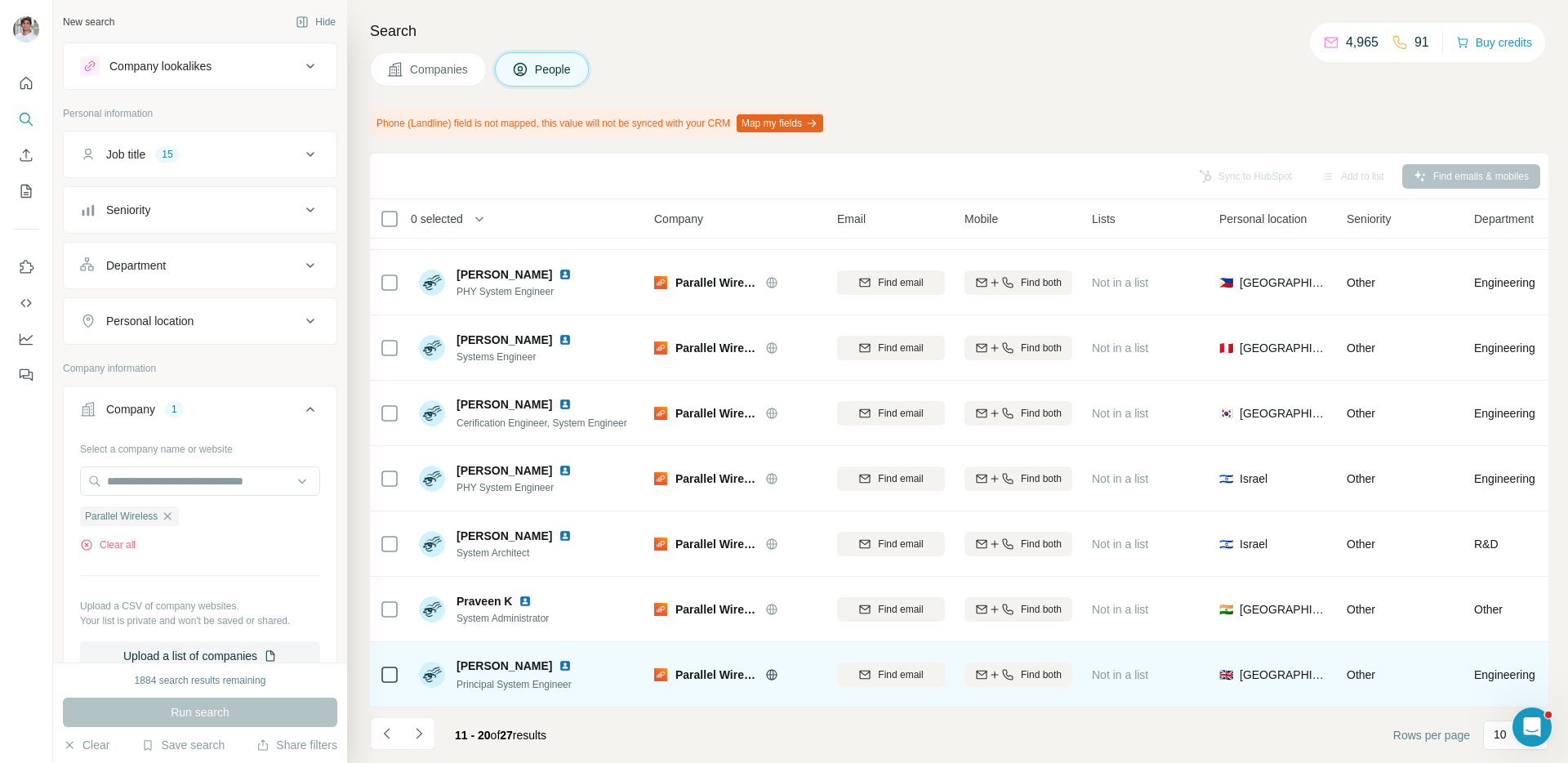
click at [559, 667] on img at bounding box center [565, 665] width 13 height 13
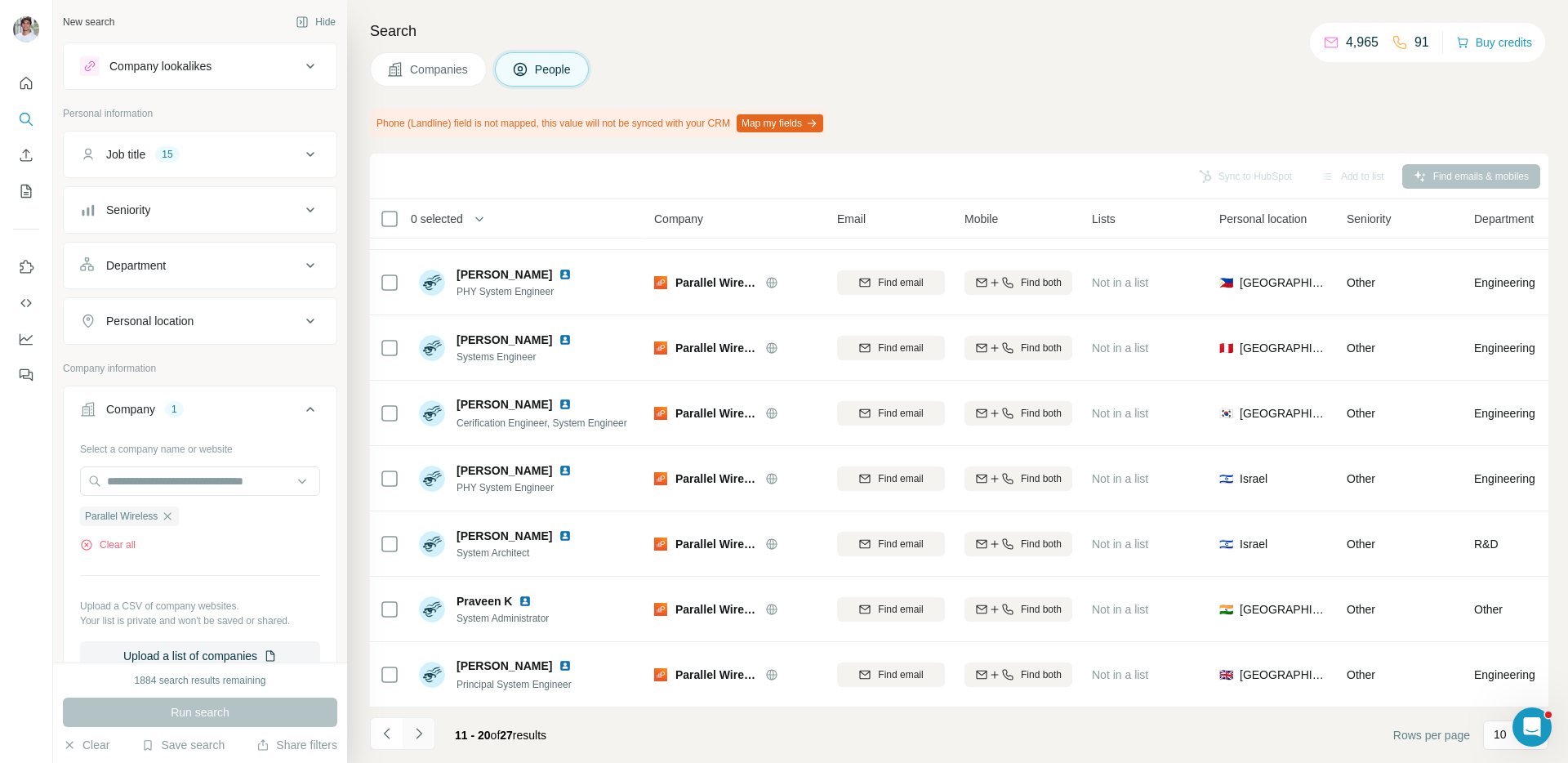
click at [411, 733] on icon "Navigate to next page" at bounding box center [418, 733] width 16 height 16
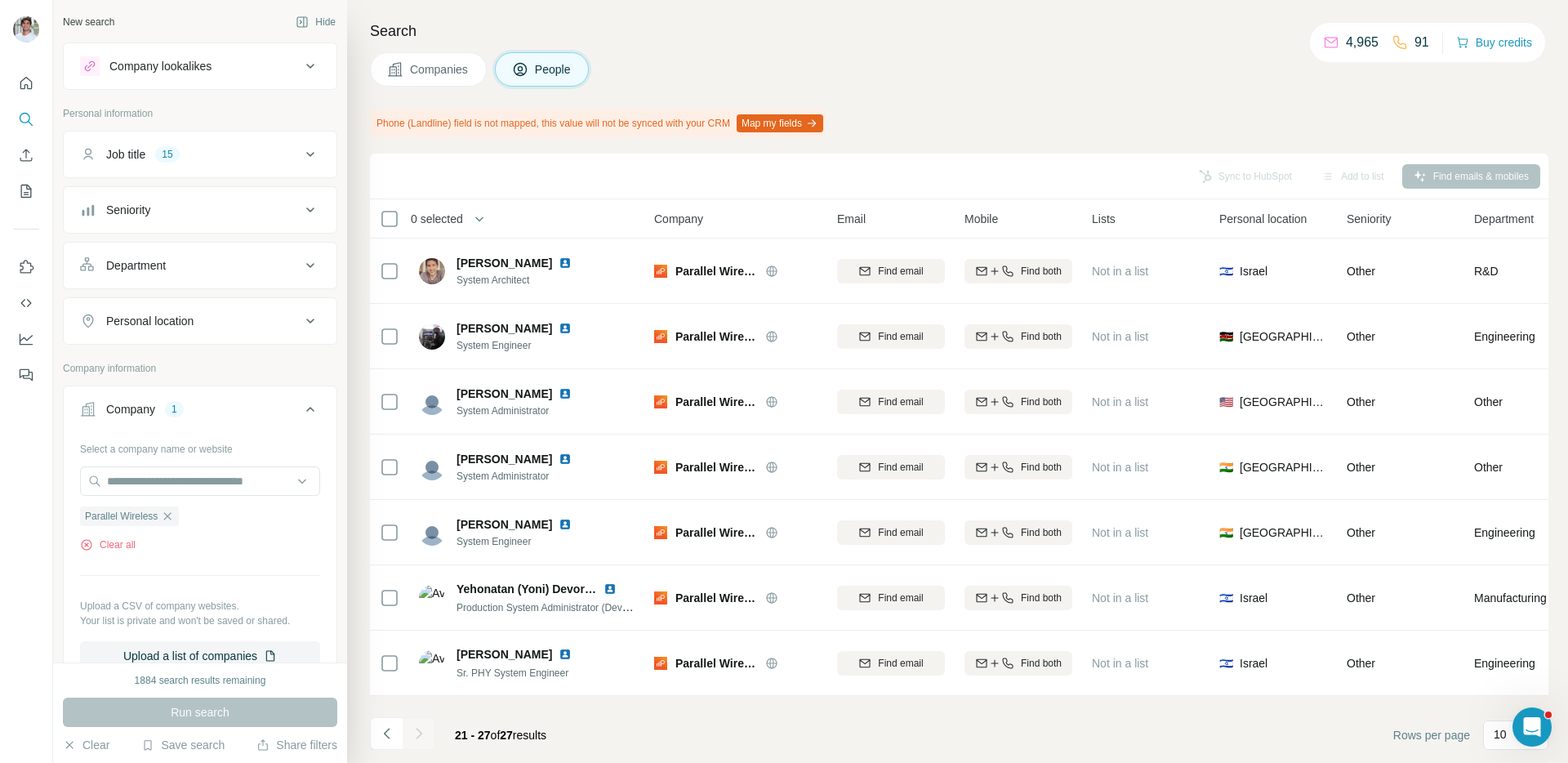
scroll to position [0, 0]
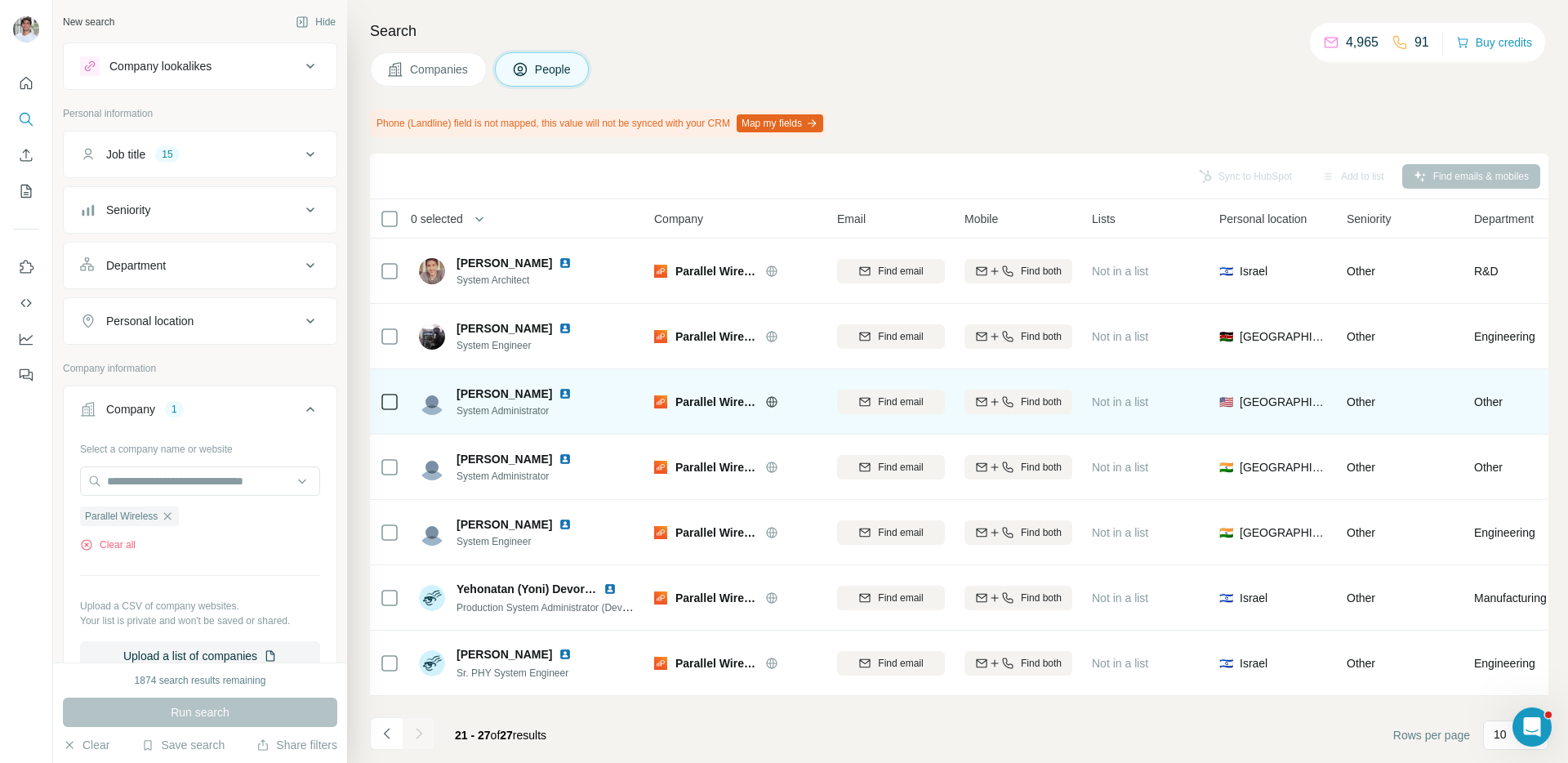
click at [559, 394] on img at bounding box center [565, 393] width 13 height 13
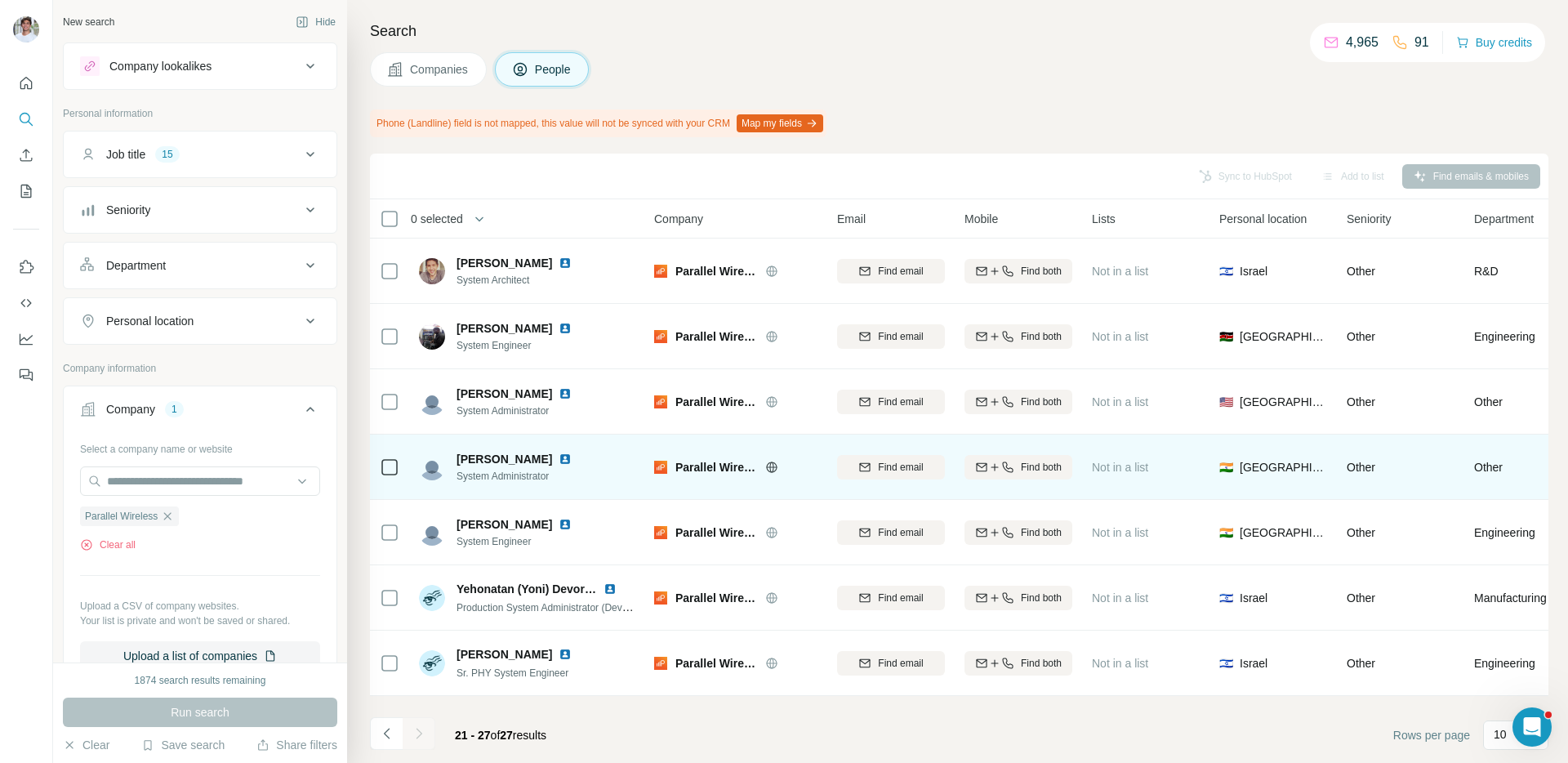
click at [559, 462] on img at bounding box center [565, 458] width 13 height 13
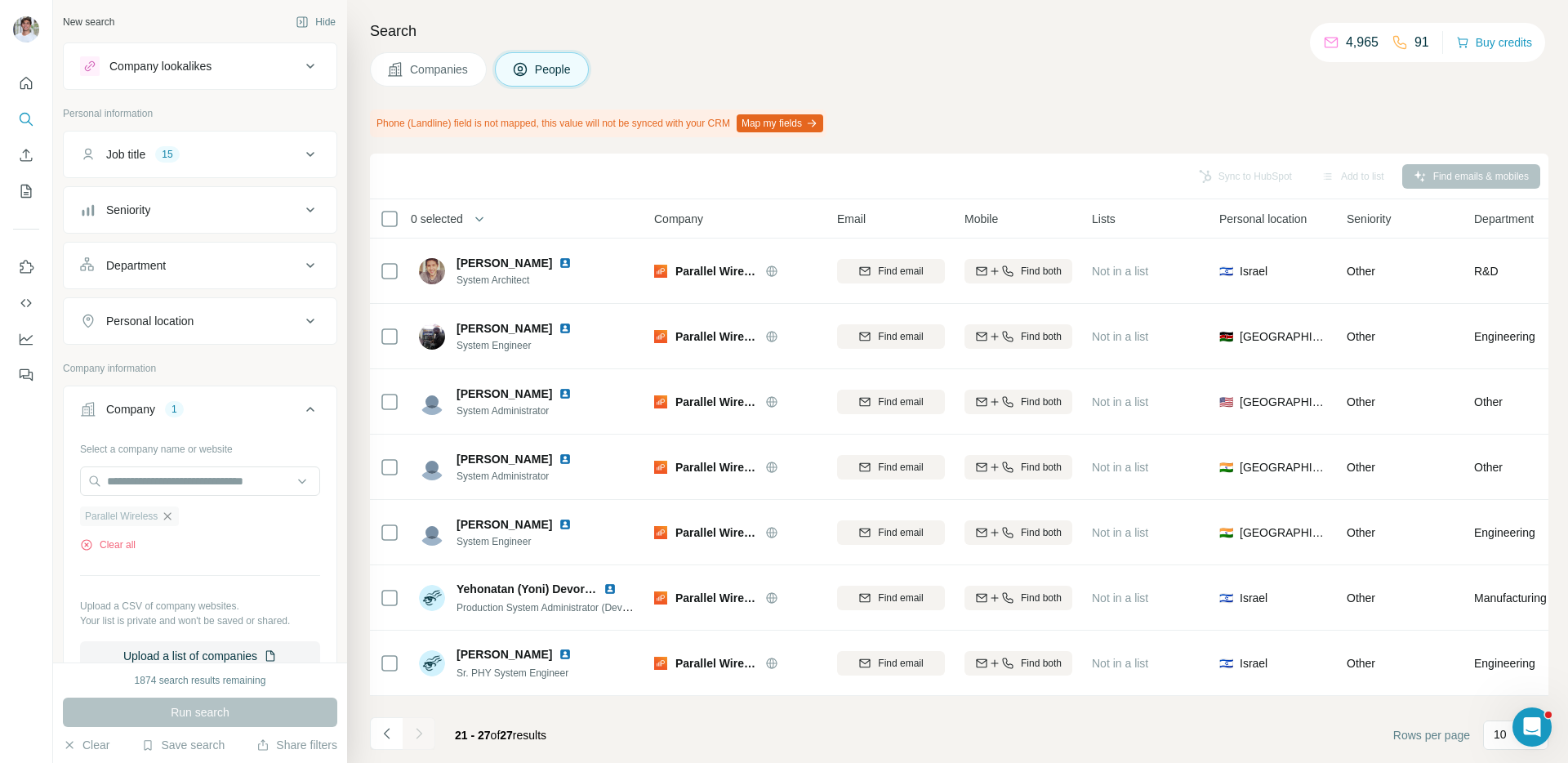
click at [167, 517] on icon "button" at bounding box center [167, 515] width 13 height 13
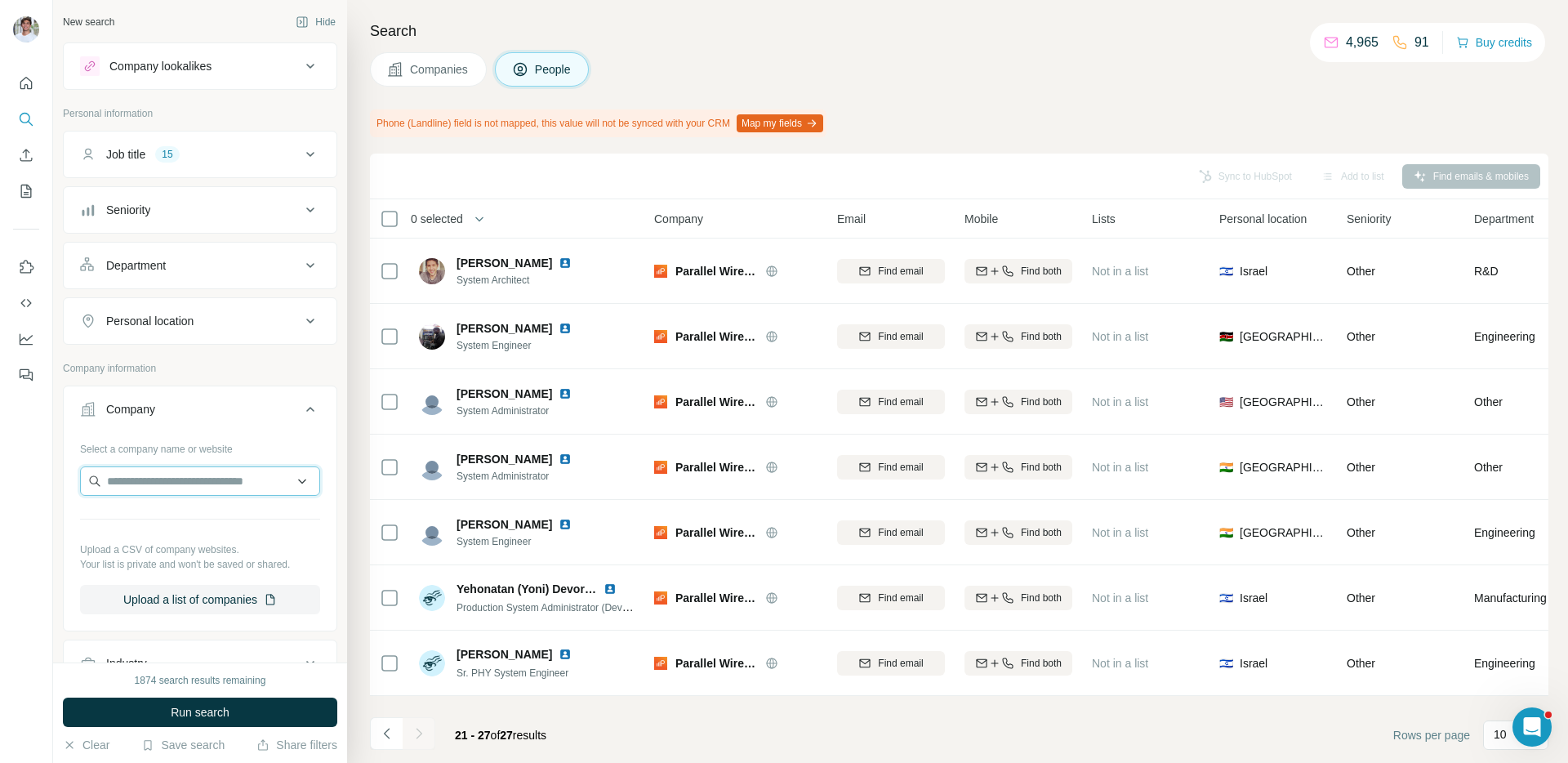
click at [188, 483] on input "text" at bounding box center [200, 480] width 241 height 29
type input "**********"
click at [191, 526] on p "[DOMAIN_NAME]" at bounding box center [166, 533] width 79 height 15
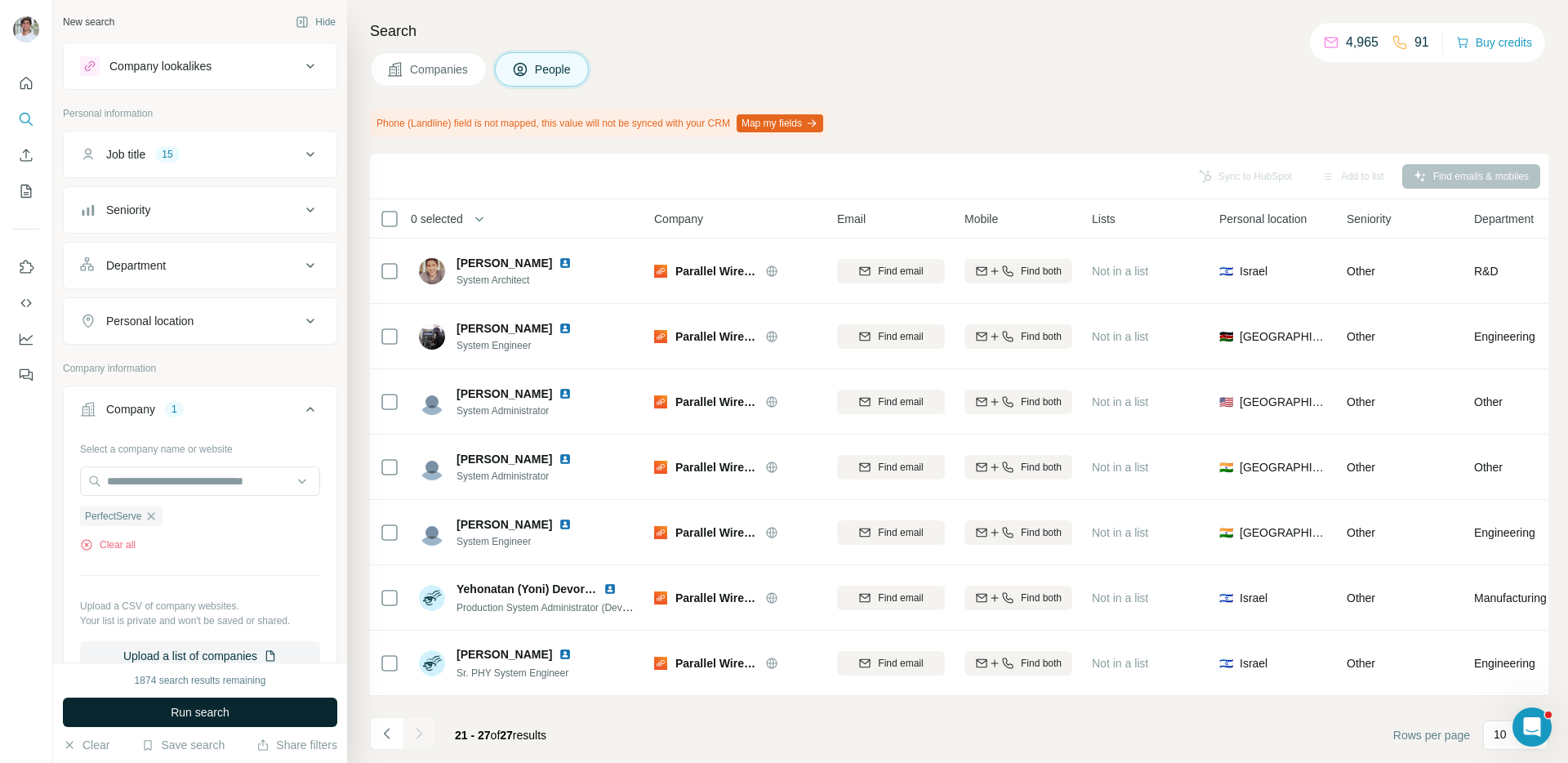
click at [186, 708] on span "Run search" at bounding box center [200, 712] width 59 height 16
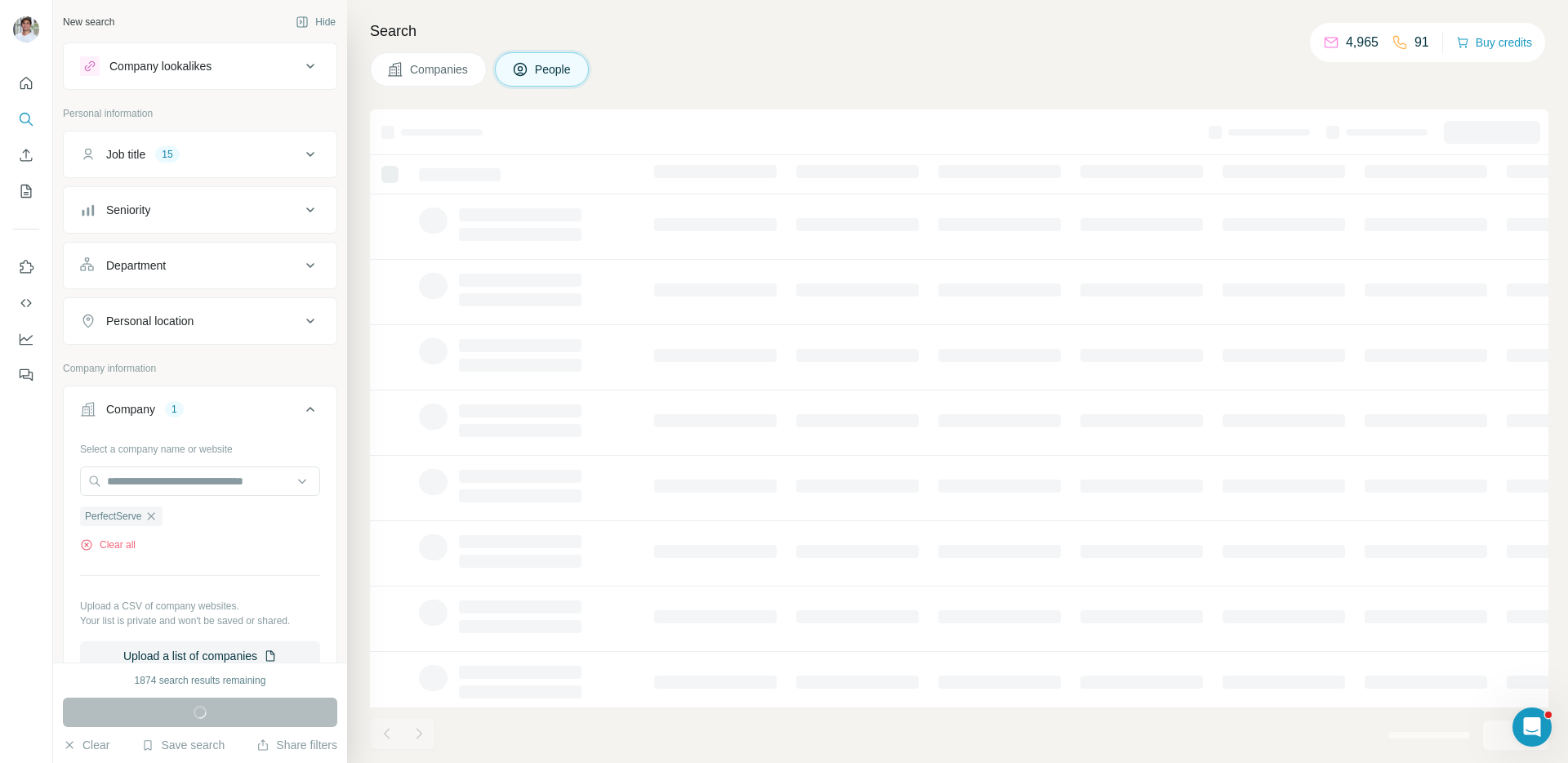
click at [441, 77] on span "Companies" at bounding box center [440, 69] width 60 height 16
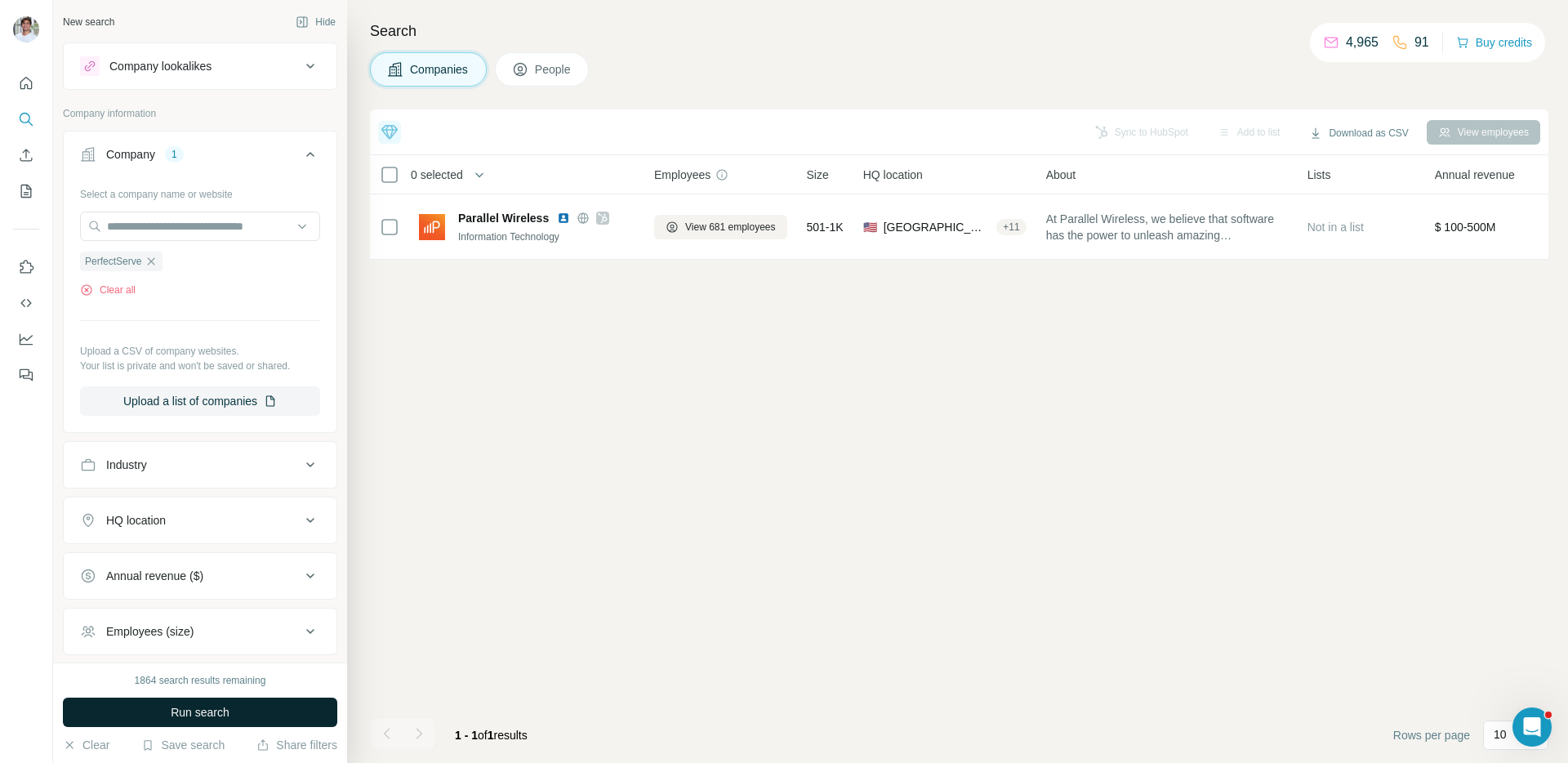
click at [302, 704] on button "Run search" at bounding box center [200, 712] width 274 height 29
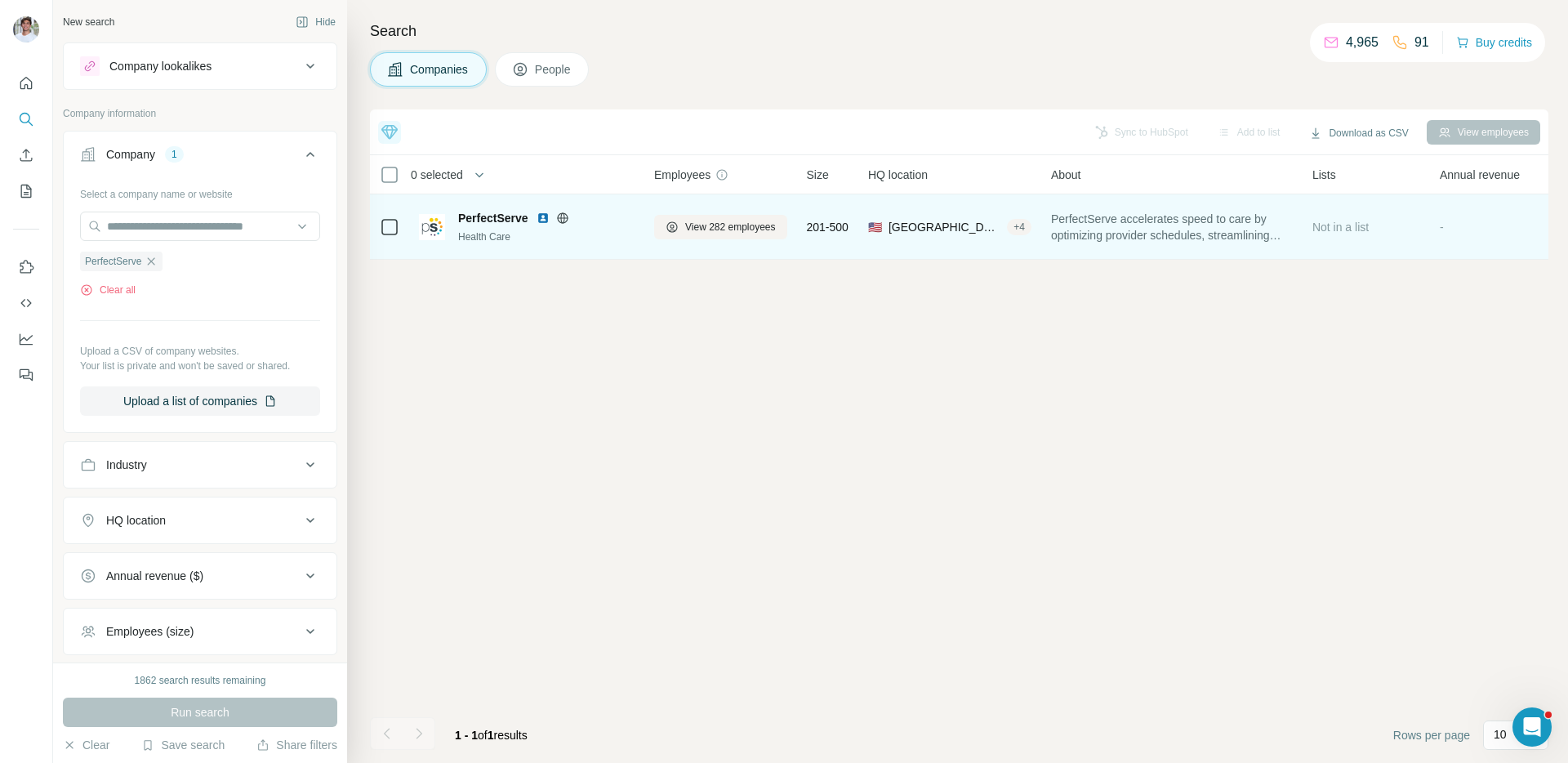
click at [543, 218] on img at bounding box center [542, 218] width 13 height 13
click at [725, 220] on span "View 282 employees" at bounding box center [730, 227] width 91 height 15
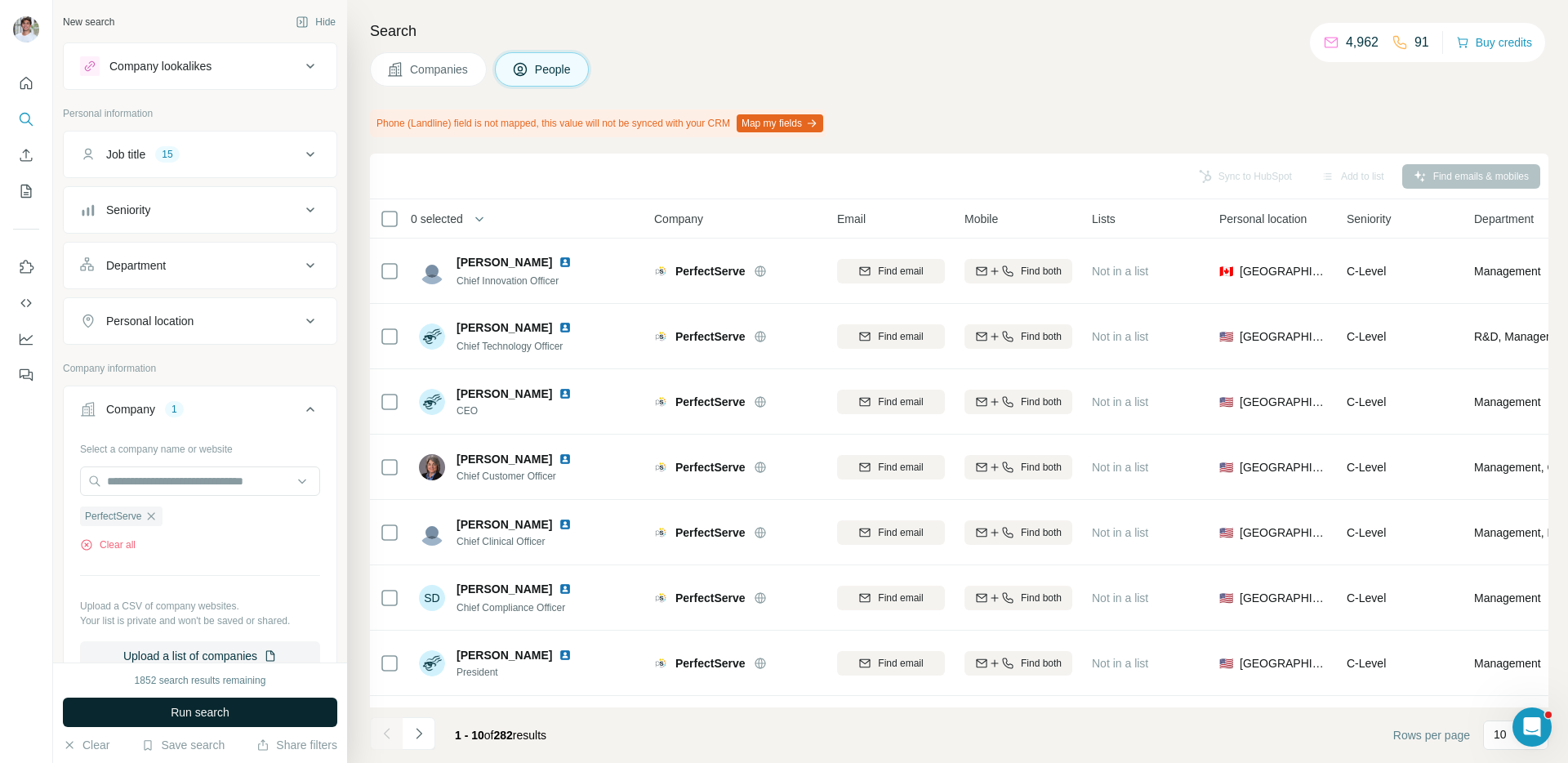
click at [267, 724] on button "Run search" at bounding box center [200, 712] width 274 height 29
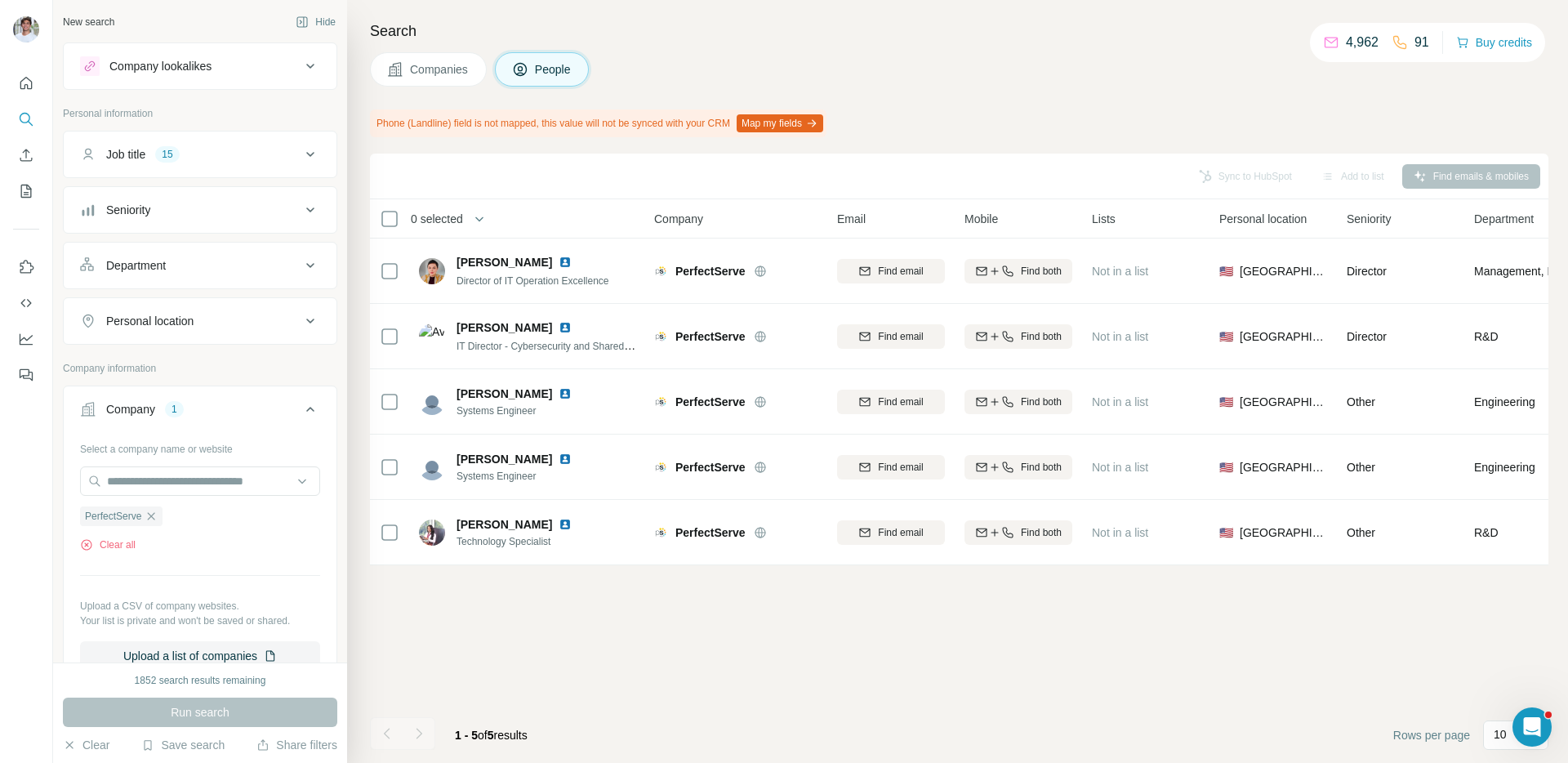
click at [267, 724] on div "Run search" at bounding box center [200, 712] width 274 height 29
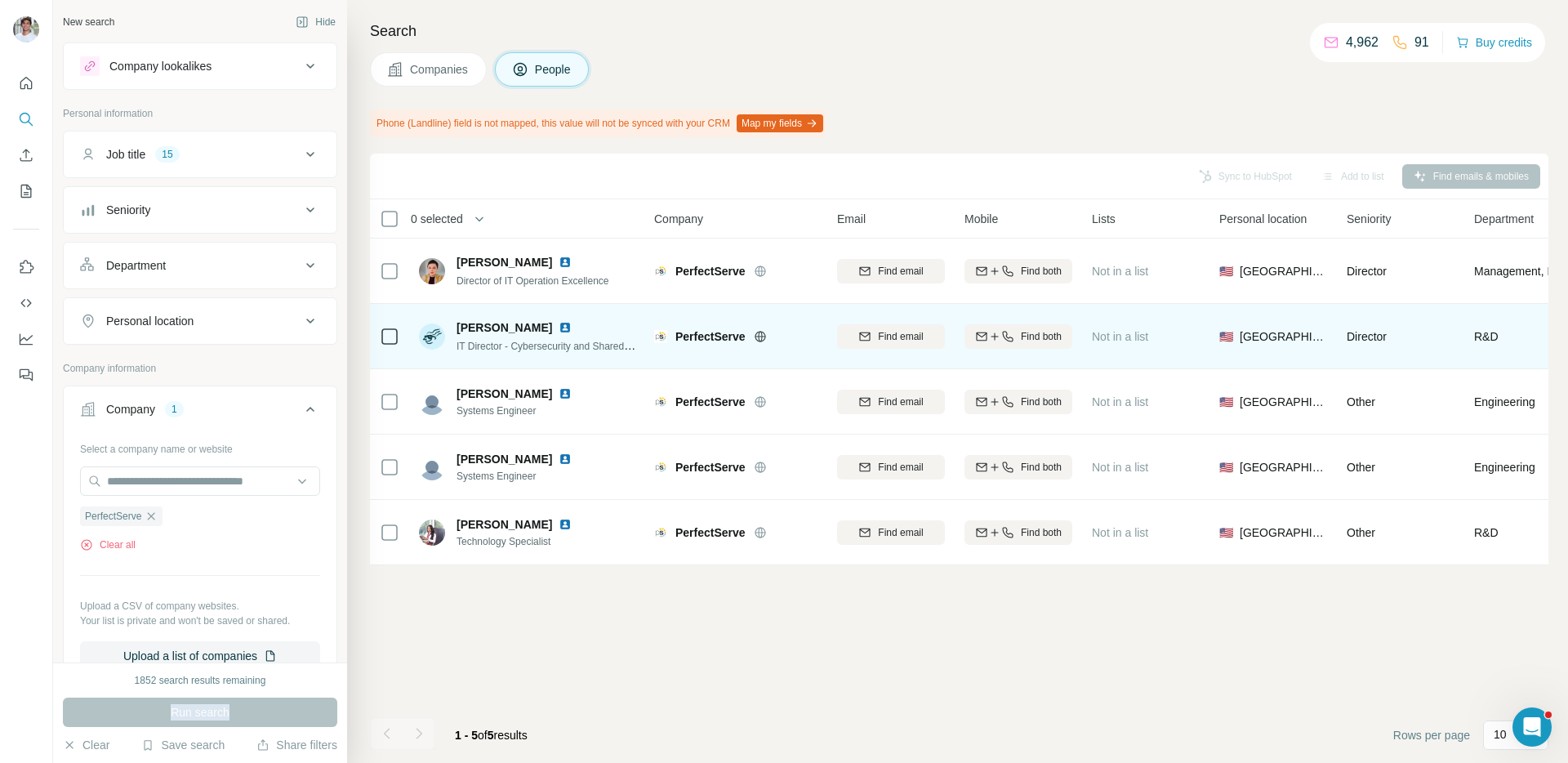
click at [559, 323] on img at bounding box center [565, 328] width 13 height 13
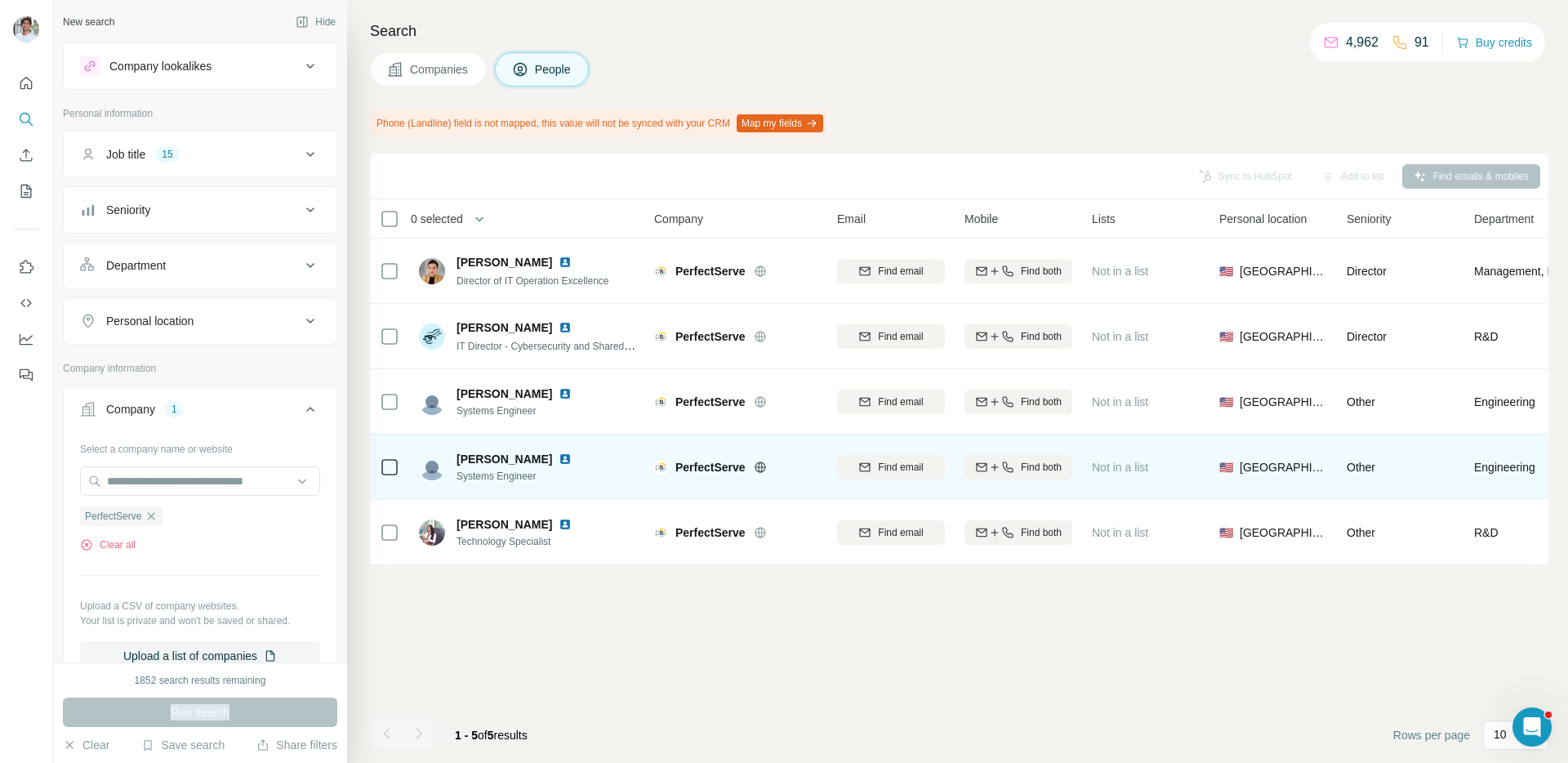
click at [559, 456] on img at bounding box center [565, 458] width 13 height 13
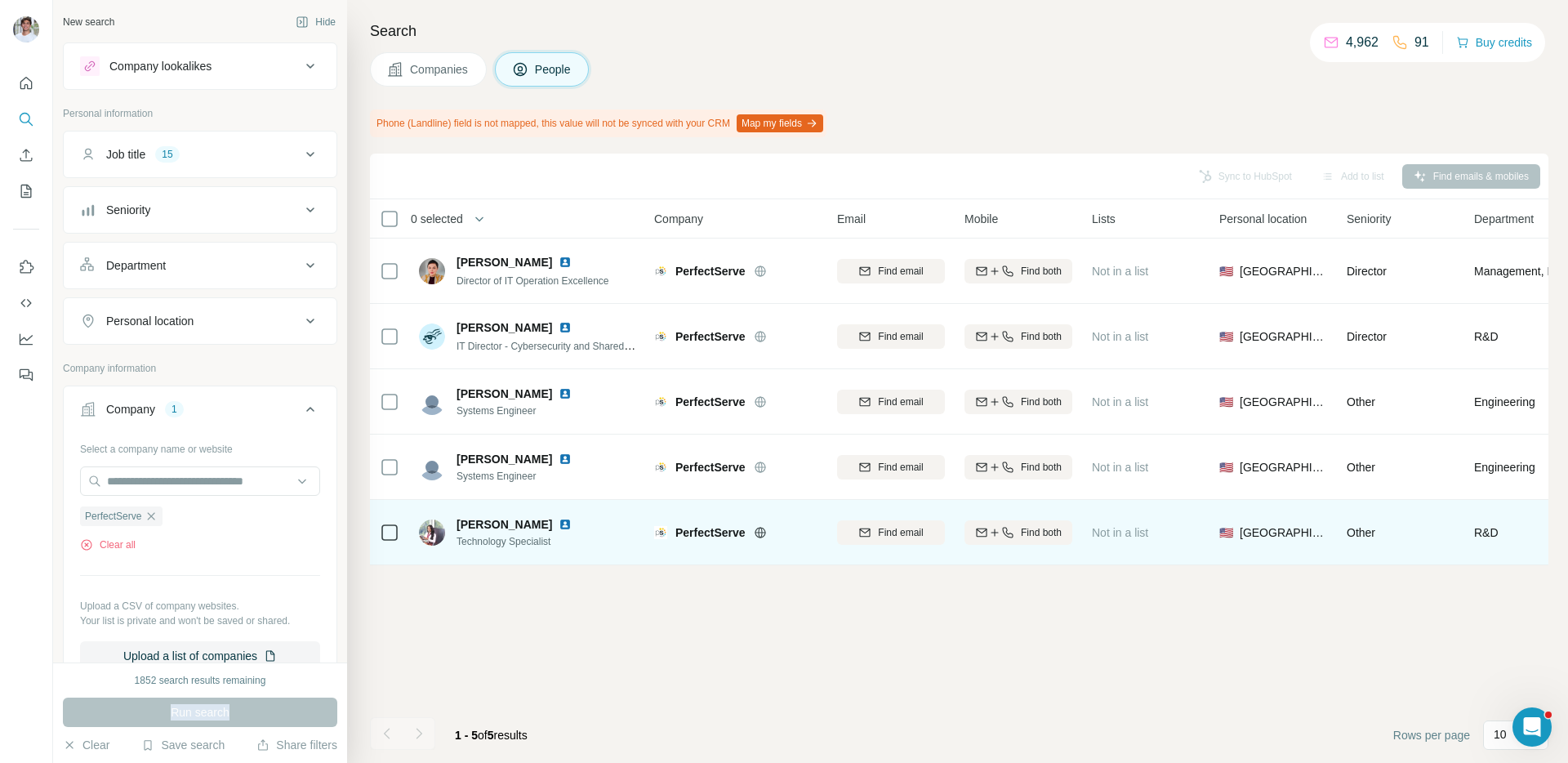
click at [559, 523] on img at bounding box center [565, 524] width 13 height 13
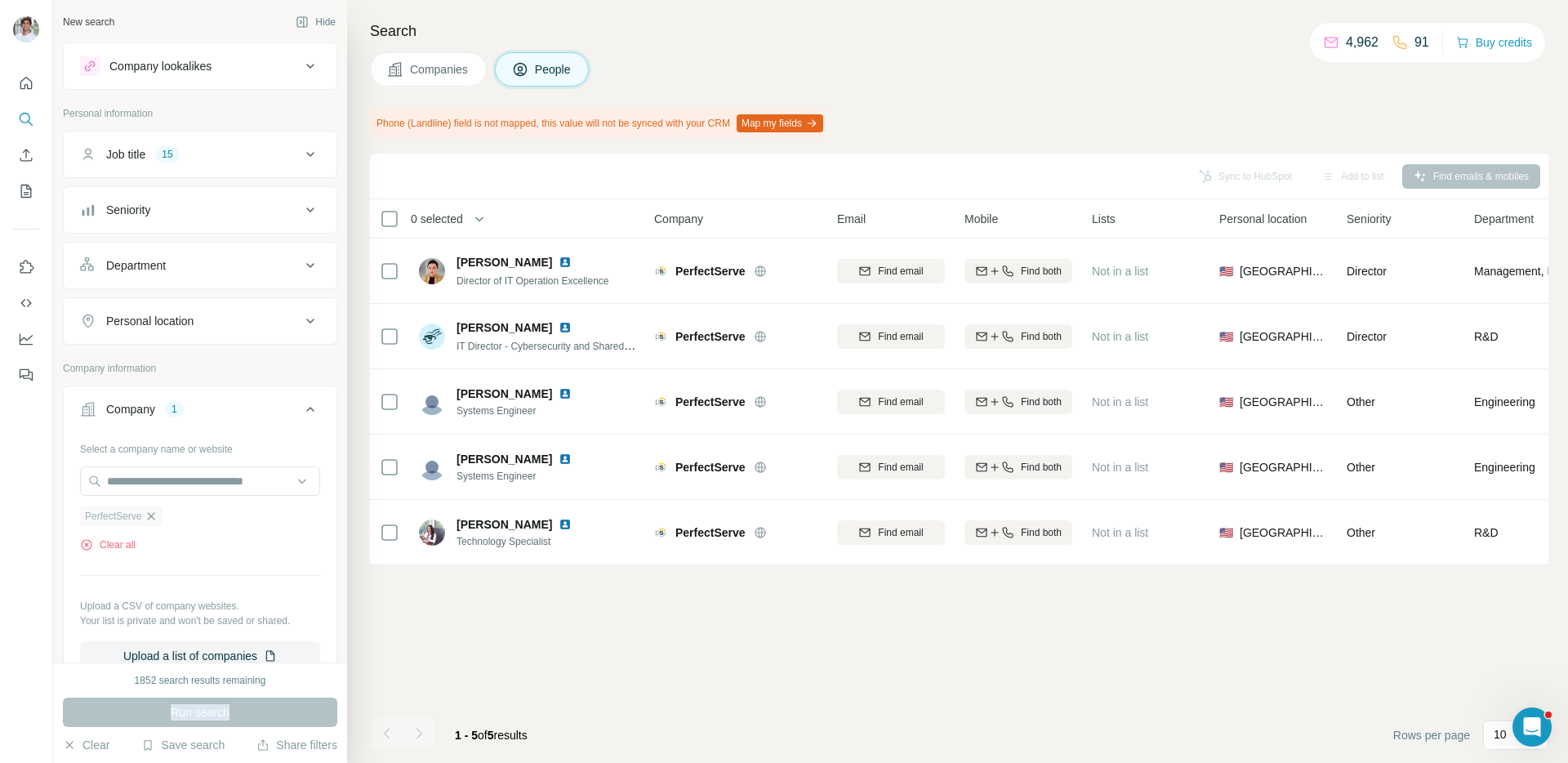
click at [149, 512] on icon "button" at bounding box center [151, 515] width 13 height 13
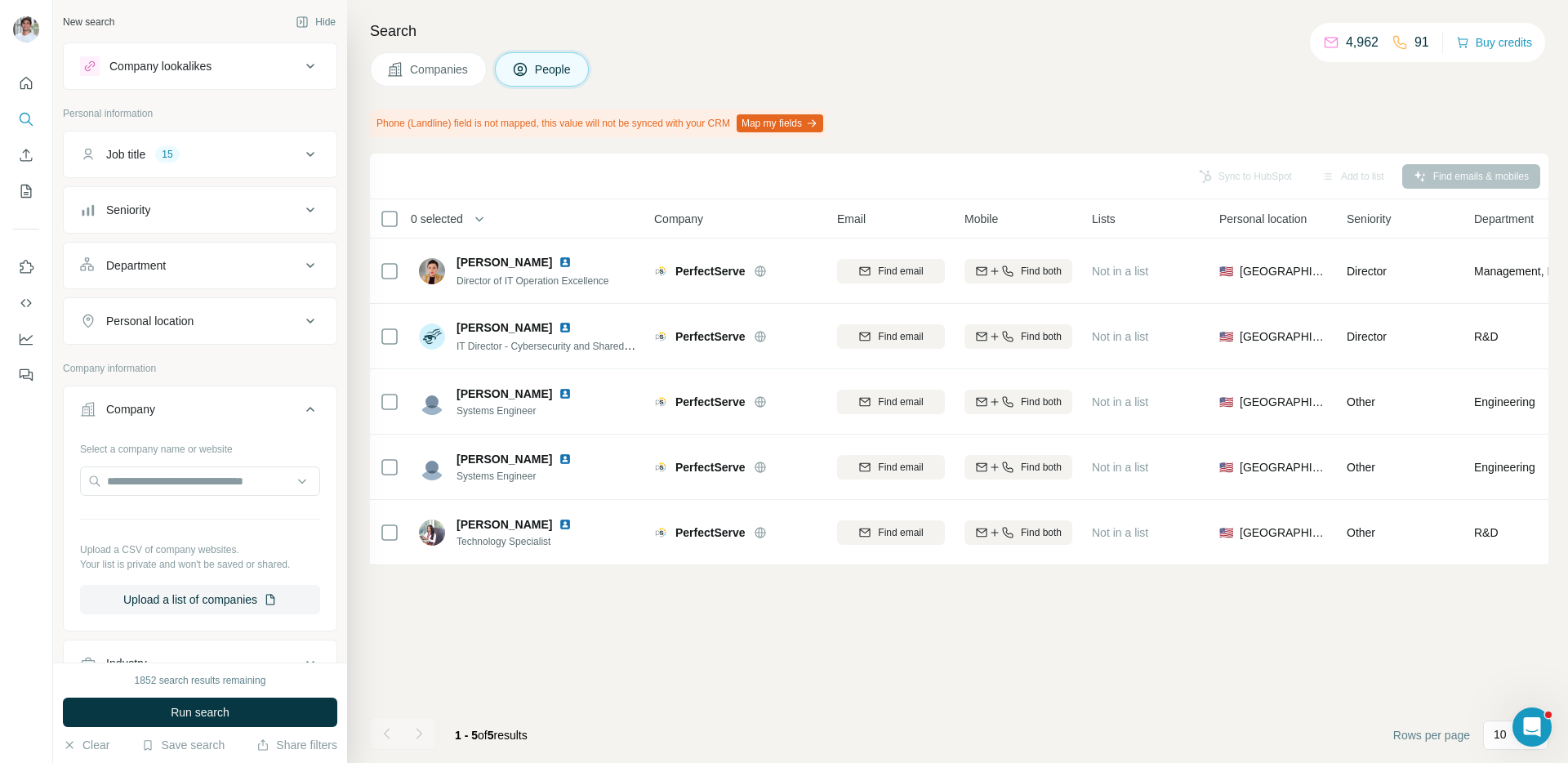
click at [205, 464] on div "Select a company name or website Upload a CSV of company websites. Your list is…" at bounding box center [200, 524] width 241 height 179
click at [205, 468] on input "text" at bounding box center [200, 480] width 241 height 29
paste input "**********"
type input "**********"
click at [212, 516] on div "Gainsight [DOMAIN_NAME]" at bounding box center [200, 525] width 232 height 44
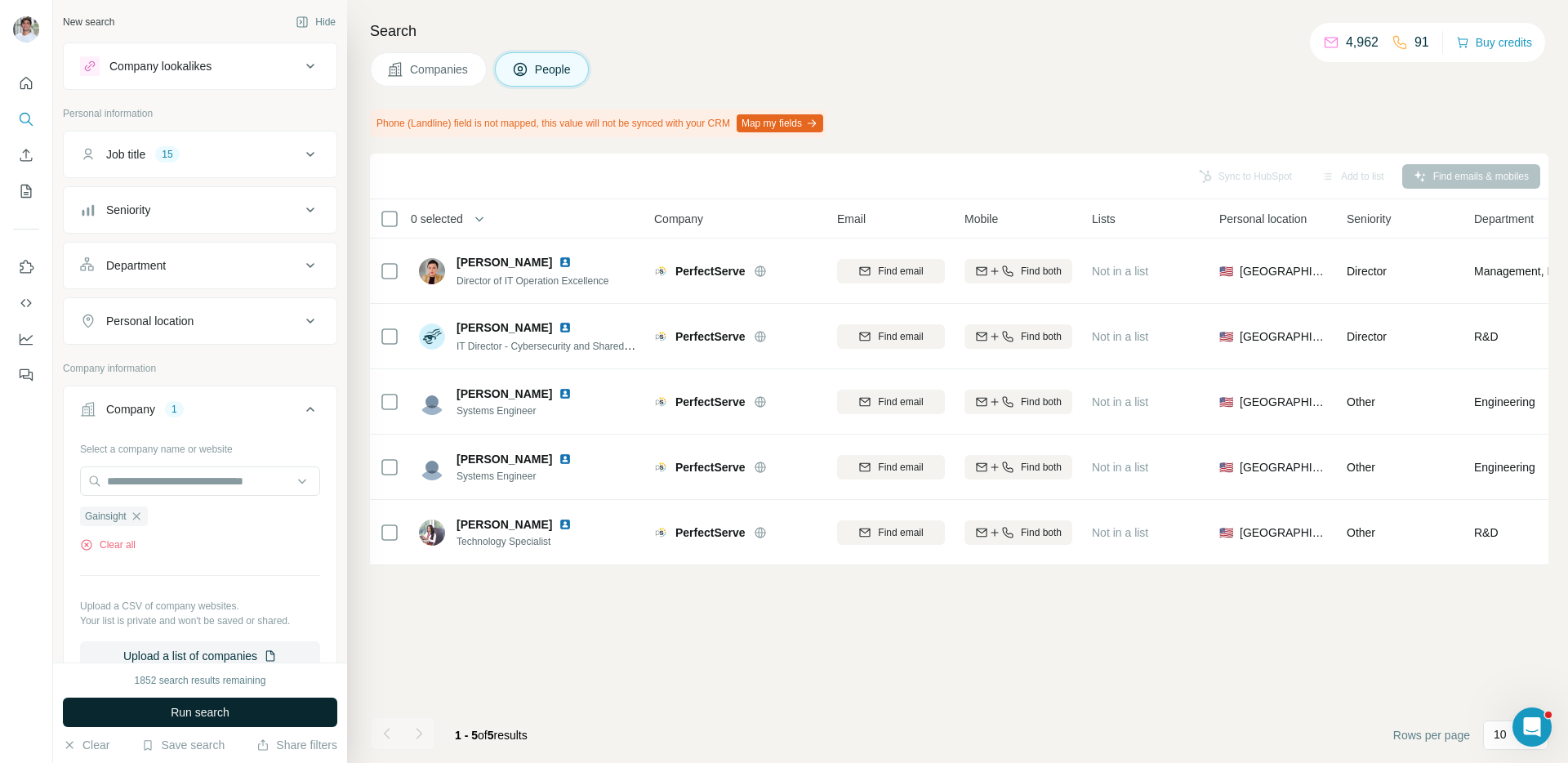
click at [218, 708] on span "Run search" at bounding box center [200, 712] width 59 height 16
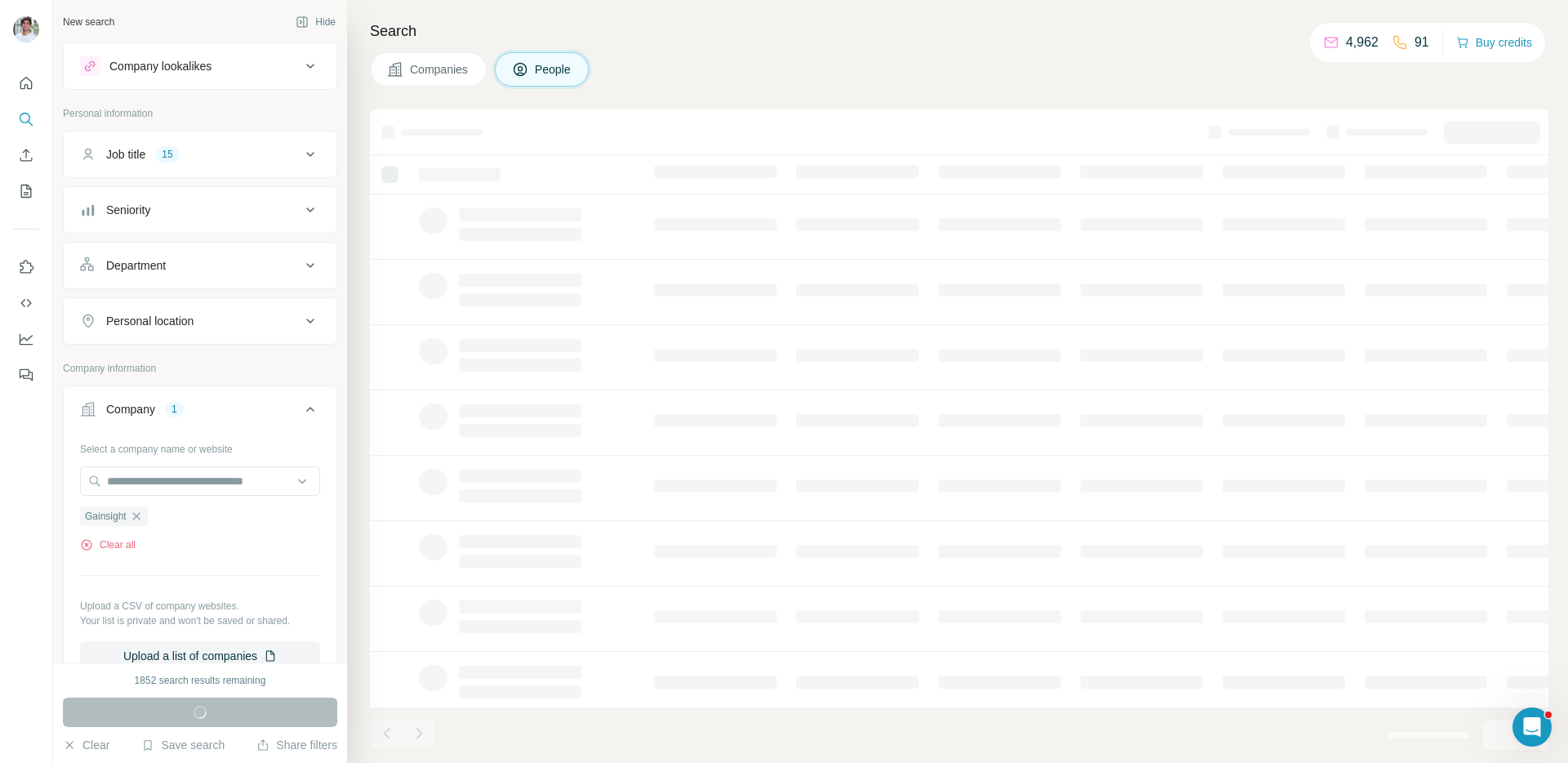
click at [455, 68] on span "Companies" at bounding box center [440, 69] width 60 height 16
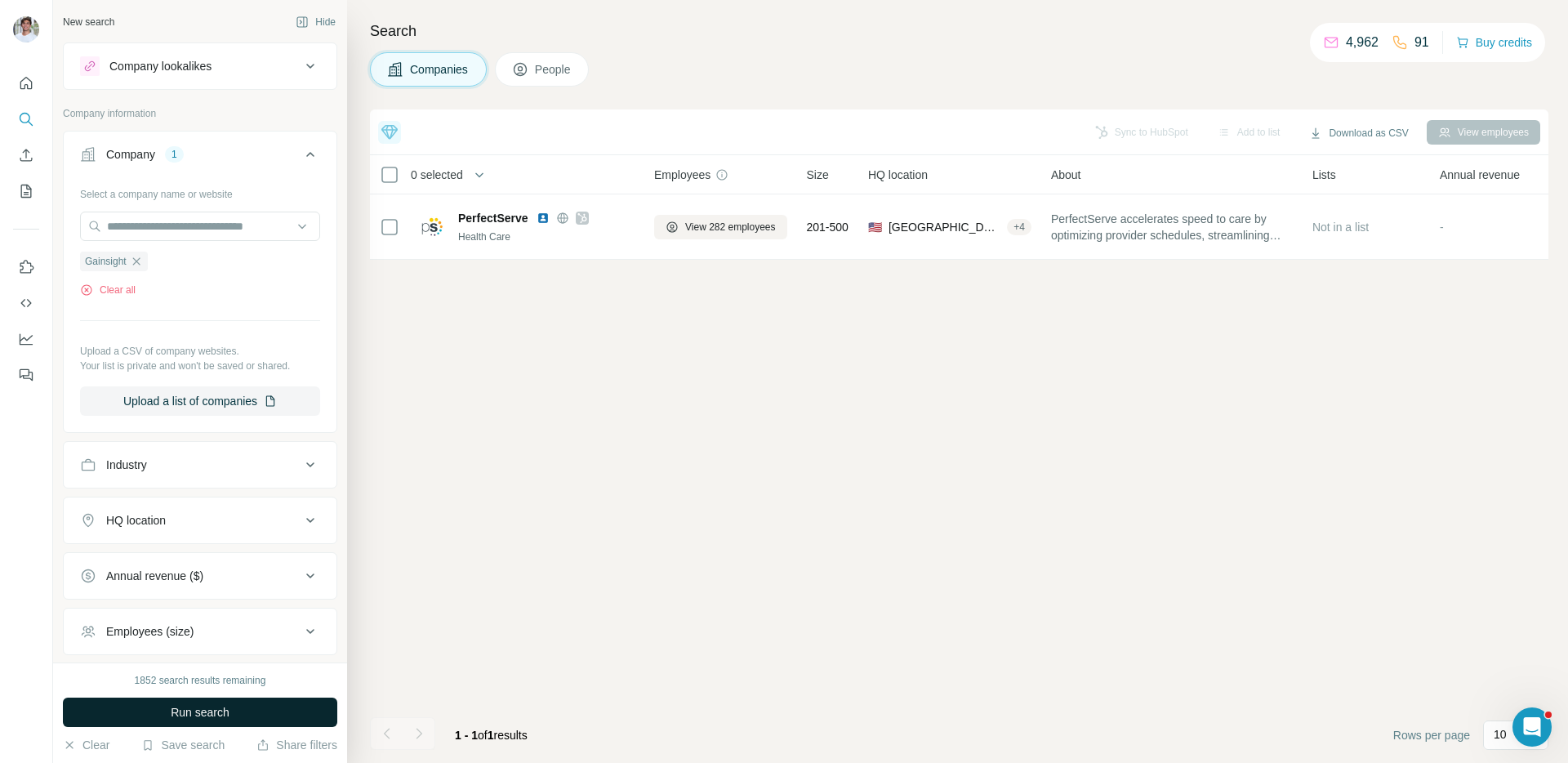
click at [247, 702] on button "Run search" at bounding box center [200, 712] width 274 height 29
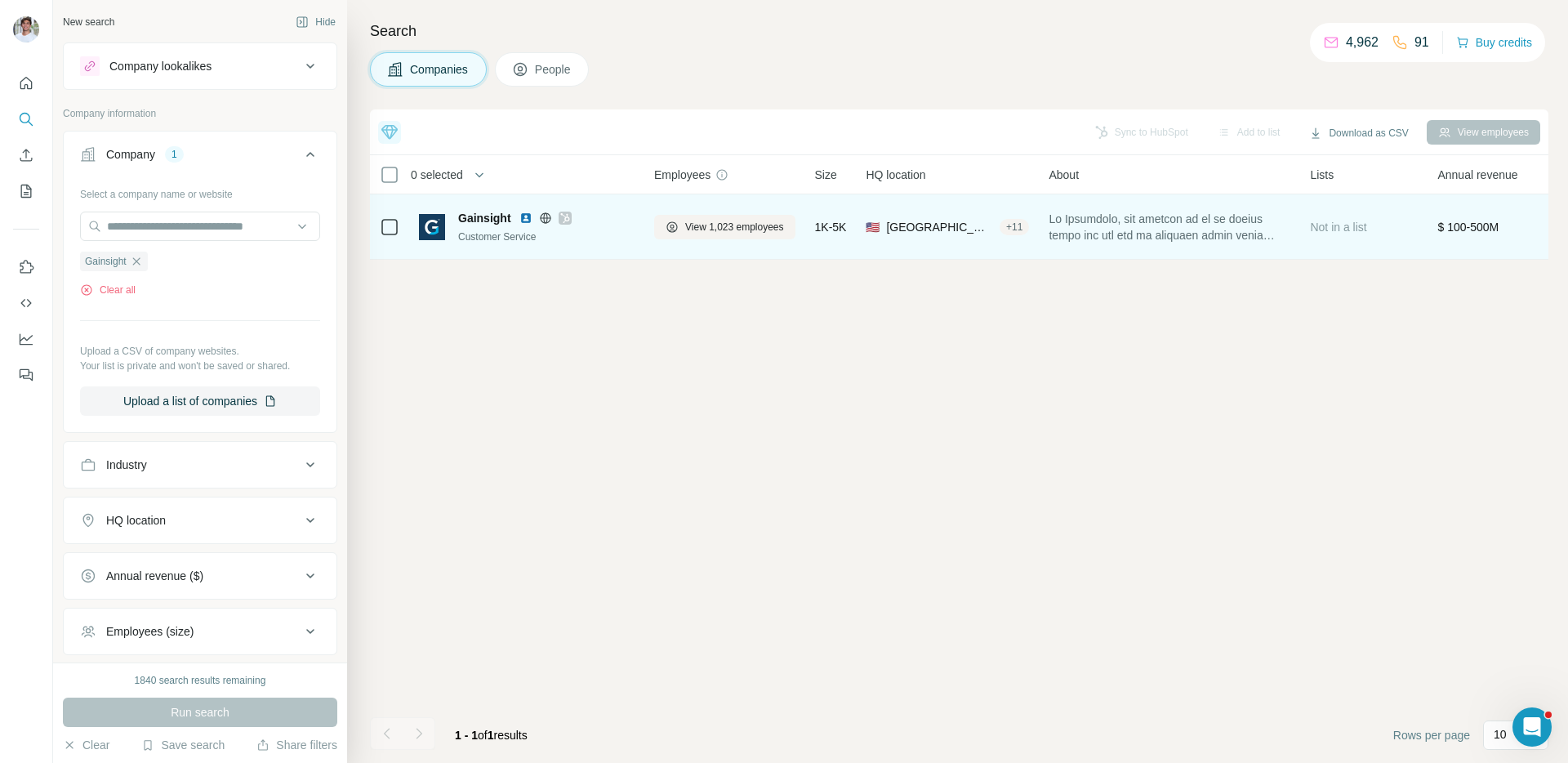
click at [527, 225] on div "Gainsight" at bounding box center [546, 218] width 177 height 16
click at [527, 224] on div "Gainsight" at bounding box center [546, 218] width 177 height 16
click at [529, 222] on img at bounding box center [525, 218] width 13 height 13
click at [679, 222] on button "View 1,023 employees" at bounding box center [725, 227] width 142 height 25
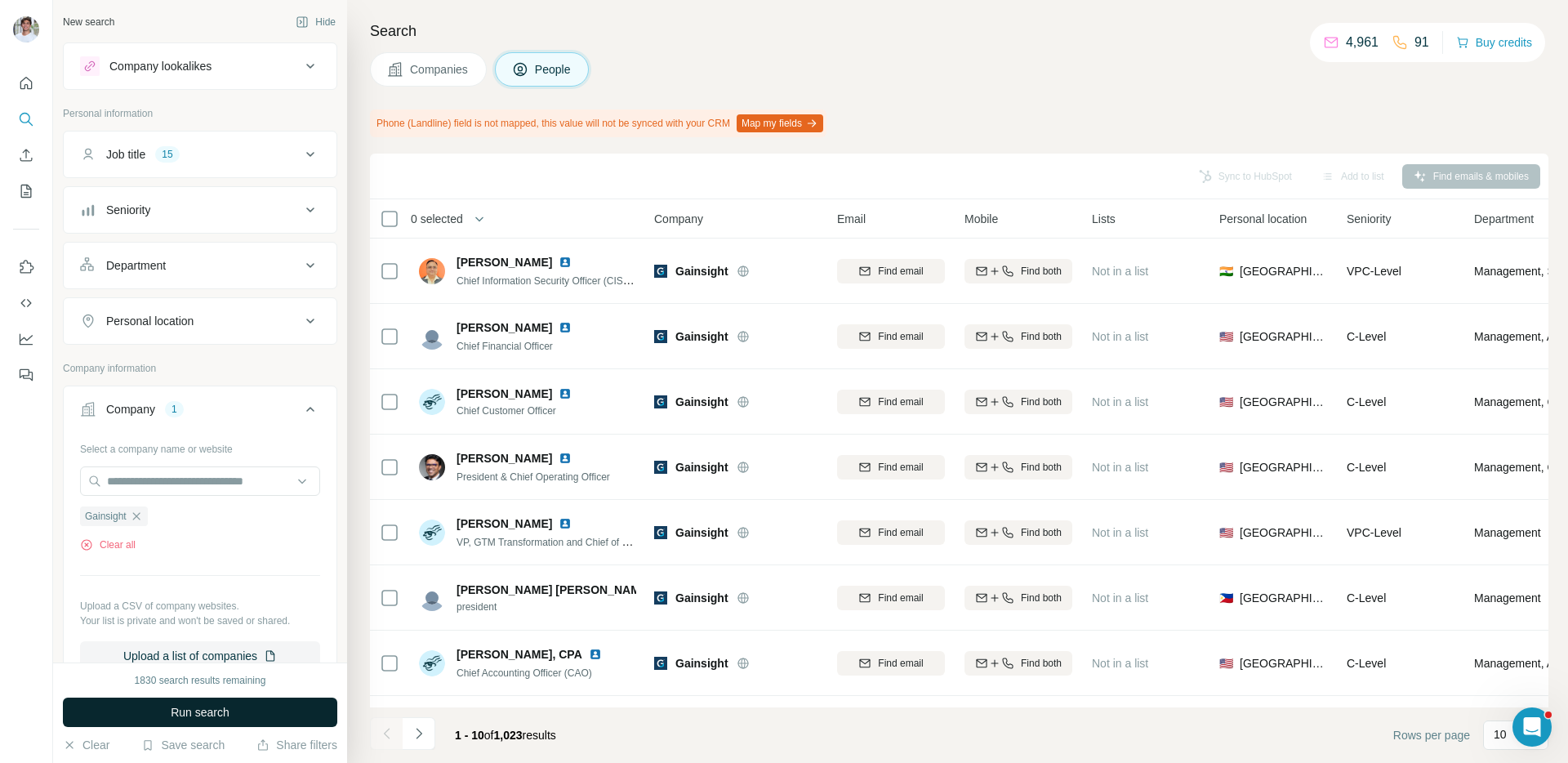
click at [261, 703] on button "Run search" at bounding box center [200, 712] width 274 height 29
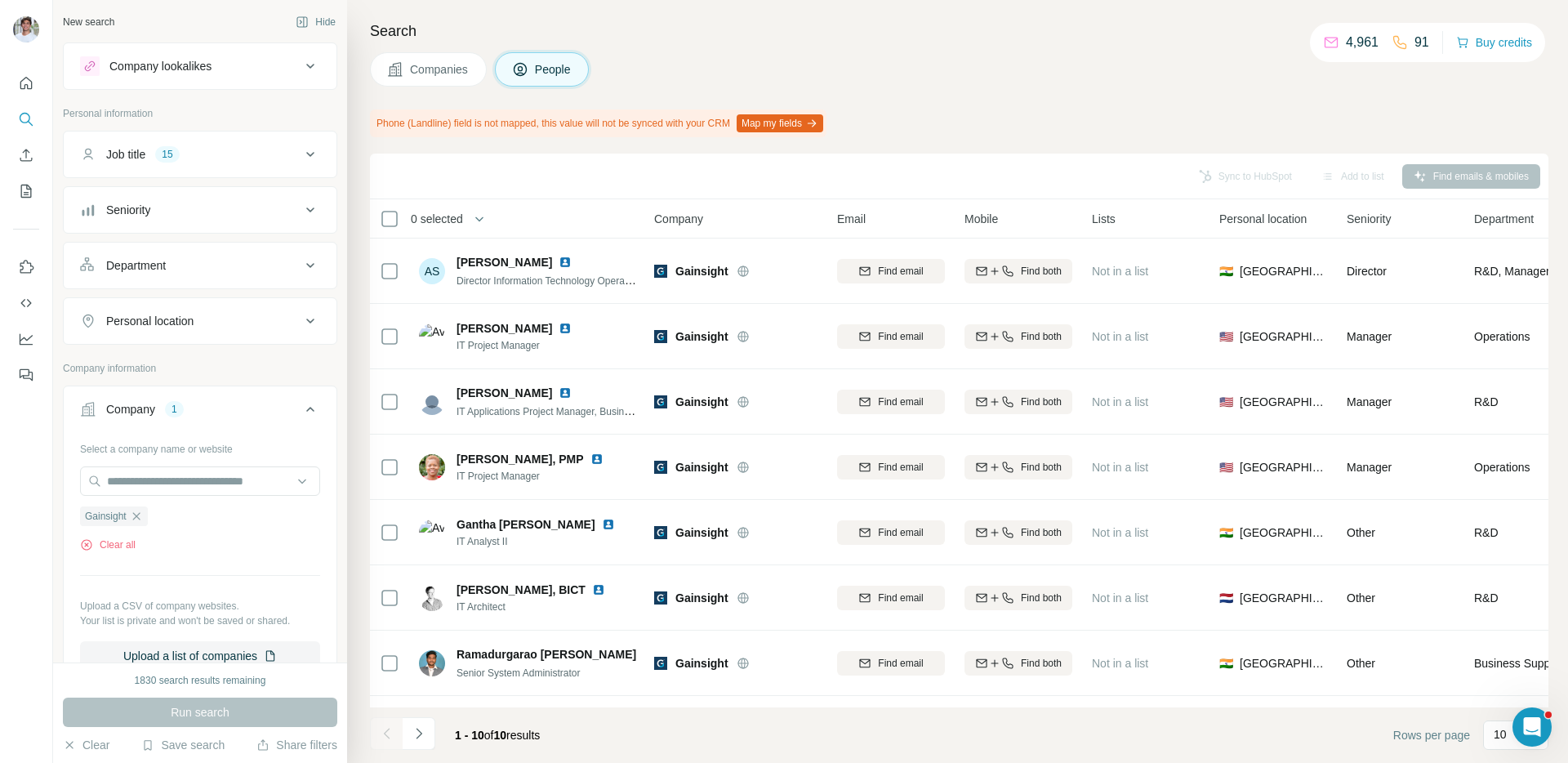
click at [261, 703] on div "Run search" at bounding box center [200, 712] width 274 height 29
click at [989, 136] on div "Phone (Landline) field is not mapped, this value will not be synced with your C…" at bounding box center [959, 124] width 1178 height 28
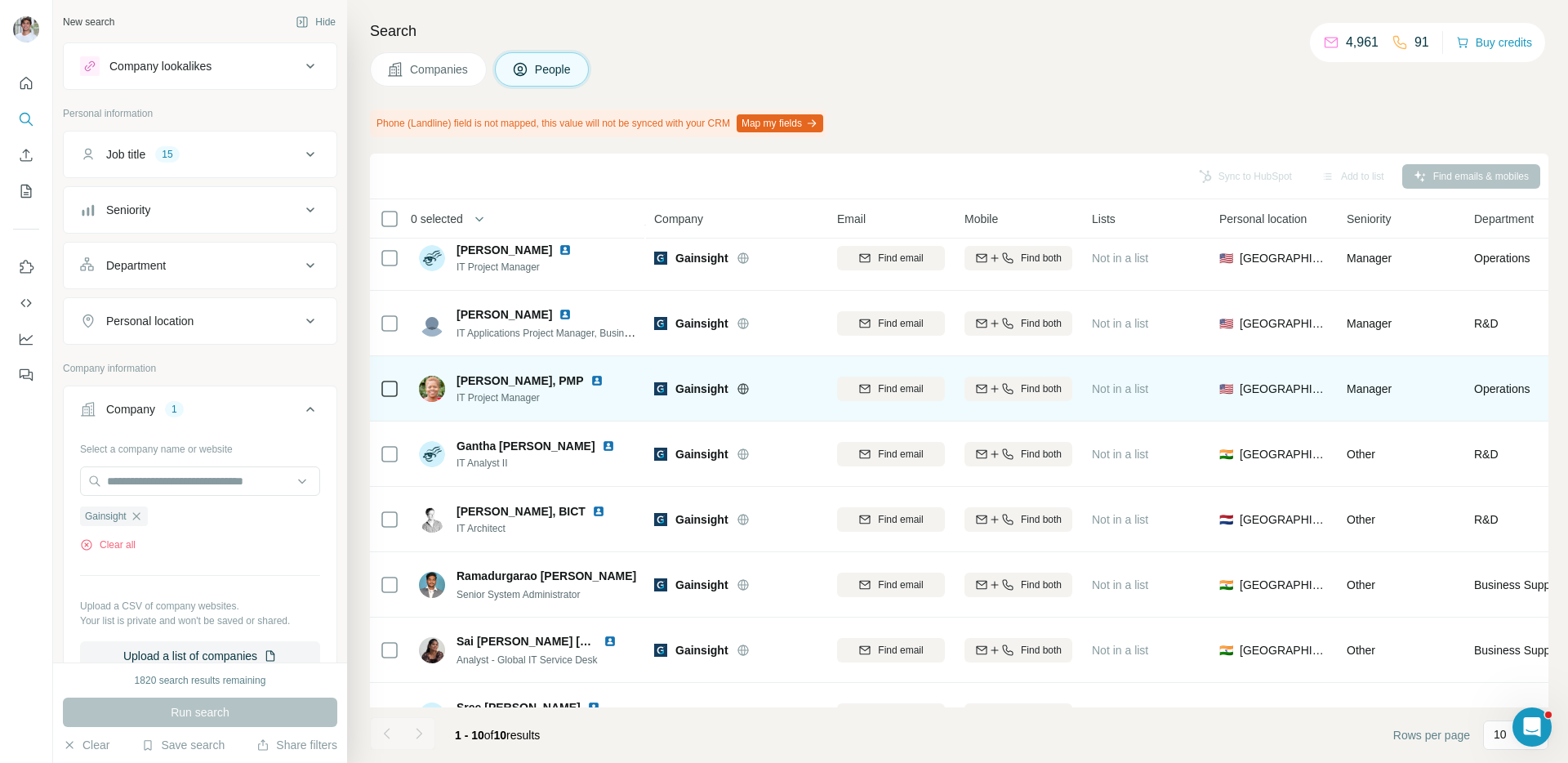
scroll to position [133, 0]
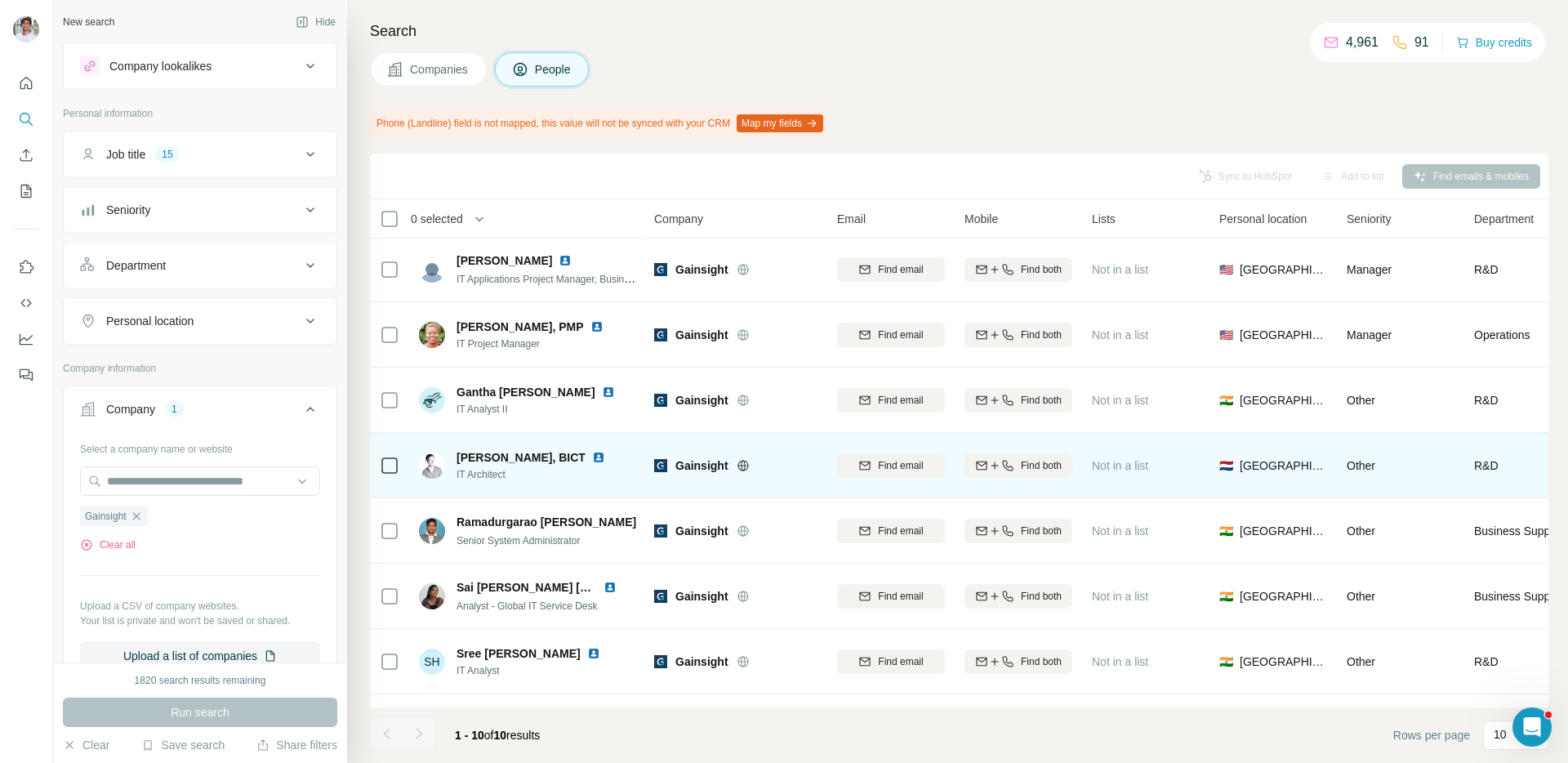
click at [594, 457] on img at bounding box center [598, 457] width 13 height 13
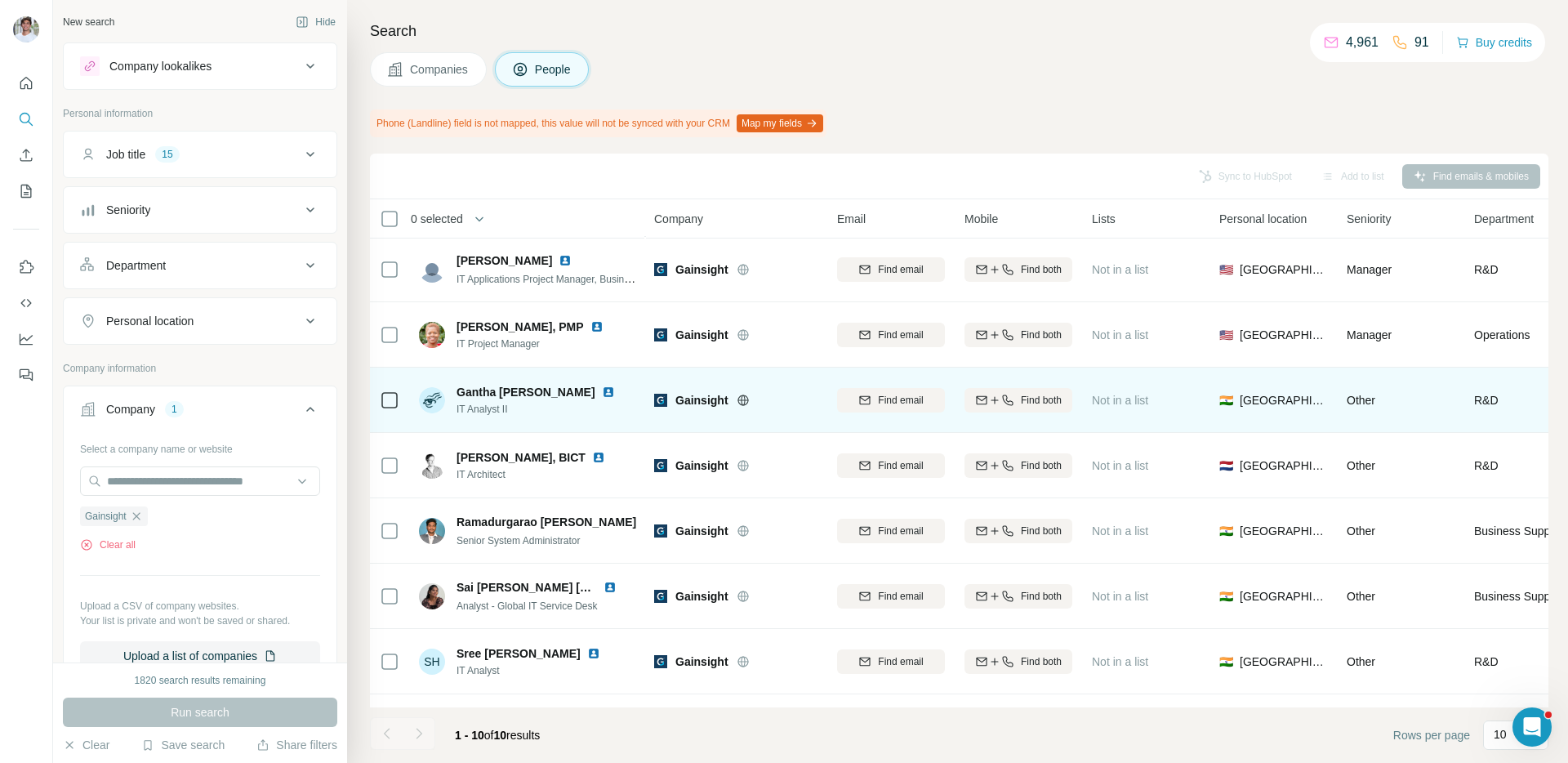
click at [602, 393] on img at bounding box center [608, 391] width 13 height 13
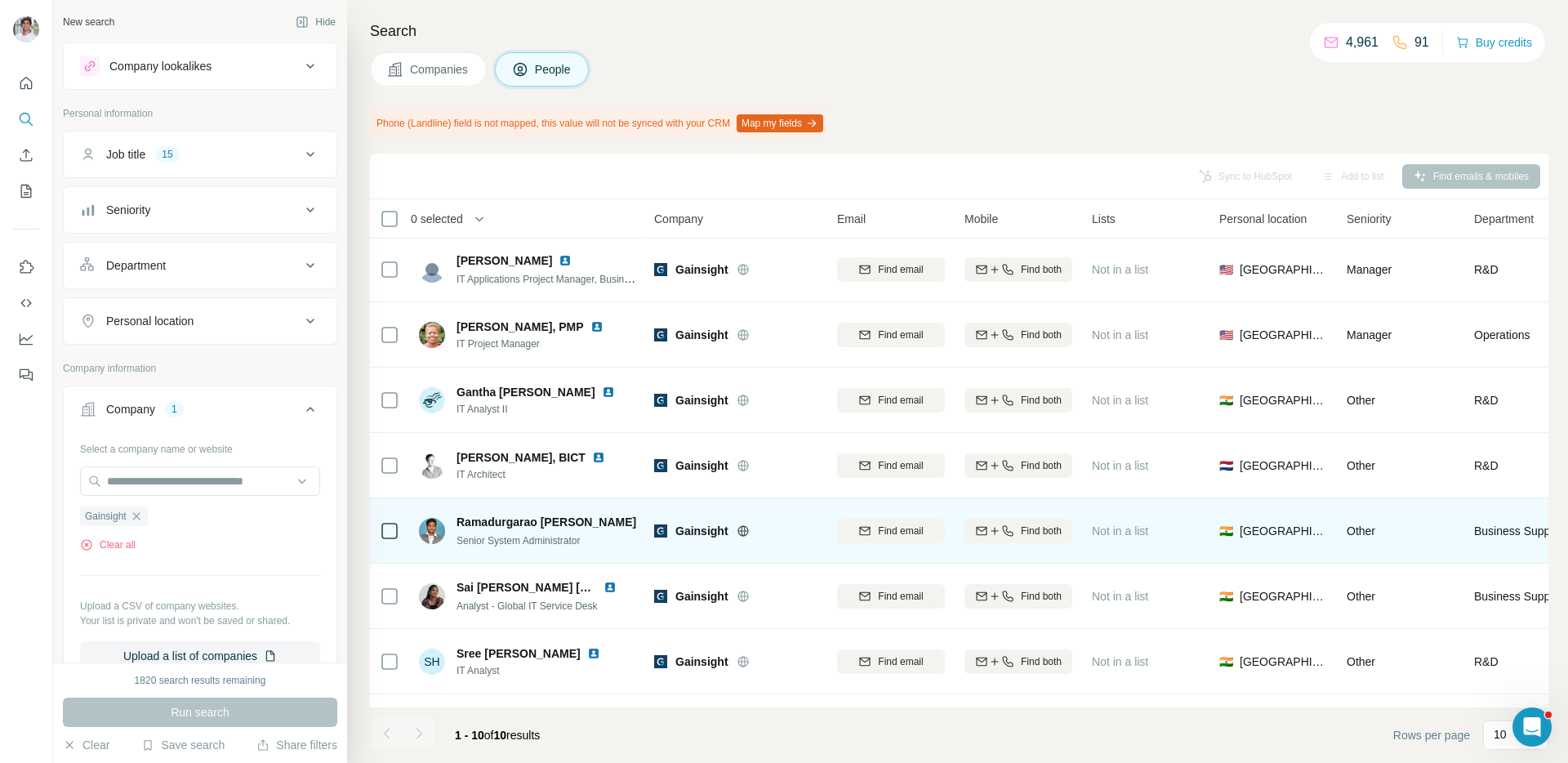
click at [643, 527] on img at bounding box center [649, 521] width 13 height 13
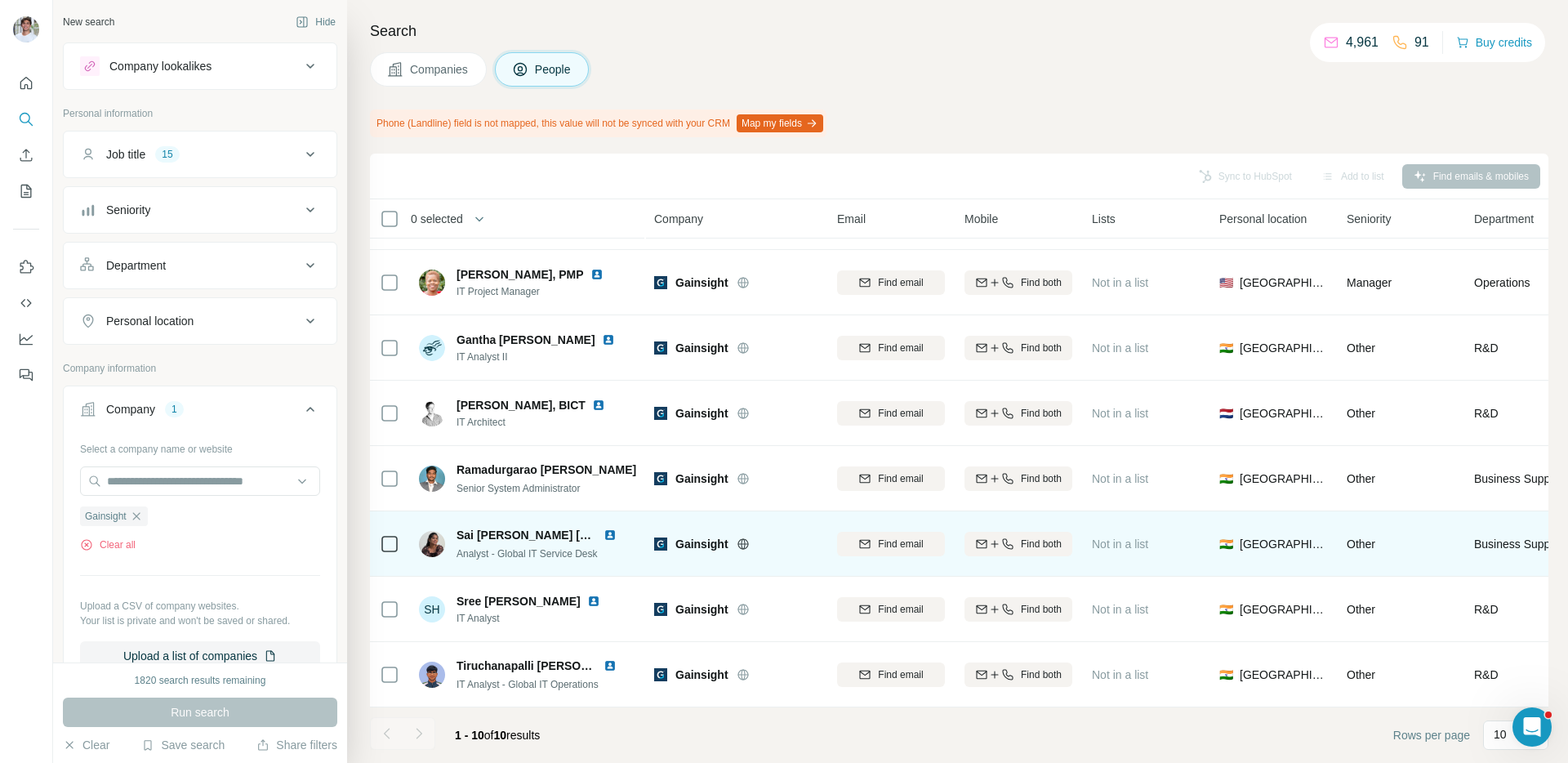
click at [609, 535] on img at bounding box center [610, 534] width 13 height 13
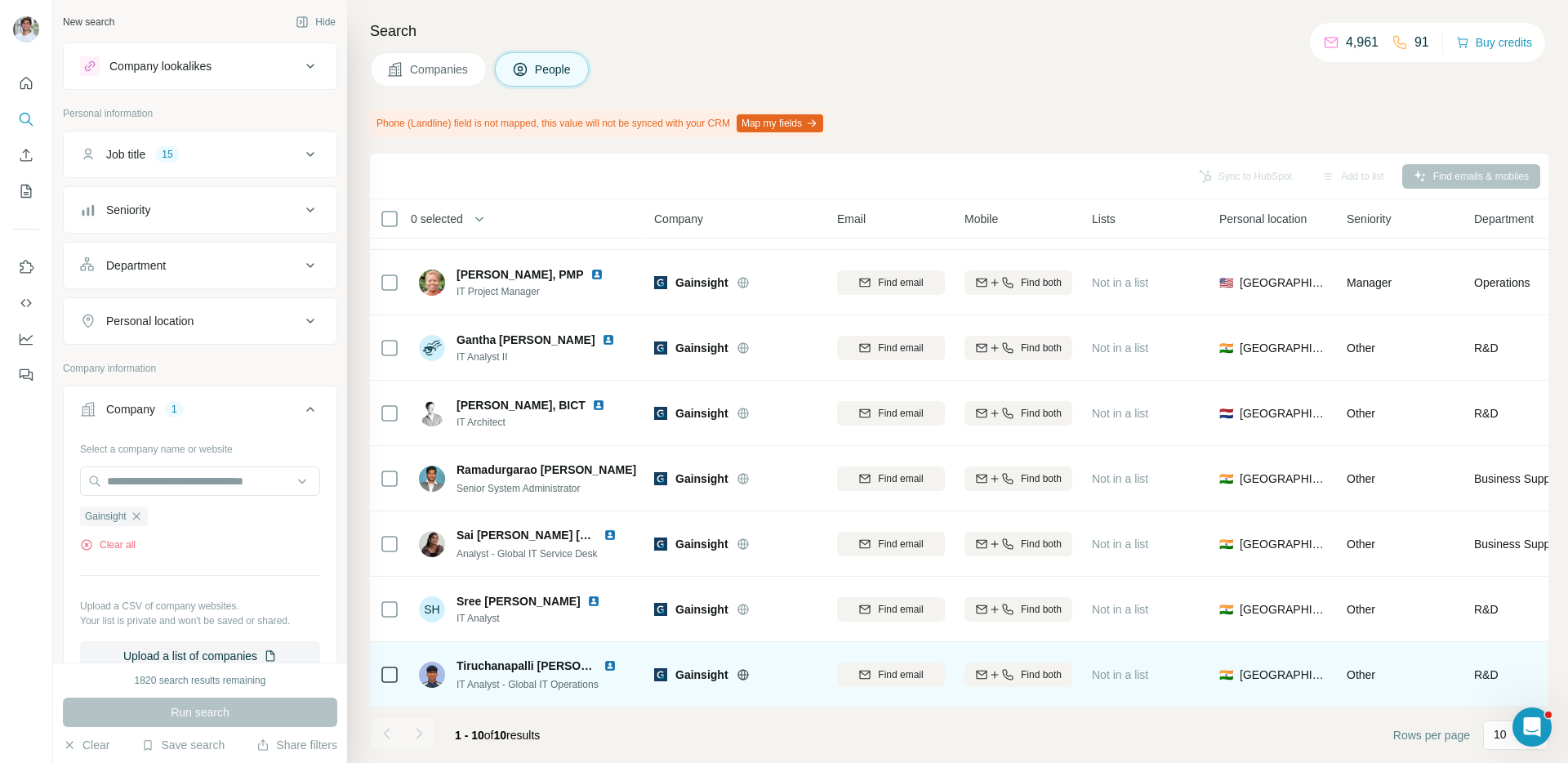
click at [614, 667] on img at bounding box center [610, 665] width 13 height 13
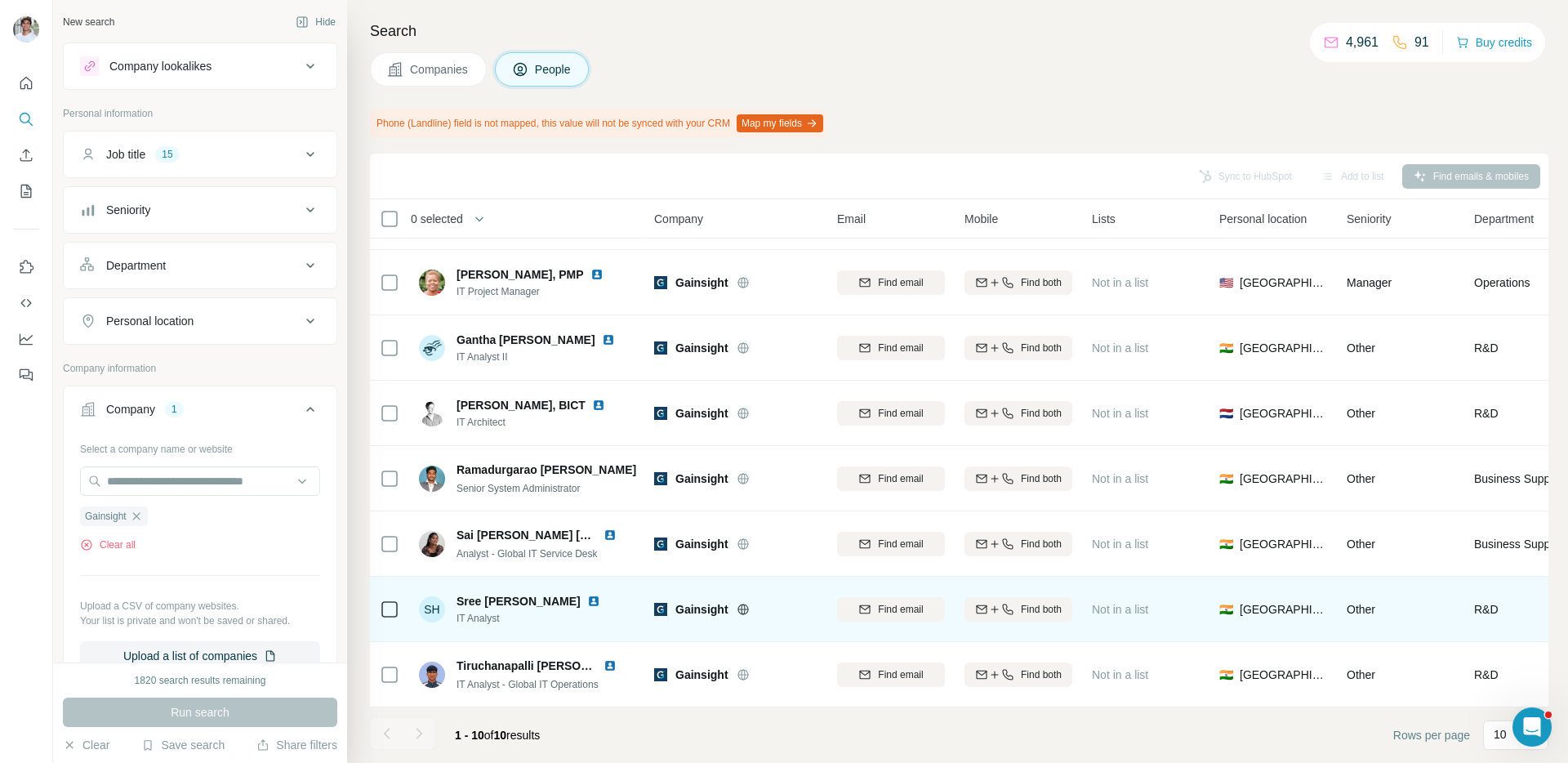
click at [587, 598] on img at bounding box center [593, 601] width 13 height 13
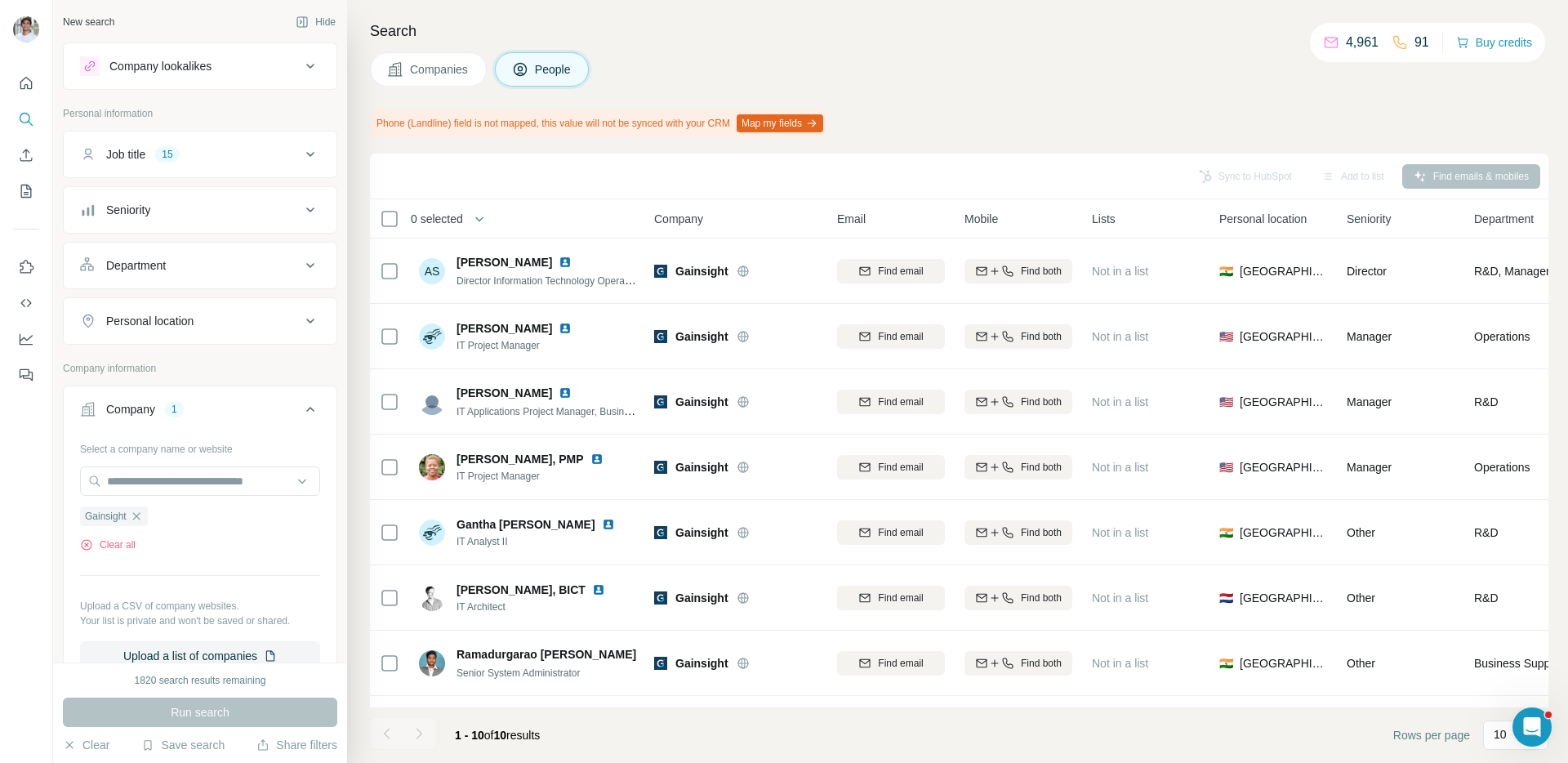
click at [136, 516] on icon "button" at bounding box center [136, 515] width 13 height 13
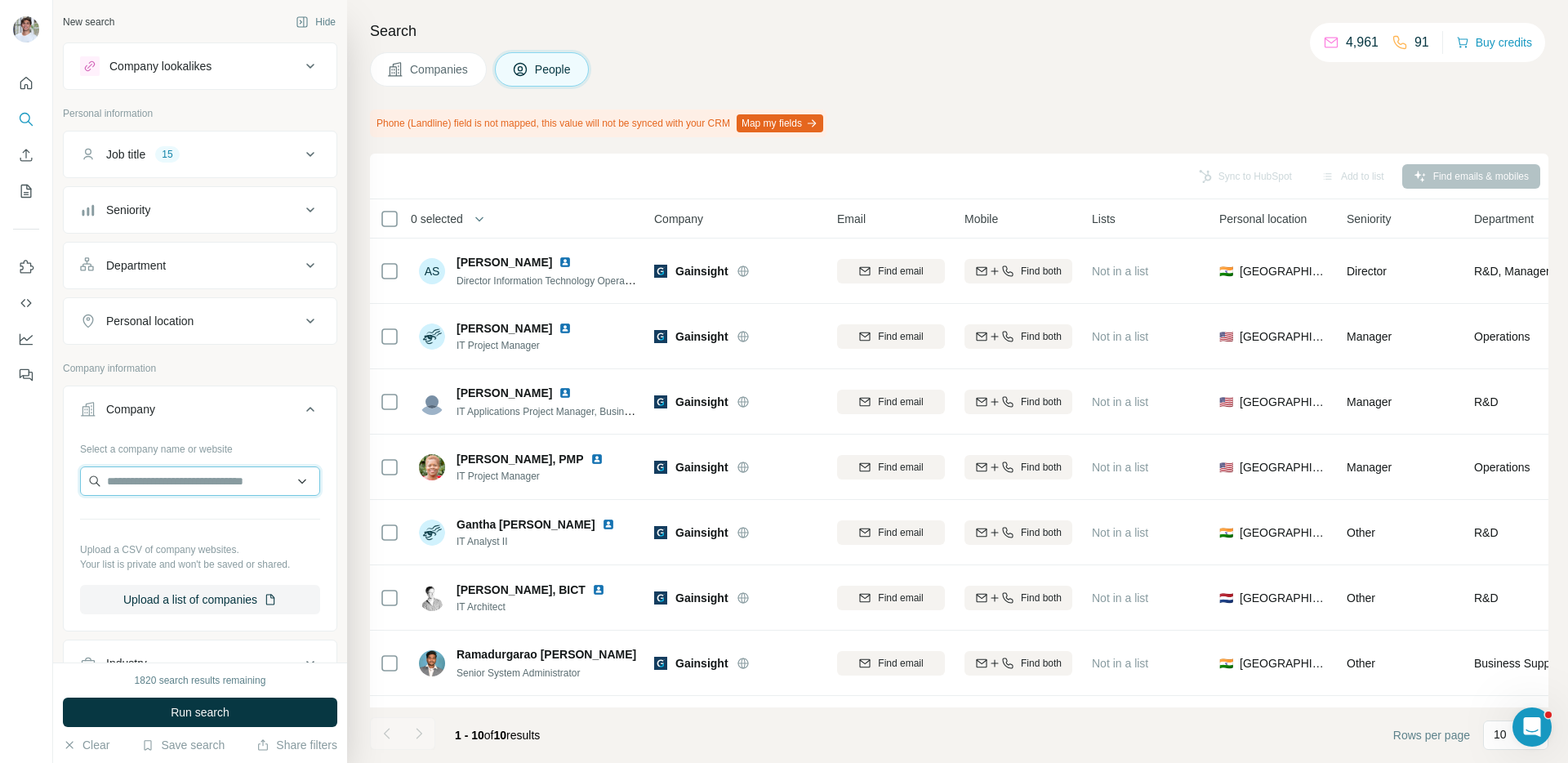
click at [164, 487] on input "text" at bounding box center [200, 480] width 241 height 29
paste input "**********"
type input "**********"
click at [173, 518] on p "Cohere Health" at bounding box center [166, 517] width 79 height 16
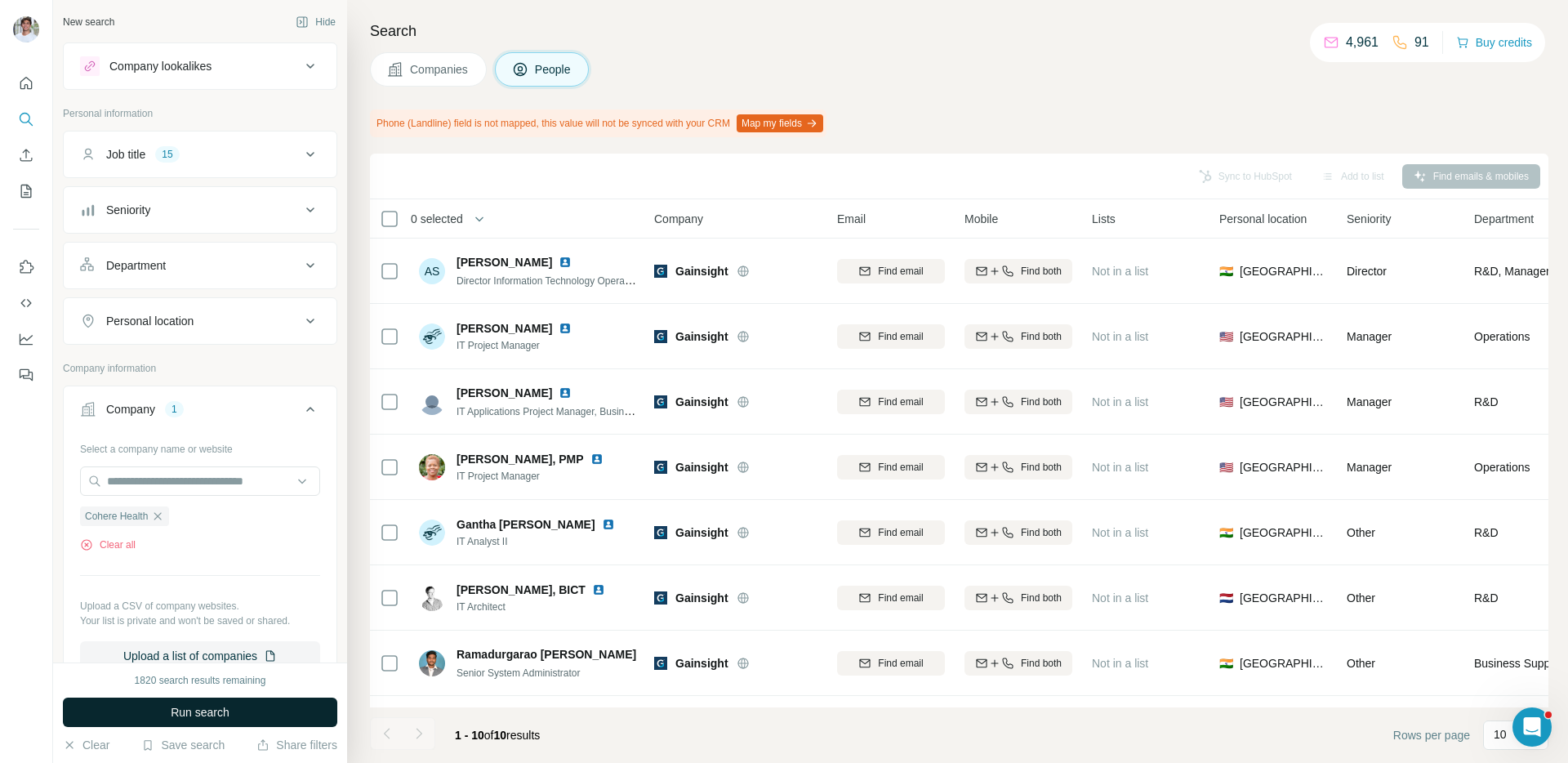
click at [187, 699] on button "Run search" at bounding box center [200, 712] width 274 height 29
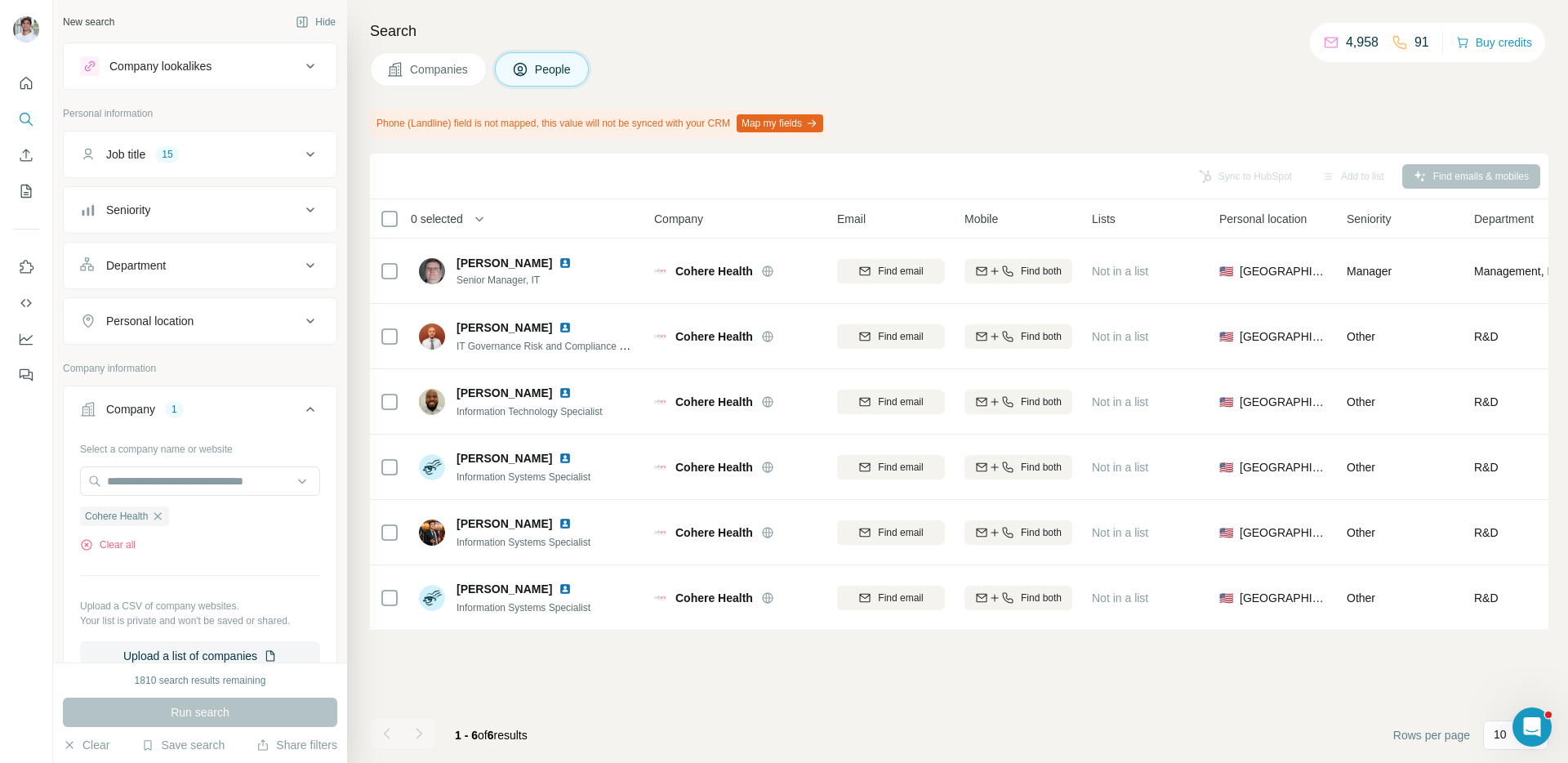
click at [433, 56] on button "Companies" at bounding box center [428, 69] width 117 height 34
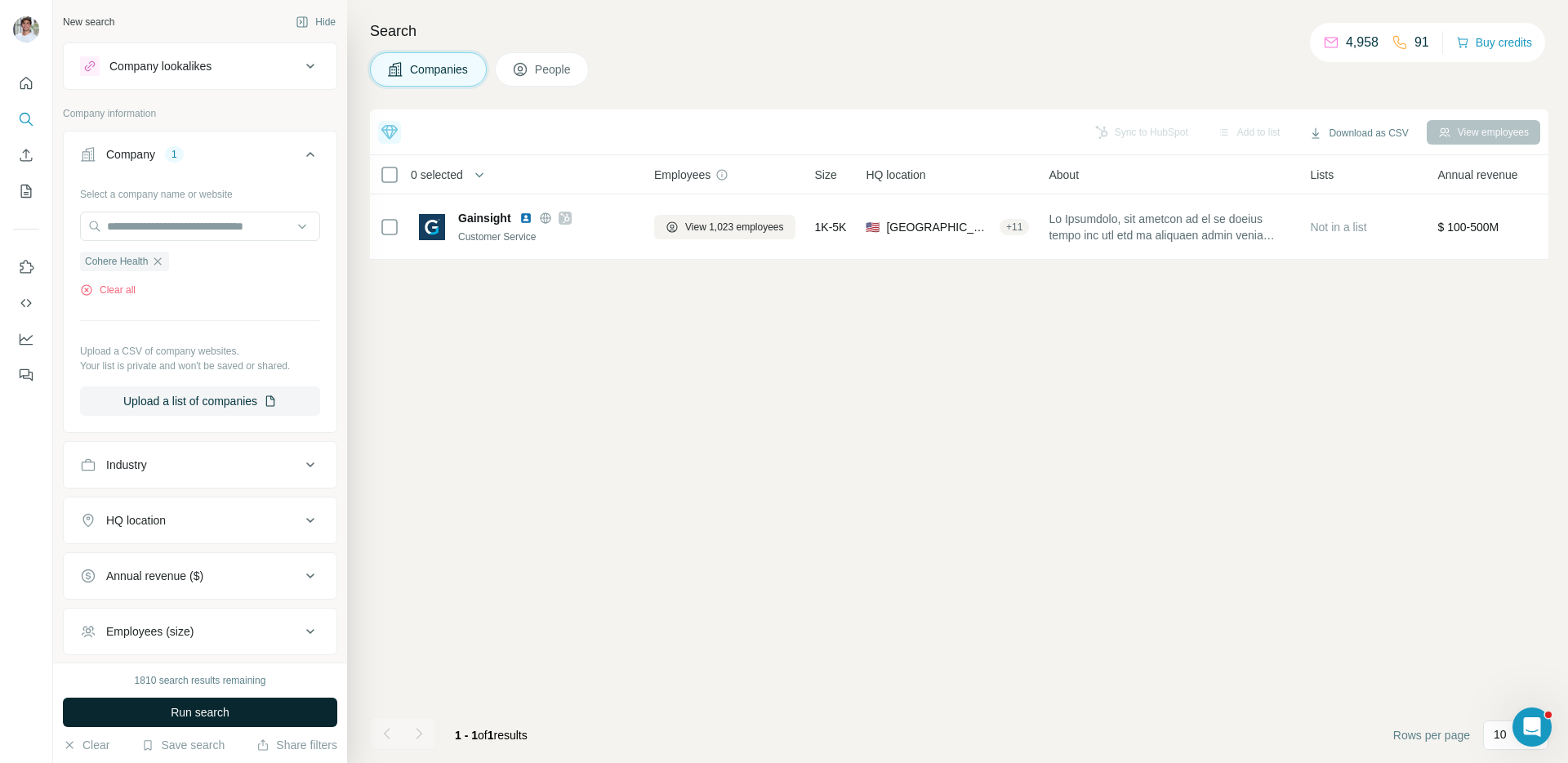
click at [224, 707] on span "Run search" at bounding box center [200, 712] width 59 height 16
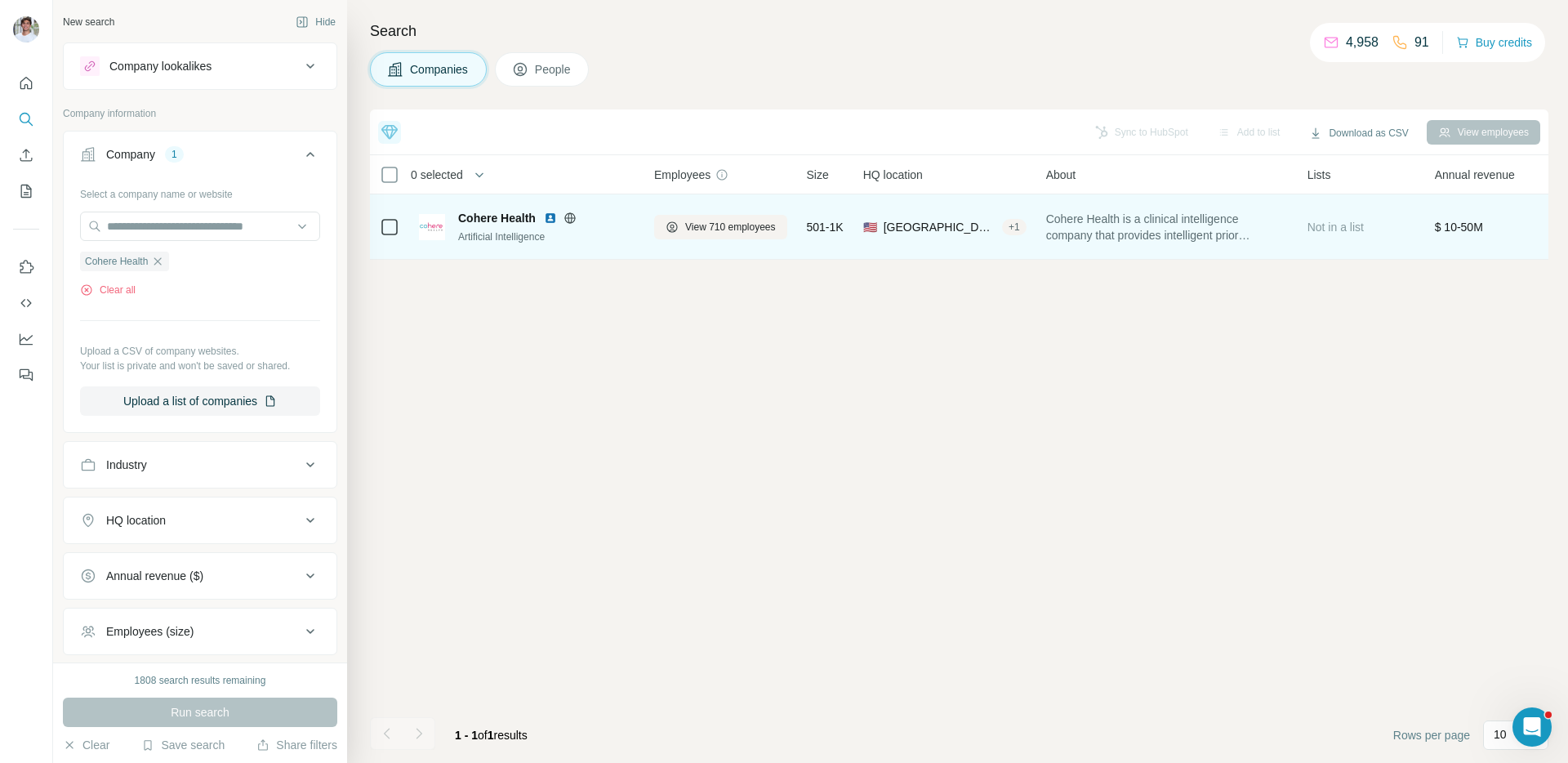
click at [550, 219] on img at bounding box center [550, 218] width 13 height 13
click at [690, 231] on span "View 710 employees" at bounding box center [730, 227] width 91 height 15
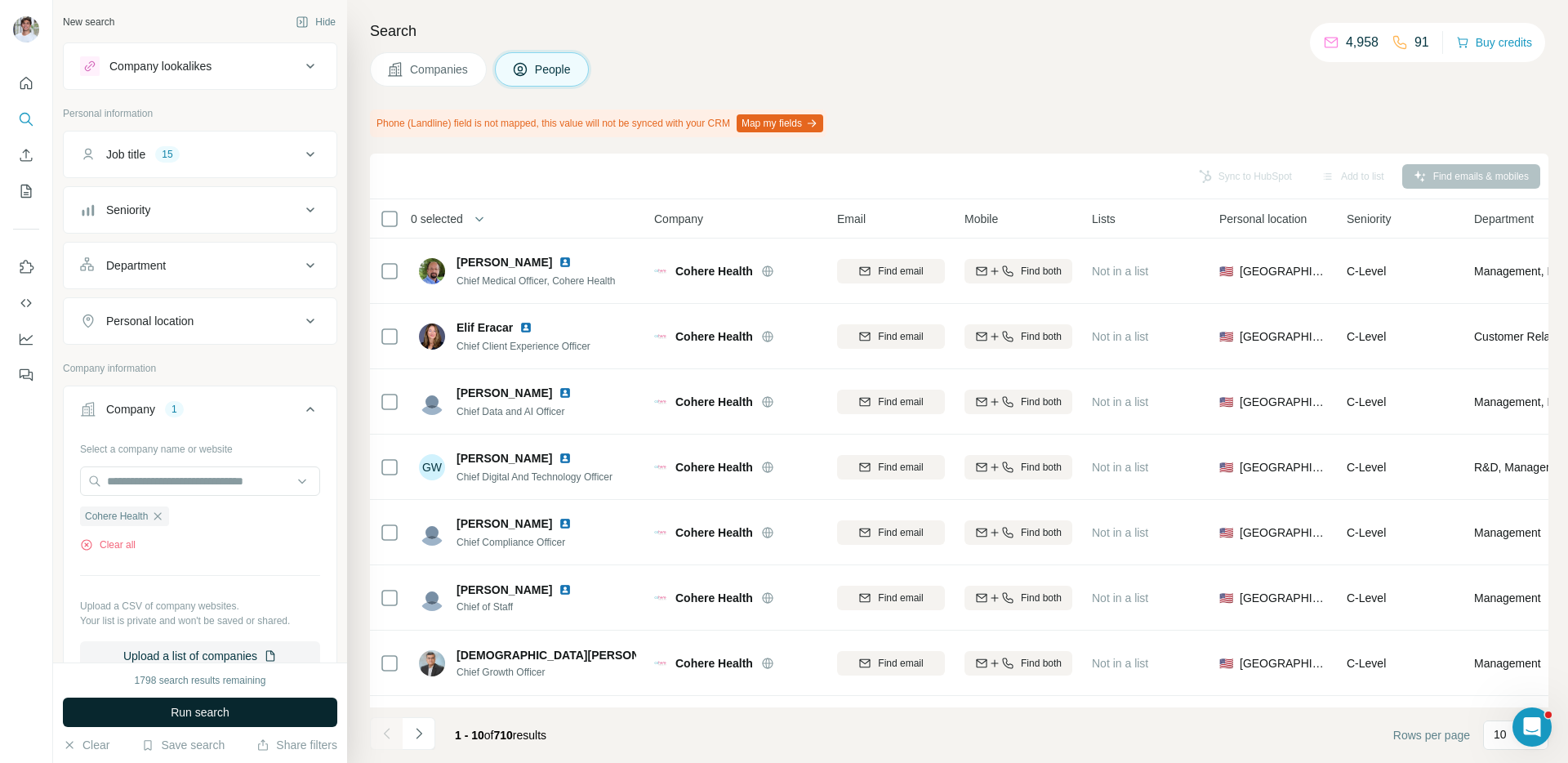
click at [194, 716] on span "Run search" at bounding box center [200, 712] width 59 height 16
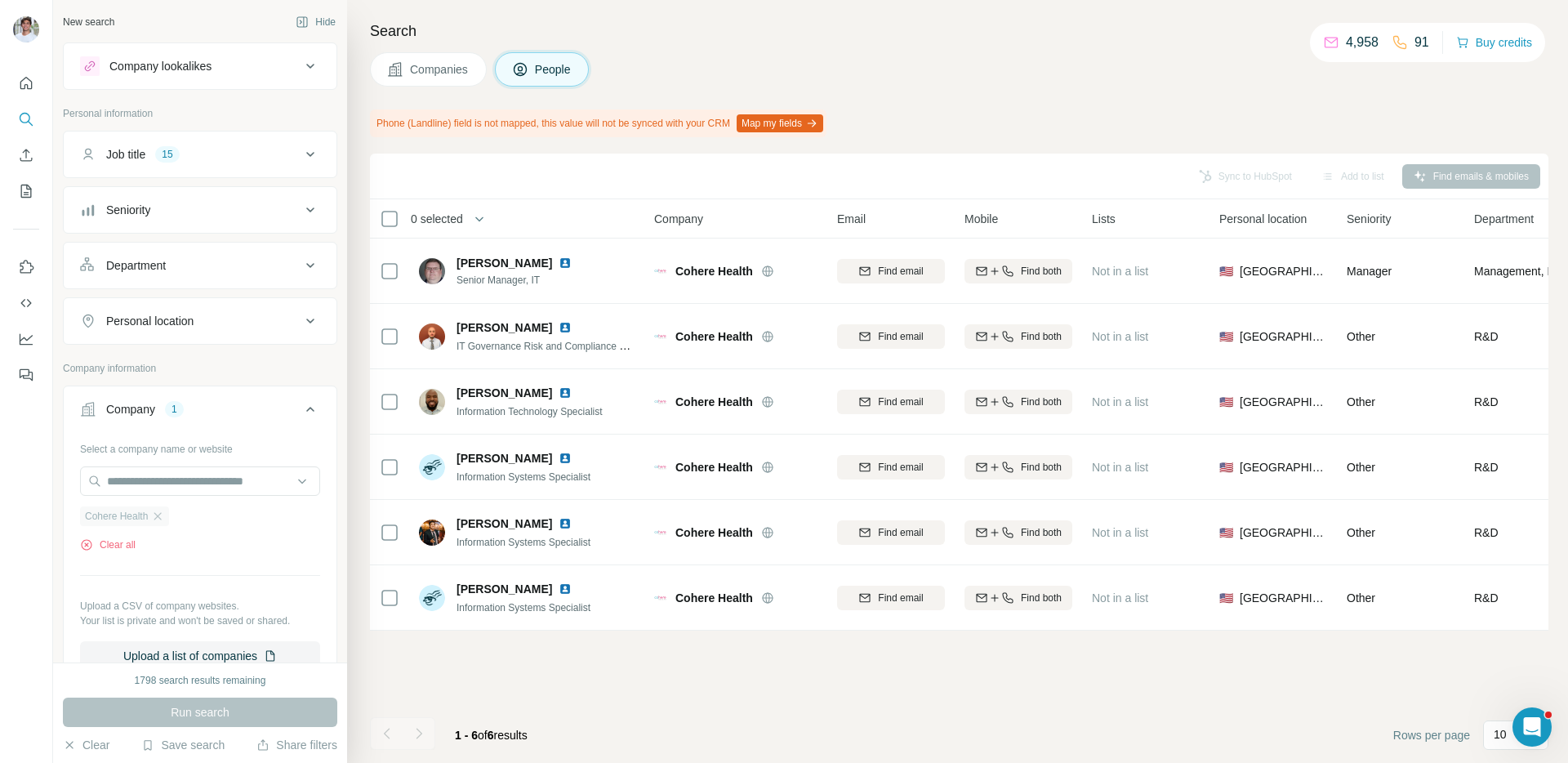
click at [169, 516] on div "Cohere Health" at bounding box center [124, 516] width 89 height 20
click at [172, 488] on input "text" at bounding box center [200, 480] width 241 height 29
paste input "**********"
type input "**********"
click at [151, 525] on div "SonderMind [DOMAIN_NAME]" at bounding box center [166, 524] width 79 height 31
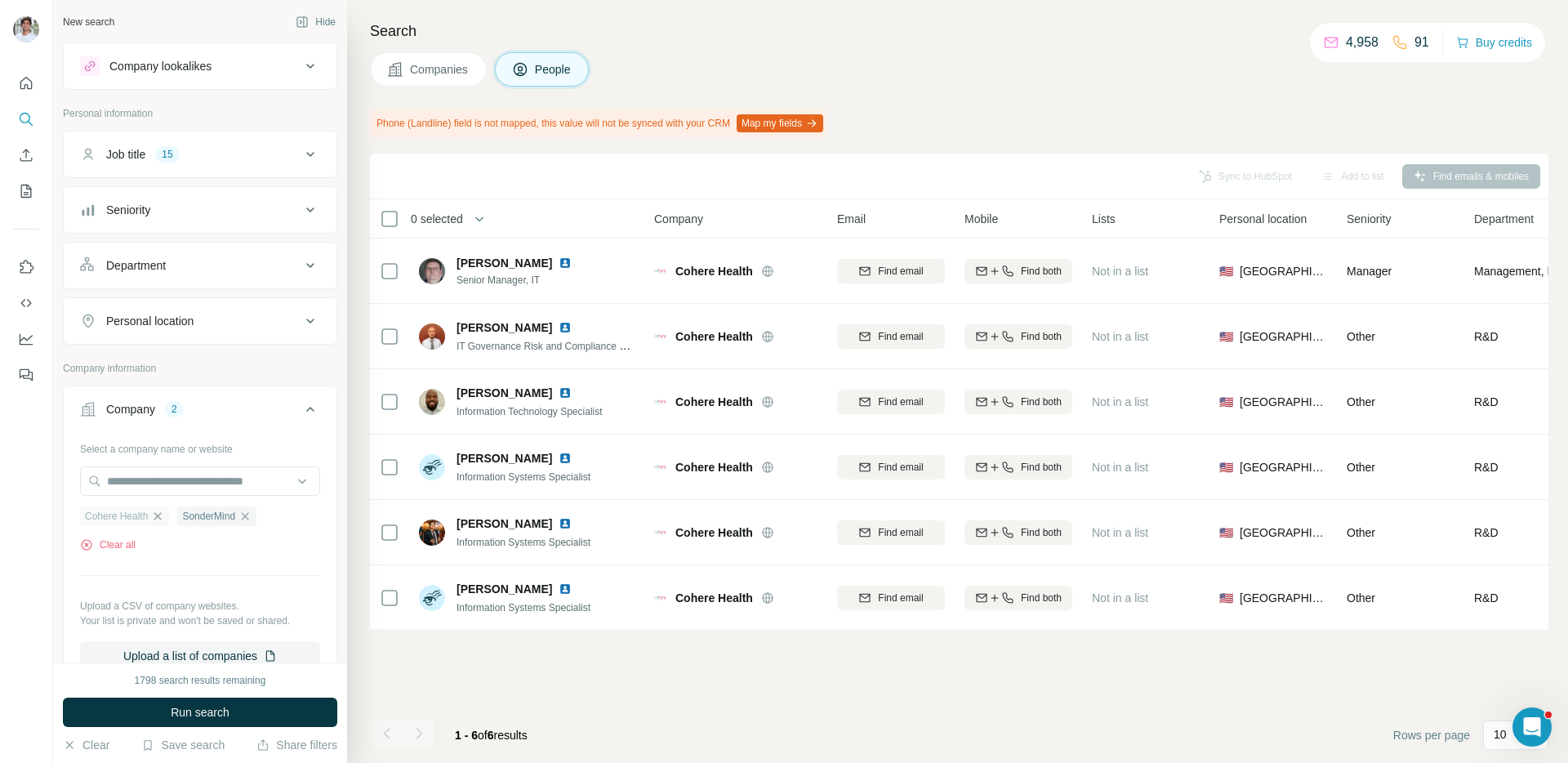
click at [160, 514] on icon "button" at bounding box center [157, 515] width 13 height 13
click at [160, 699] on button "Run search" at bounding box center [200, 712] width 274 height 29
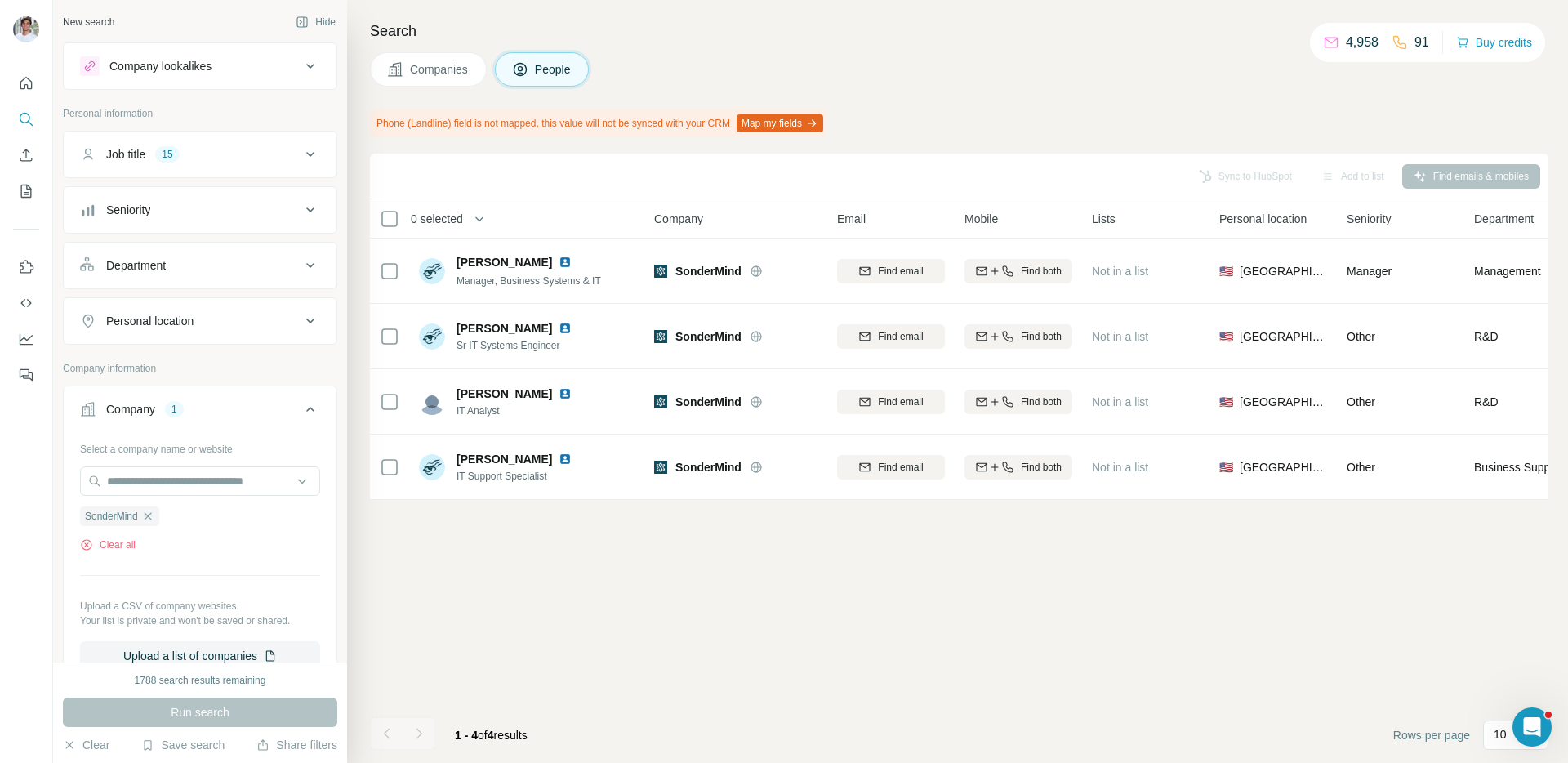
click at [466, 63] on span "Companies" at bounding box center [440, 69] width 60 height 16
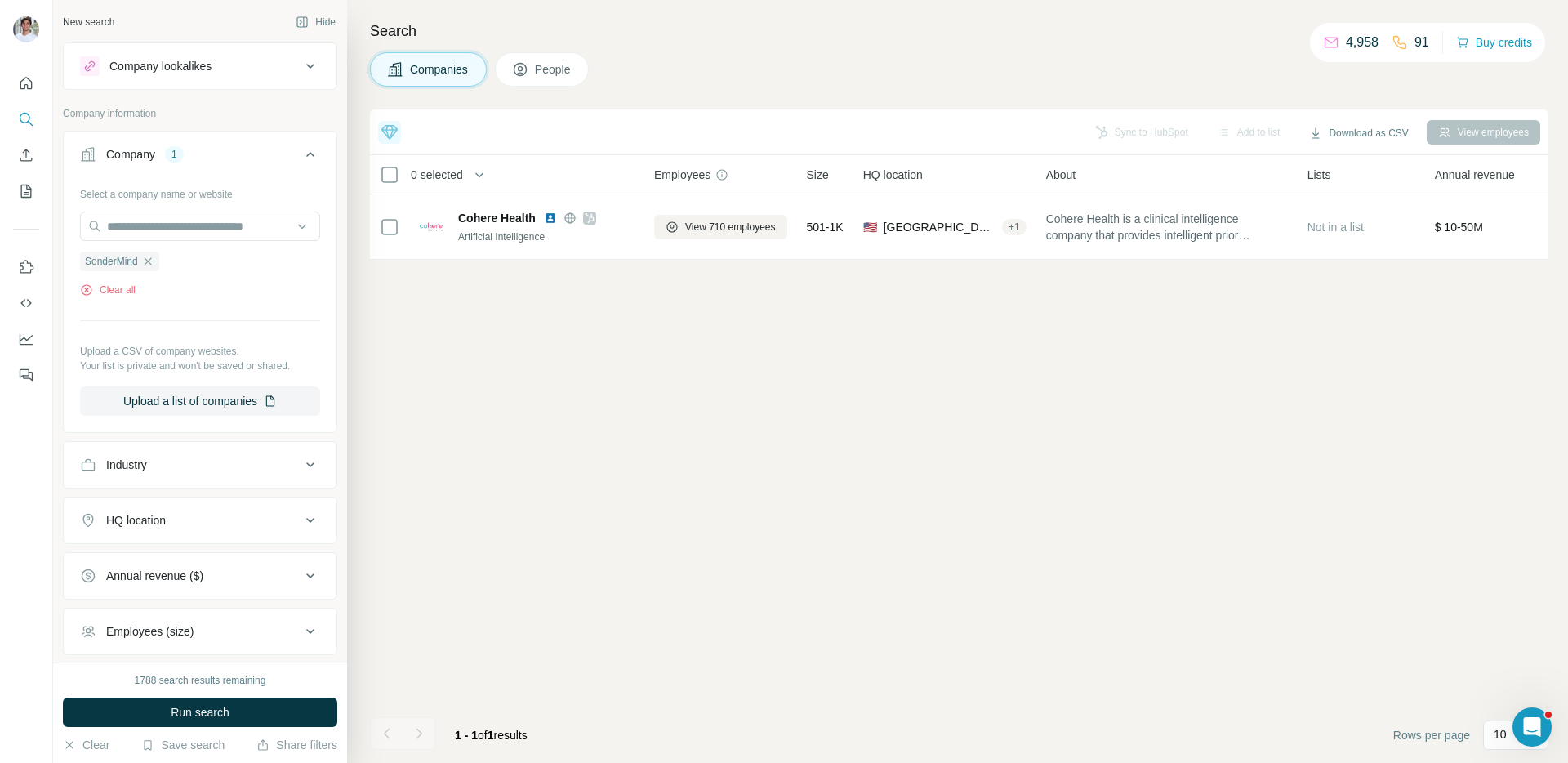
click at [312, 710] on button "Run search" at bounding box center [200, 712] width 274 height 29
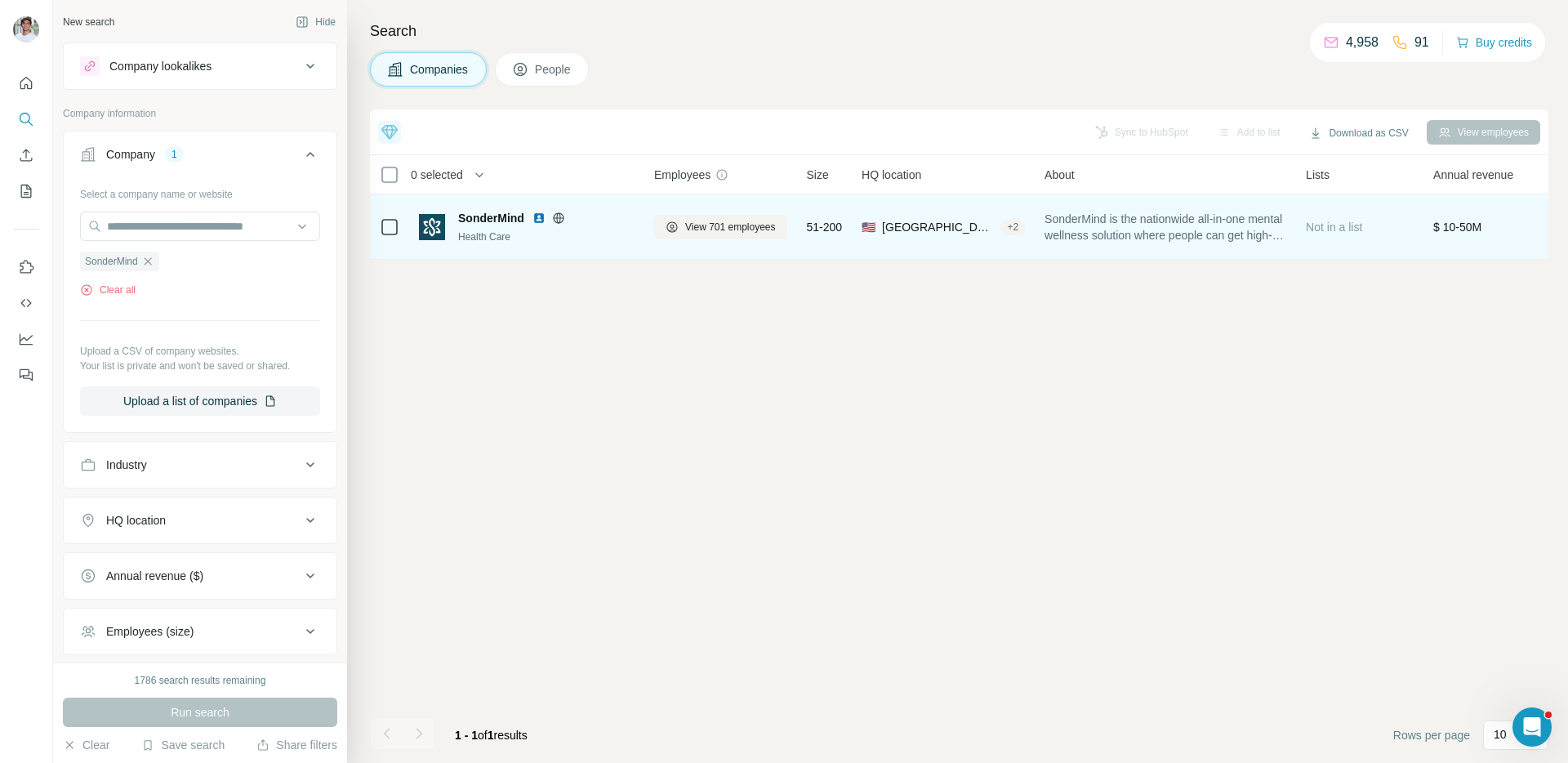
click at [535, 217] on img at bounding box center [538, 218] width 13 height 13
click at [738, 225] on span "View 701 employees" at bounding box center [730, 227] width 91 height 15
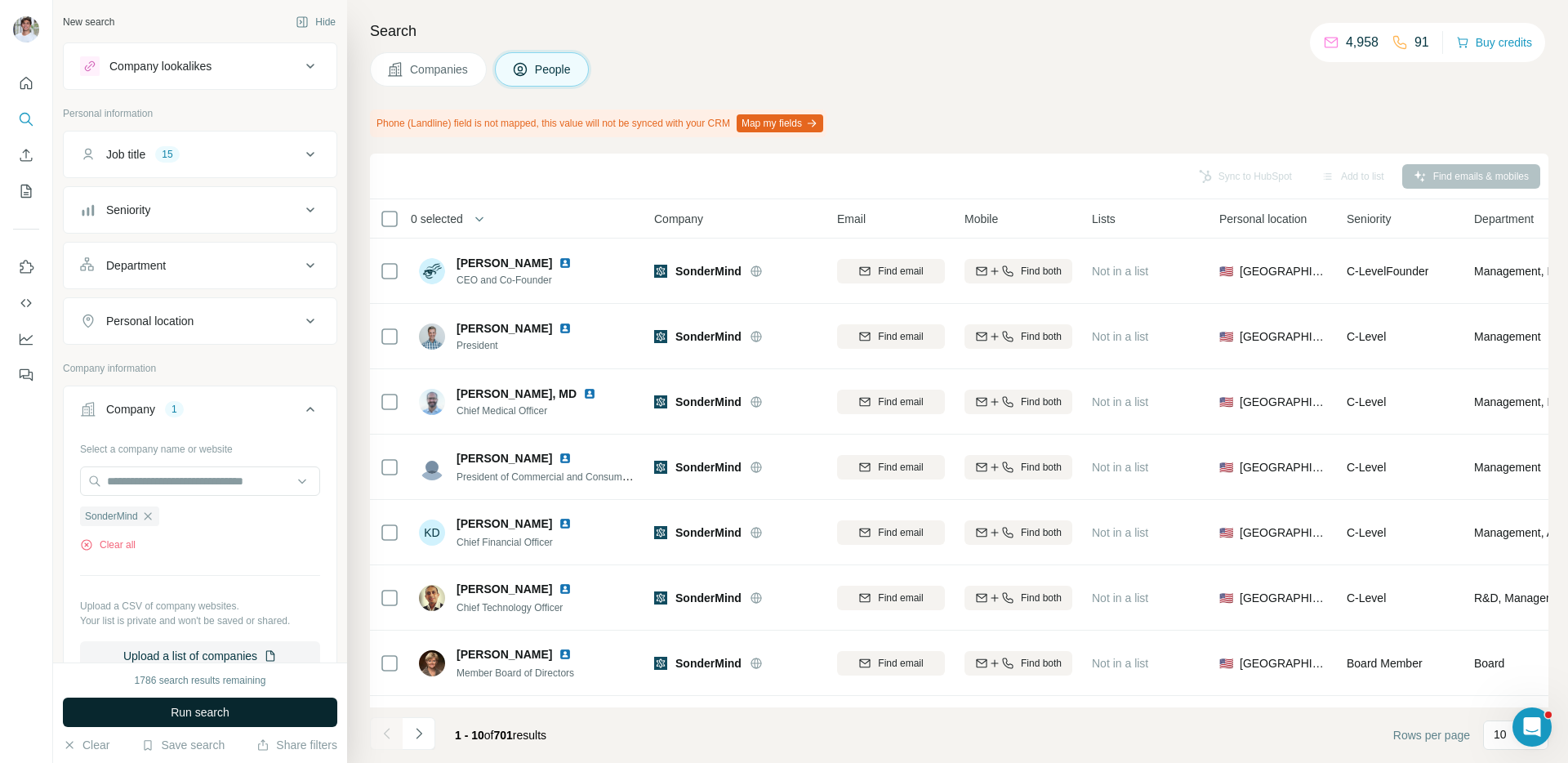
click at [320, 713] on button "Run search" at bounding box center [200, 712] width 274 height 29
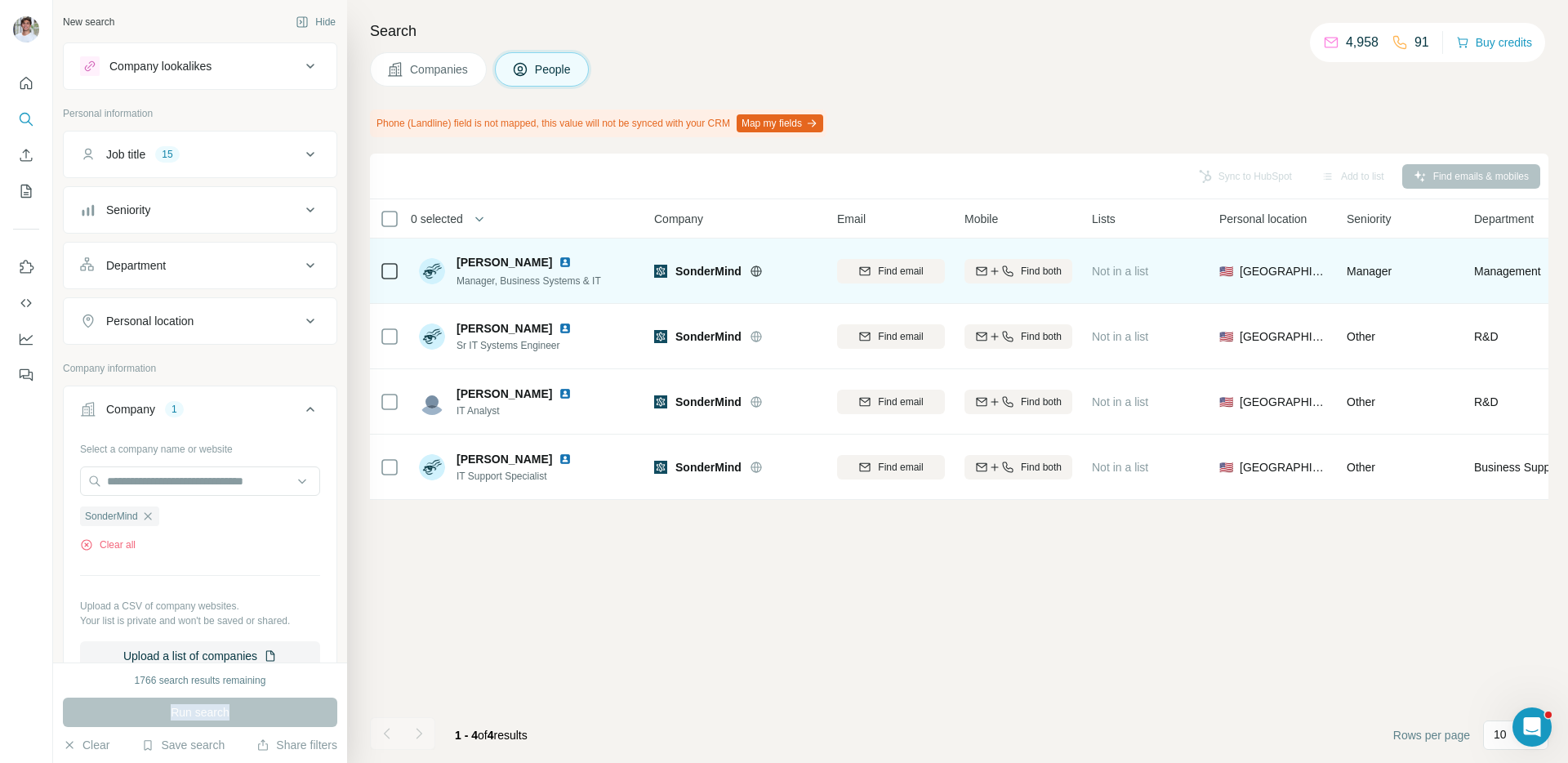
click at [559, 262] on img at bounding box center [565, 262] width 13 height 13
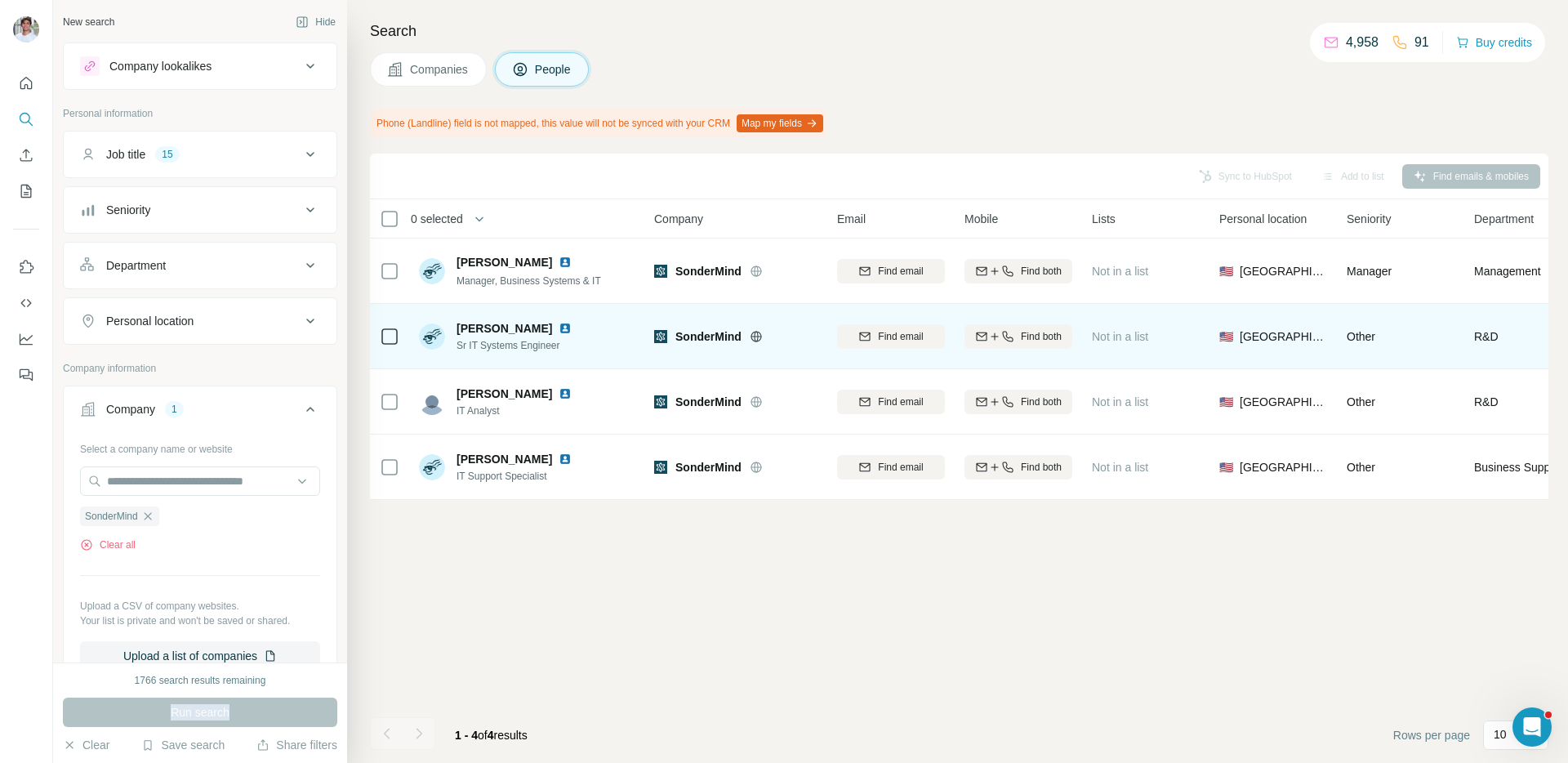
click at [559, 329] on img at bounding box center [565, 328] width 13 height 13
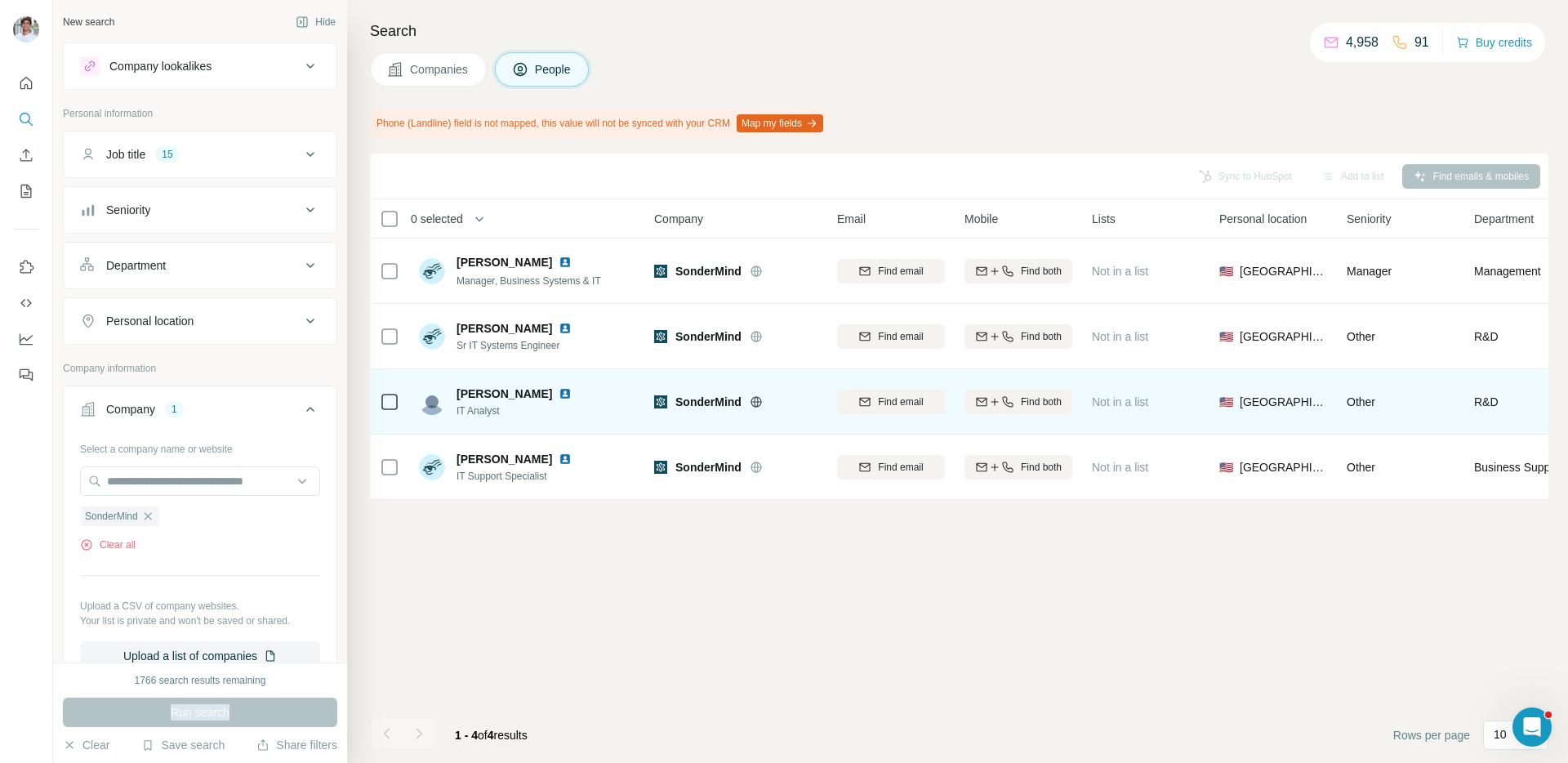
click at [572, 389] on img at bounding box center [565, 393] width 13 height 13
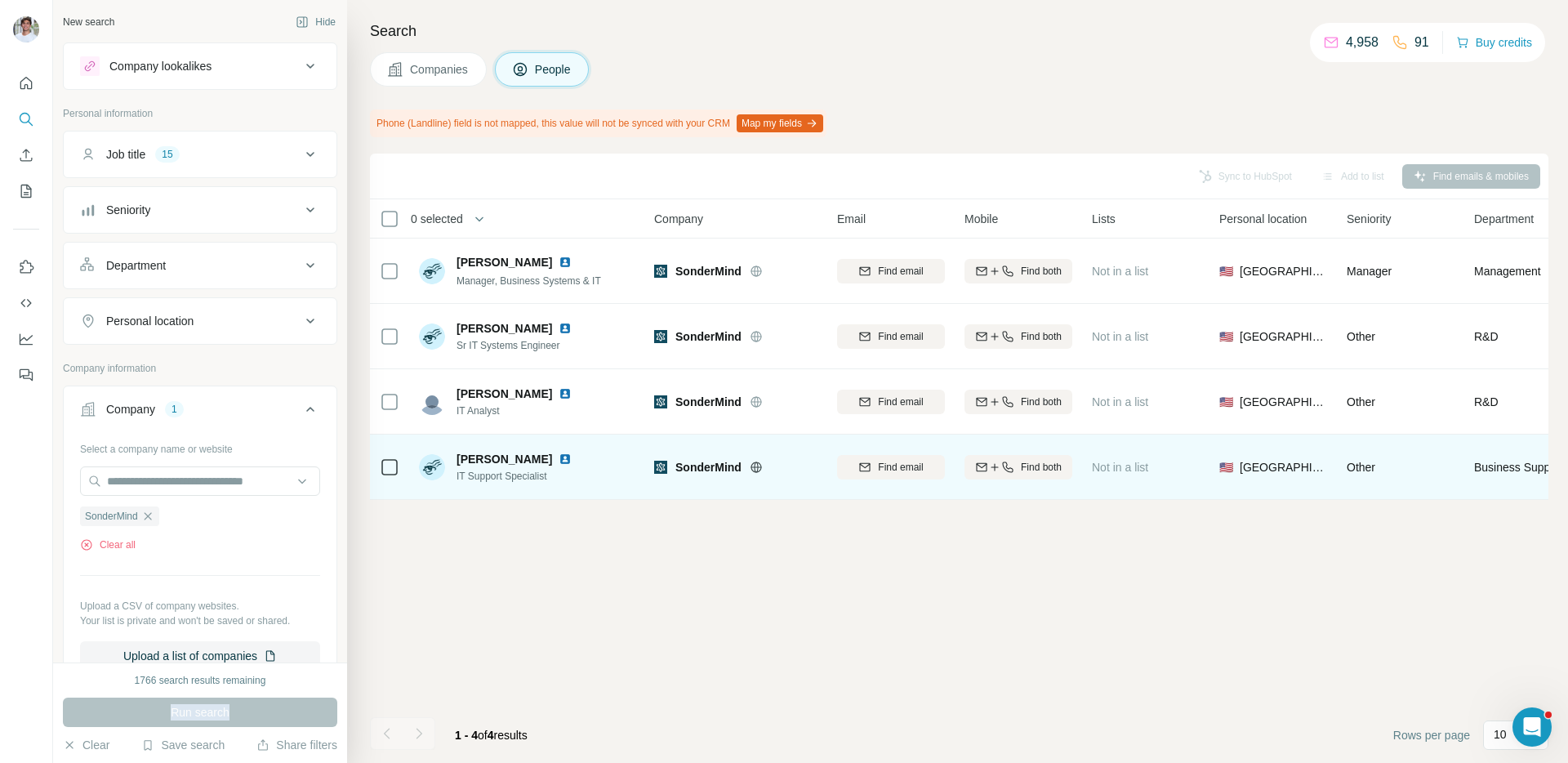
click at [563, 462] on img at bounding box center [565, 458] width 13 height 13
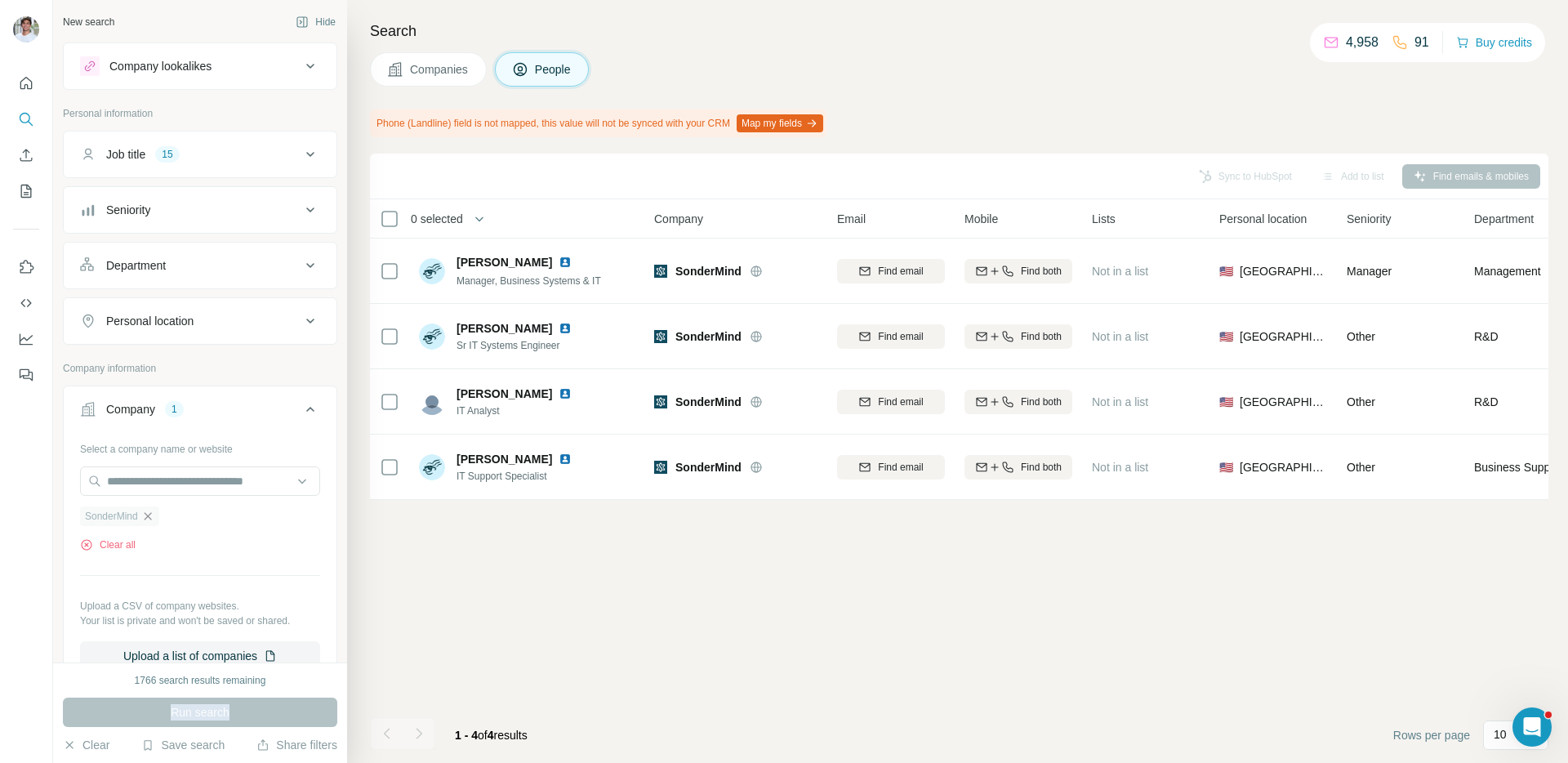
click at [153, 516] on icon "button" at bounding box center [148, 515] width 13 height 13
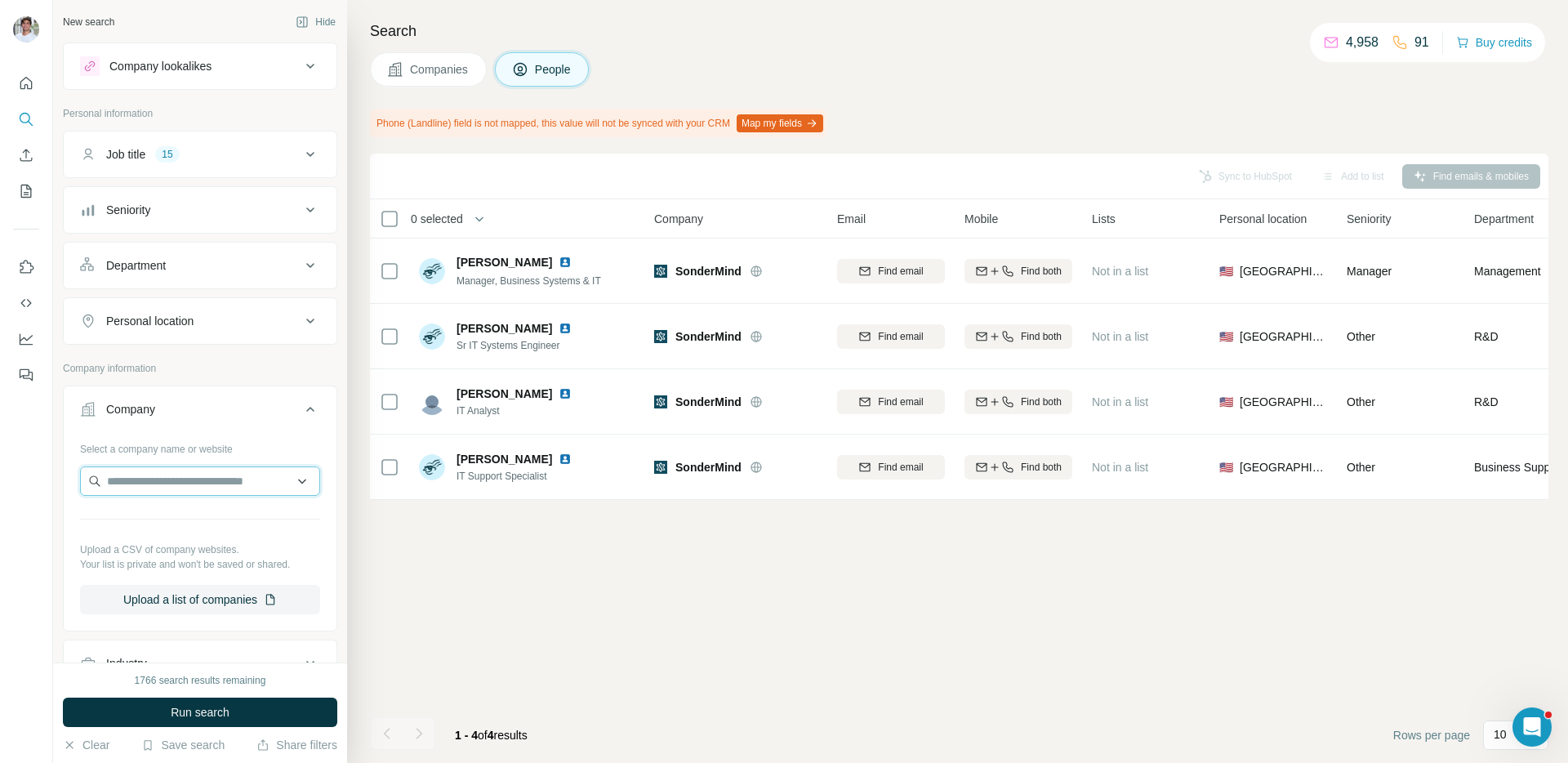
click at [172, 485] on input "text" at bounding box center [200, 480] width 241 height 29
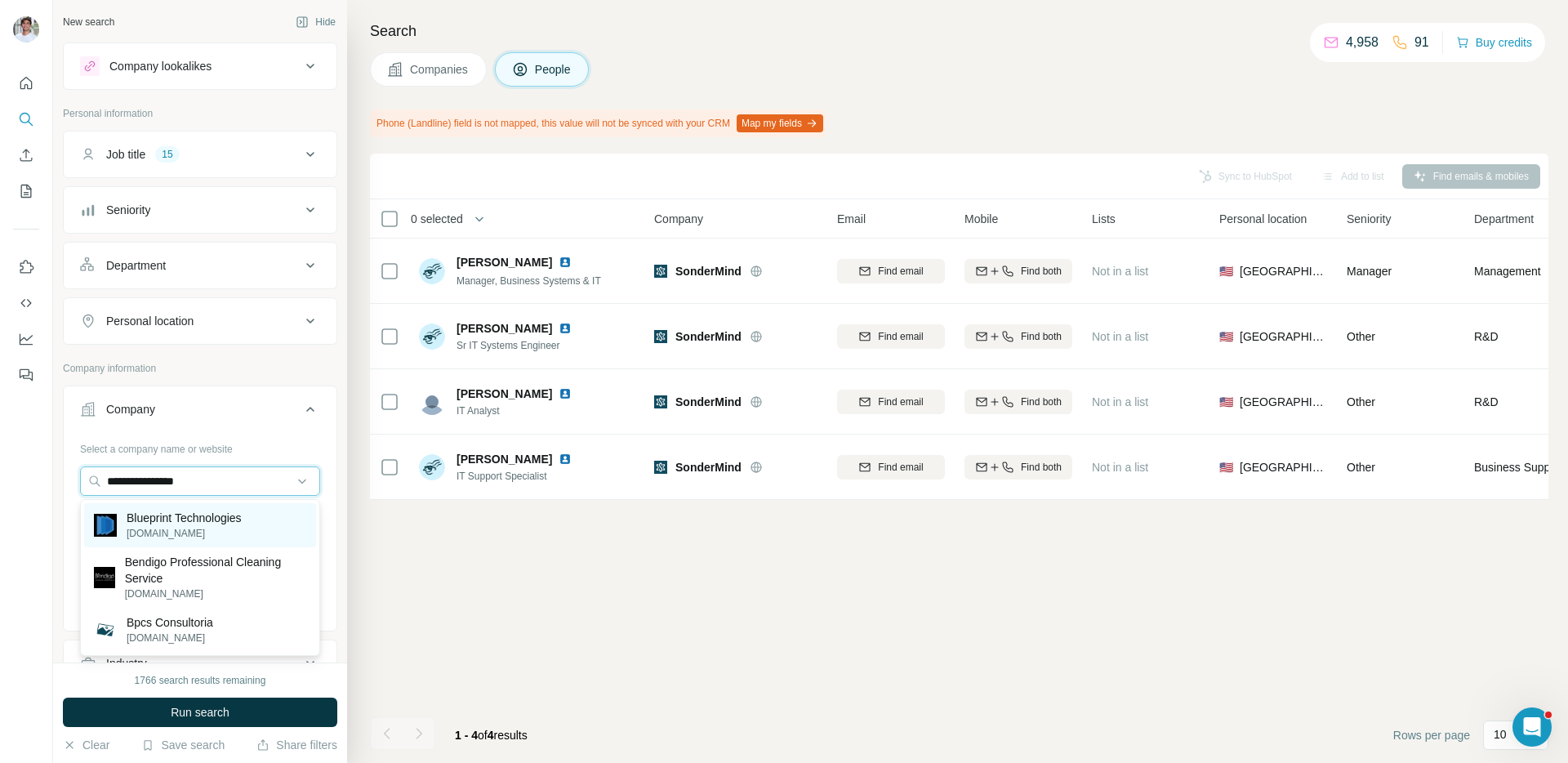
type input "**********"
click at [180, 521] on p "Blueprint Technologies" at bounding box center [184, 517] width 115 height 16
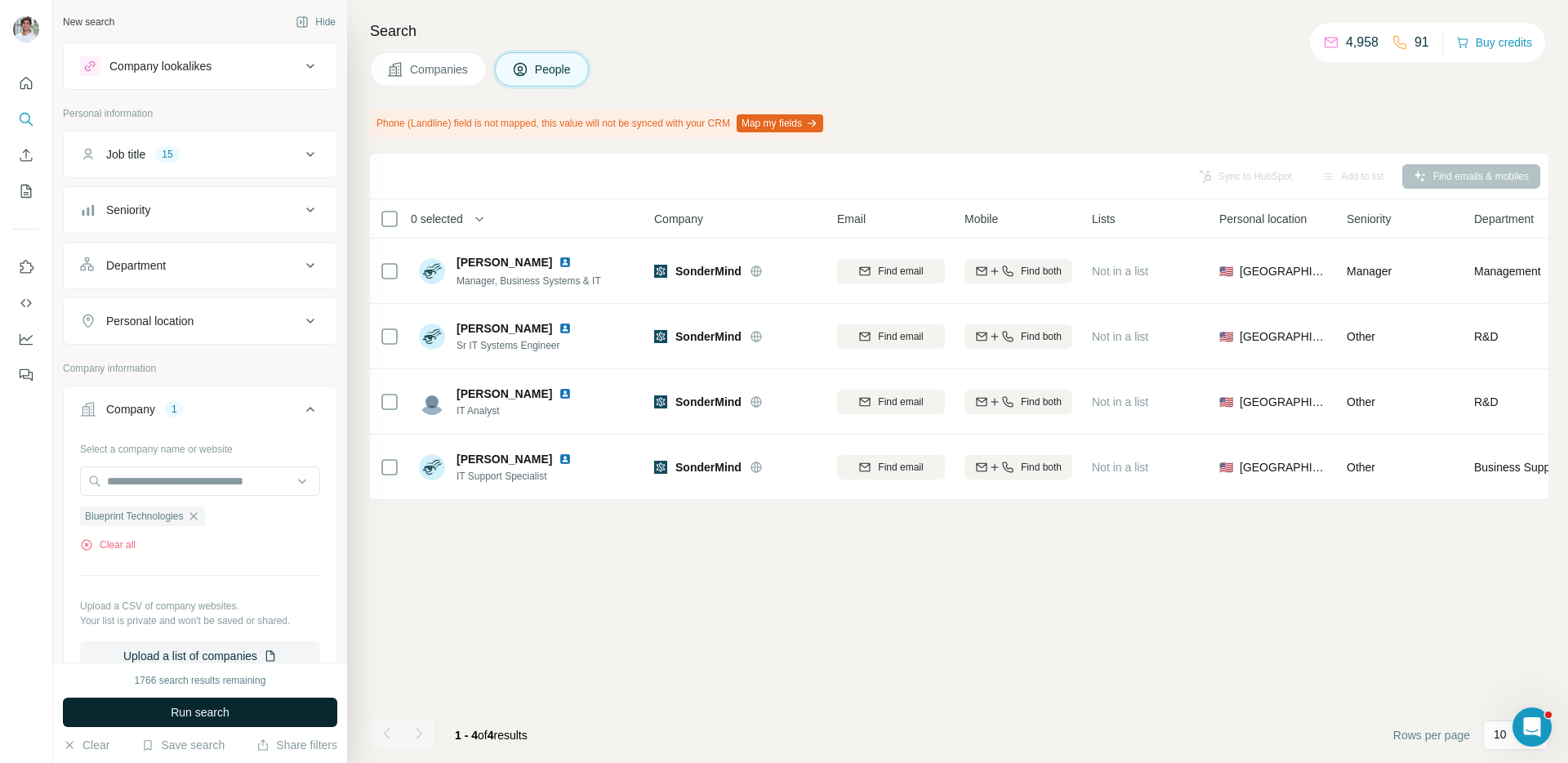
click at [189, 706] on span "Run search" at bounding box center [200, 712] width 59 height 16
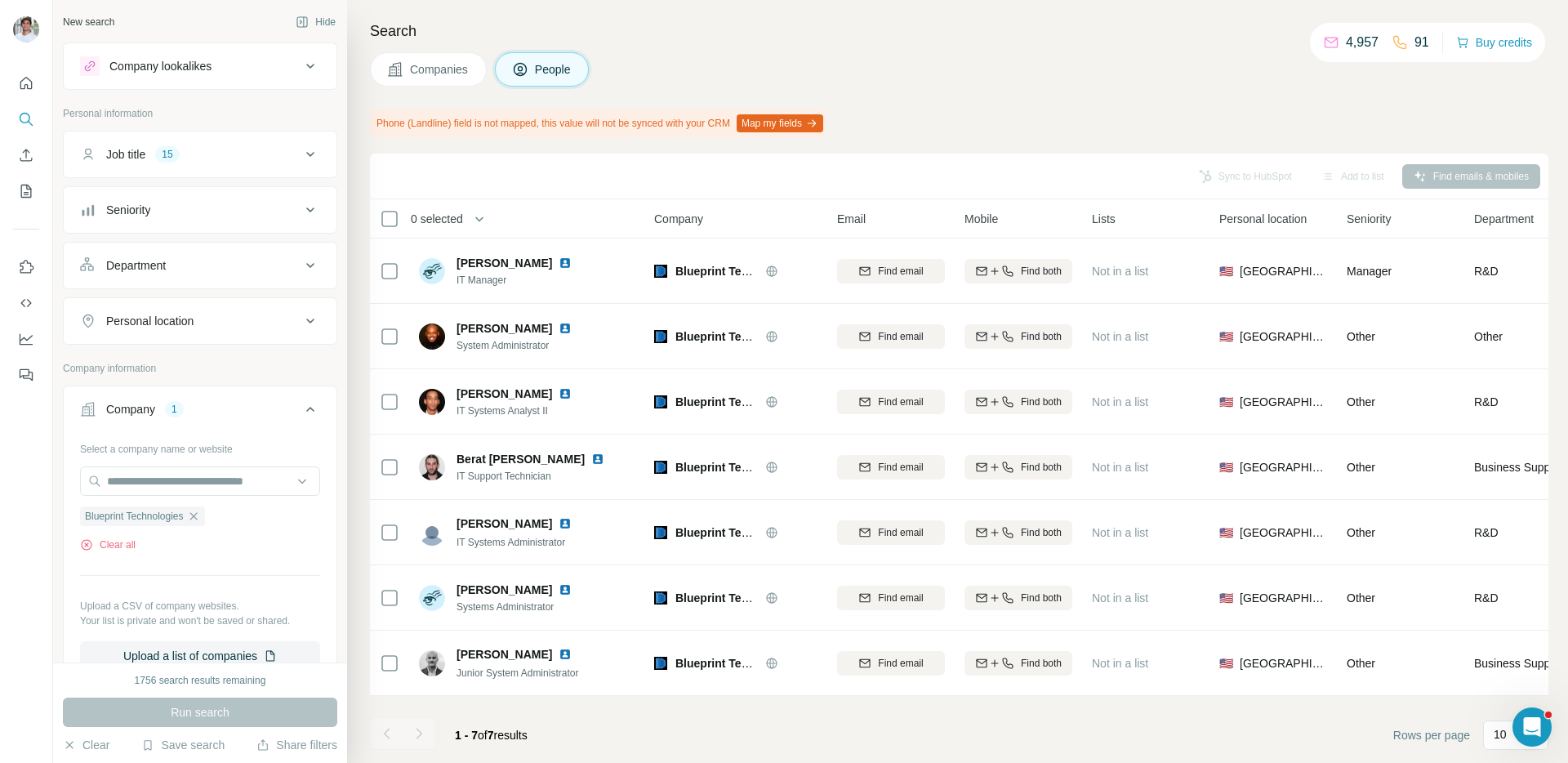
click at [437, 80] on button "Companies" at bounding box center [428, 69] width 117 height 34
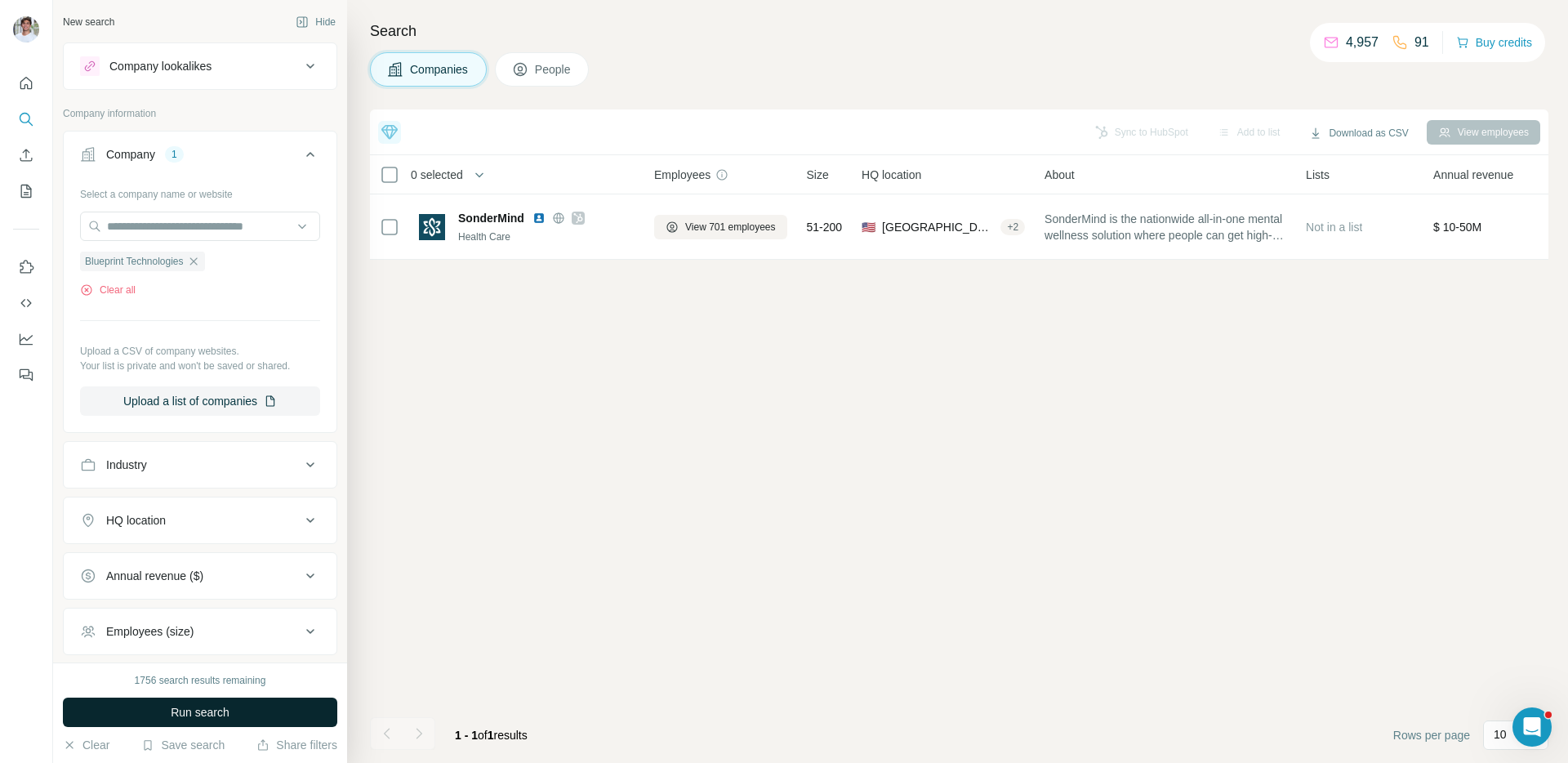
click at [312, 718] on button "Run search" at bounding box center [200, 712] width 274 height 29
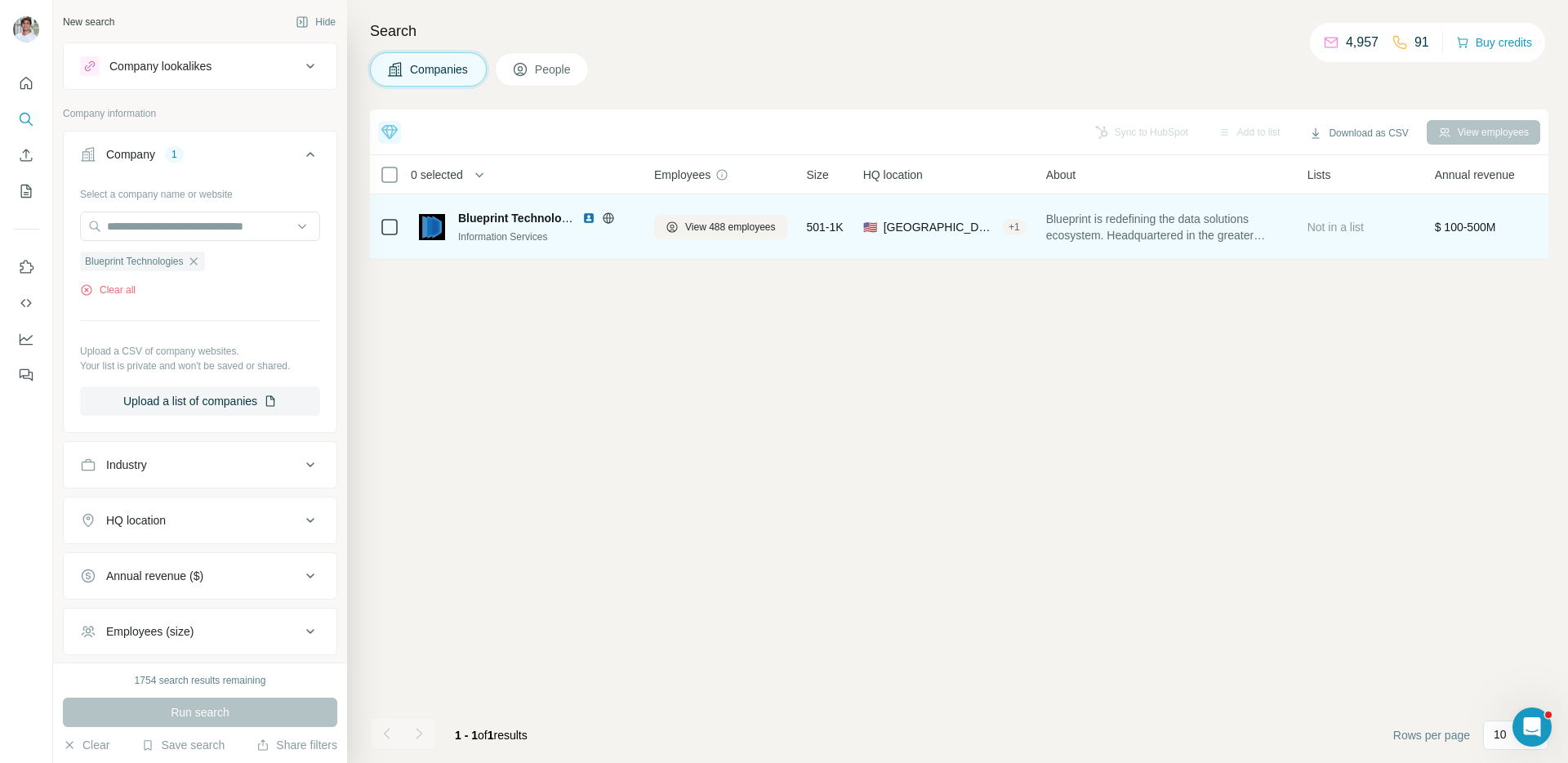
click at [593, 212] on img at bounding box center [588, 218] width 13 height 13
click at [672, 216] on button "View 488 employees" at bounding box center [720, 227] width 133 height 25
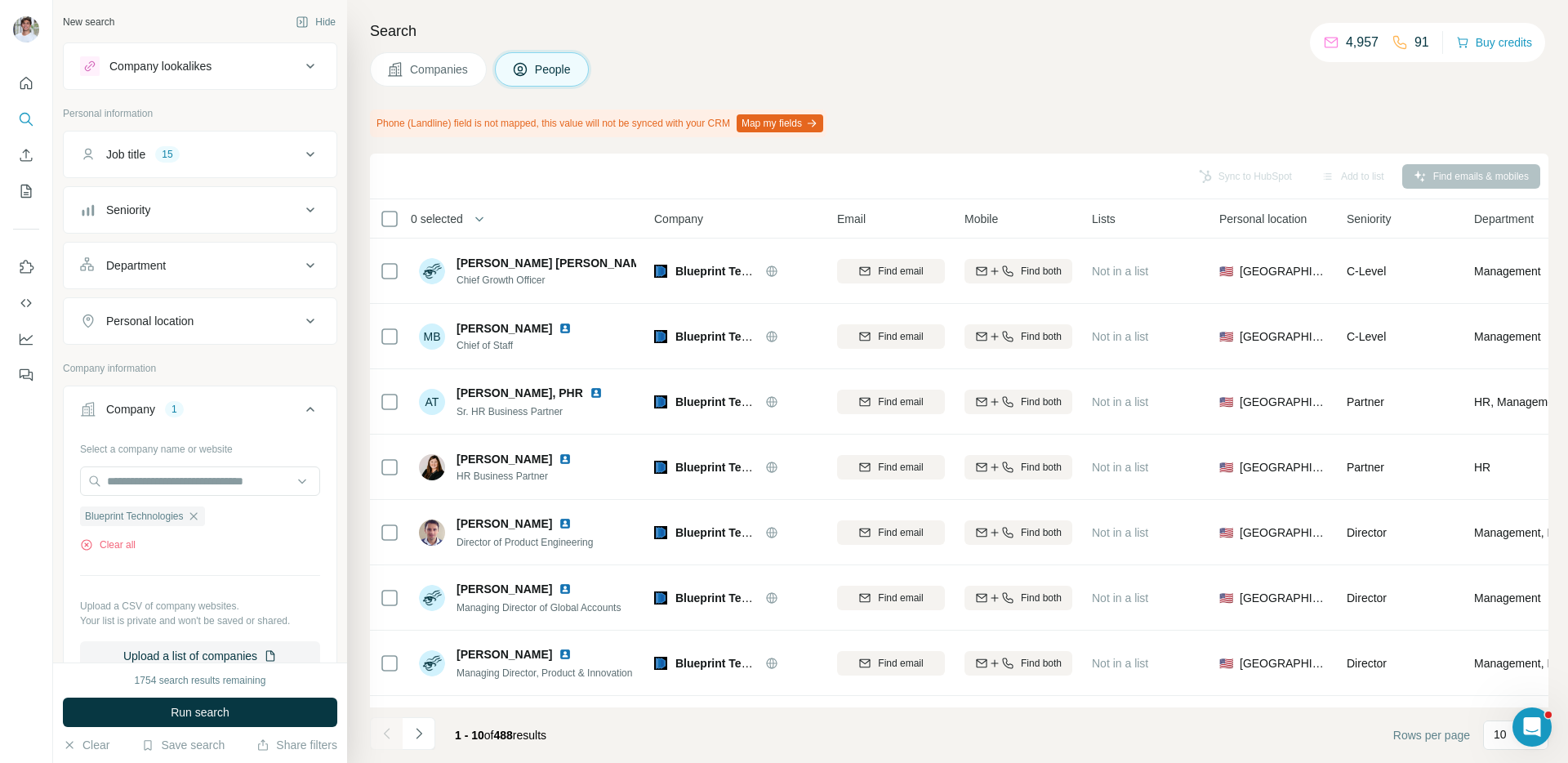
click at [296, 694] on div "1754 search results remaining Run search Clear Save search Share filters" at bounding box center [200, 712] width 294 height 101
click at [296, 694] on div "1744 search results remaining Run search Clear Save search Share filters" at bounding box center [200, 712] width 294 height 101
click at [296, 709] on button "Run search" at bounding box center [200, 712] width 274 height 29
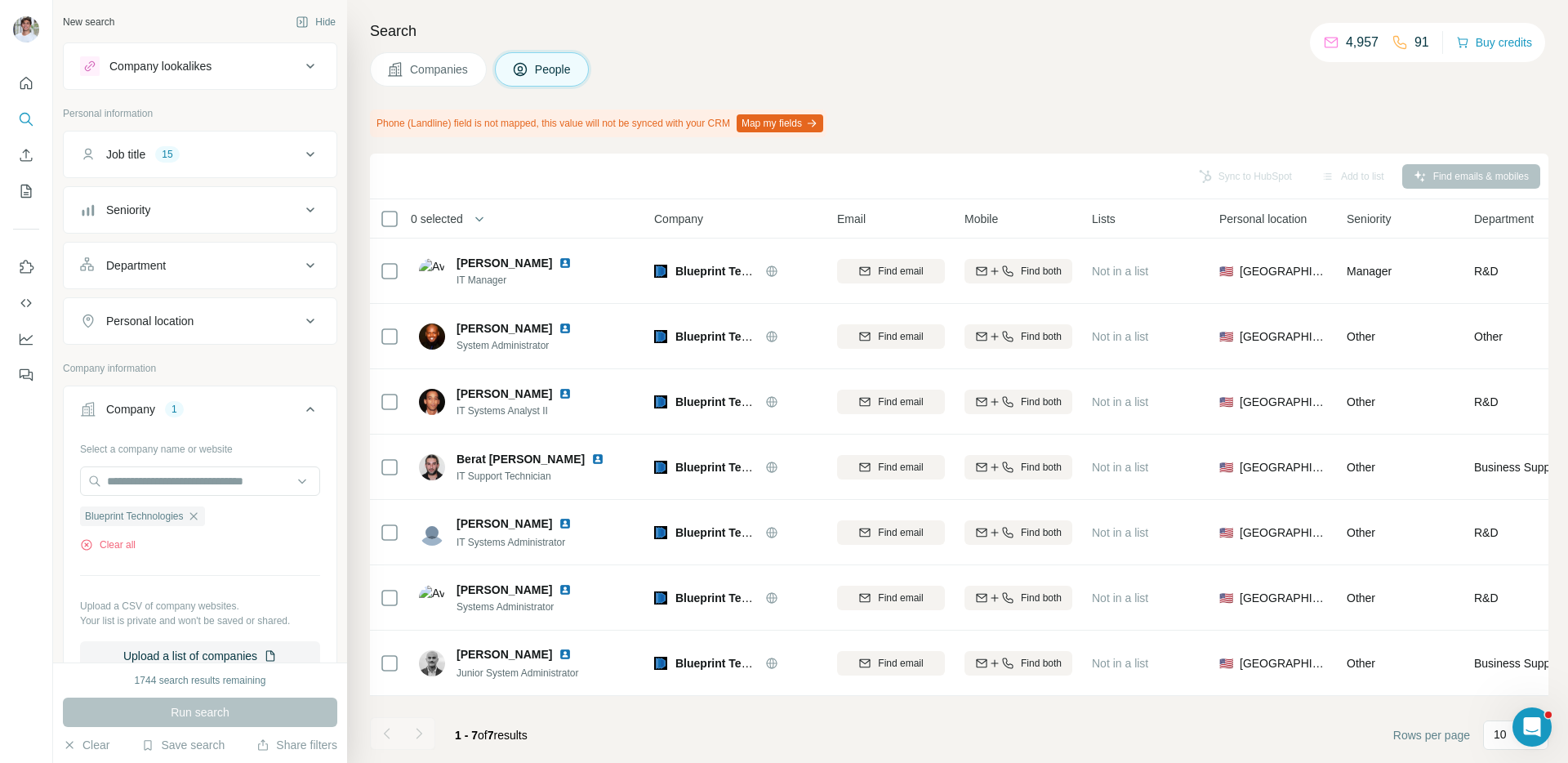
click at [296, 709] on div "Run search" at bounding box center [200, 712] width 274 height 29
